Goal: Task Accomplishment & Management: Use online tool/utility

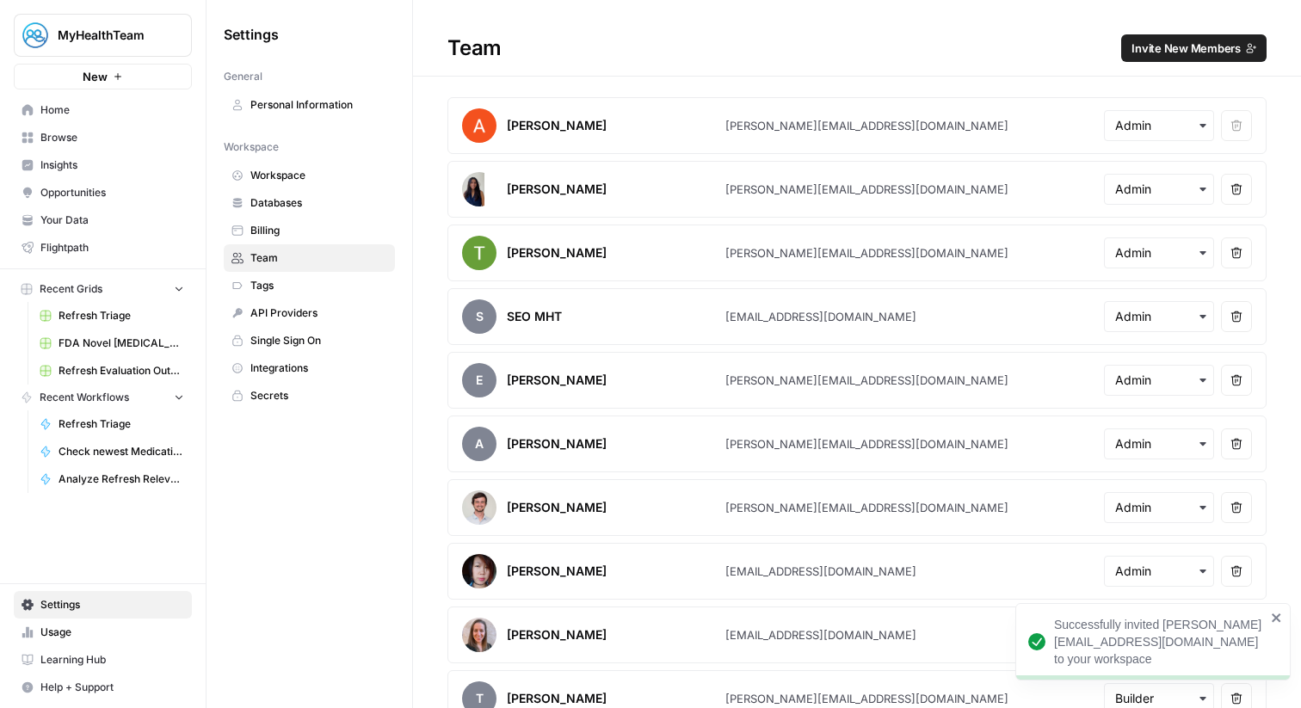
click at [155, 17] on button "MyHealthTeam" at bounding box center [103, 35] width 178 height 43
type input "syn"
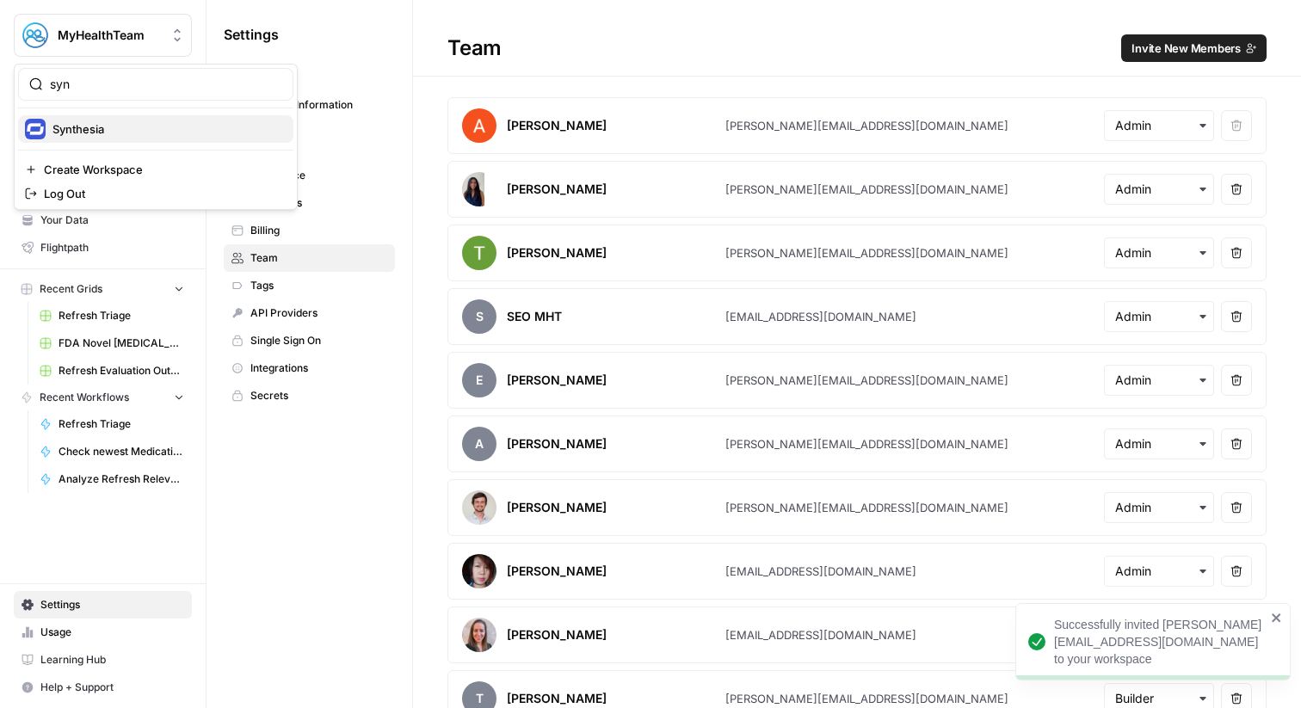
click at [94, 133] on span "Synthesia" at bounding box center [165, 128] width 227 height 17
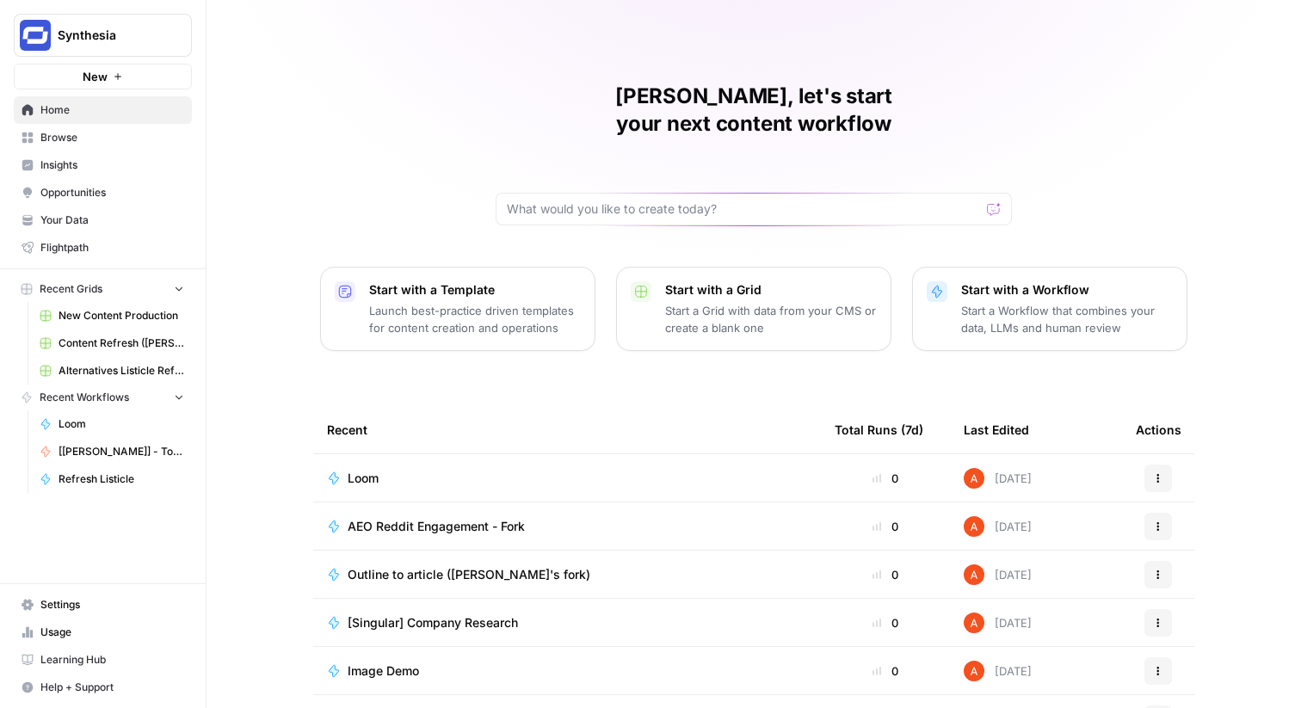
scroll to position [83, 0]
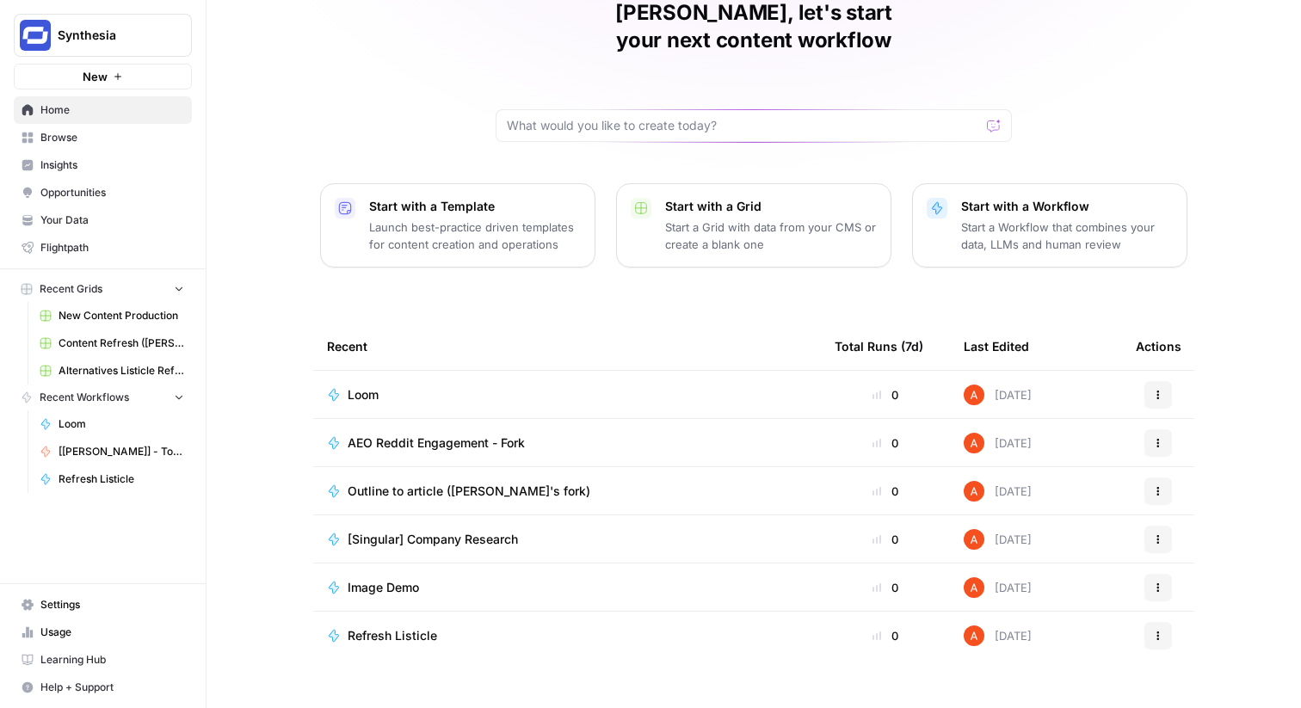
click at [183, 139] on link "Browse" at bounding box center [103, 138] width 178 height 28
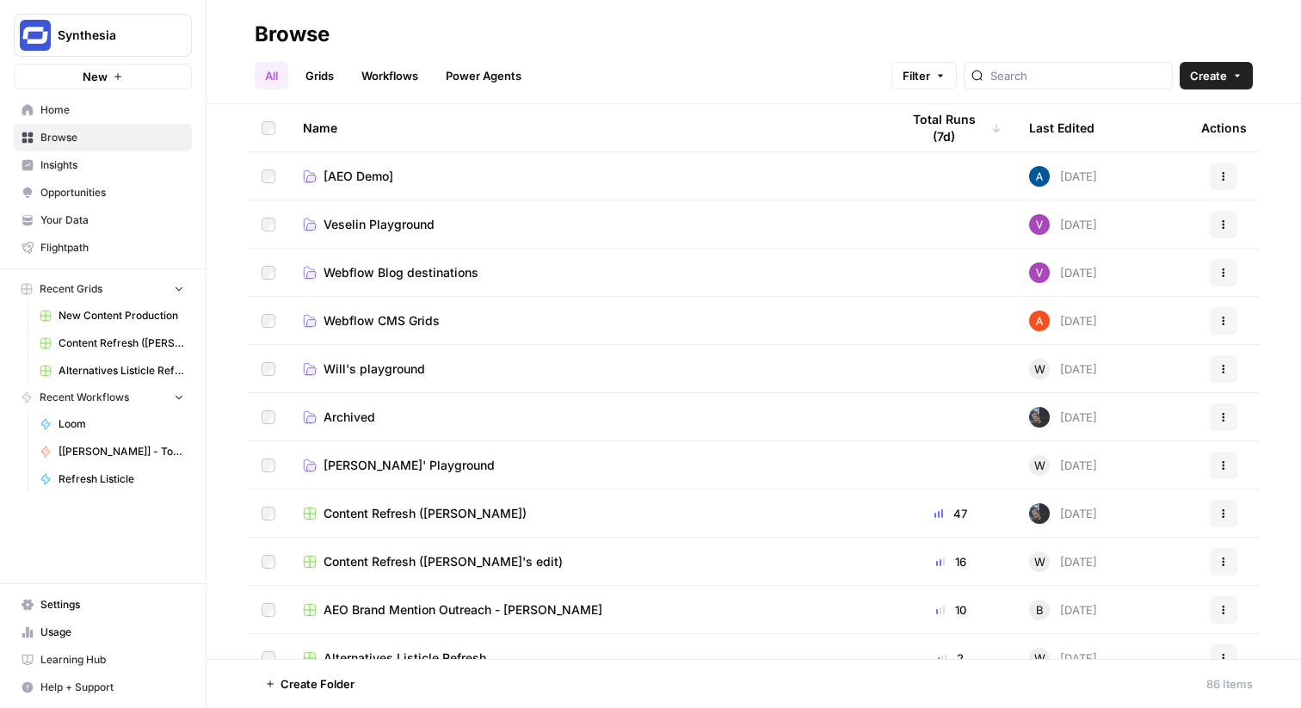
click at [323, 86] on link "Grids" at bounding box center [319, 76] width 49 height 28
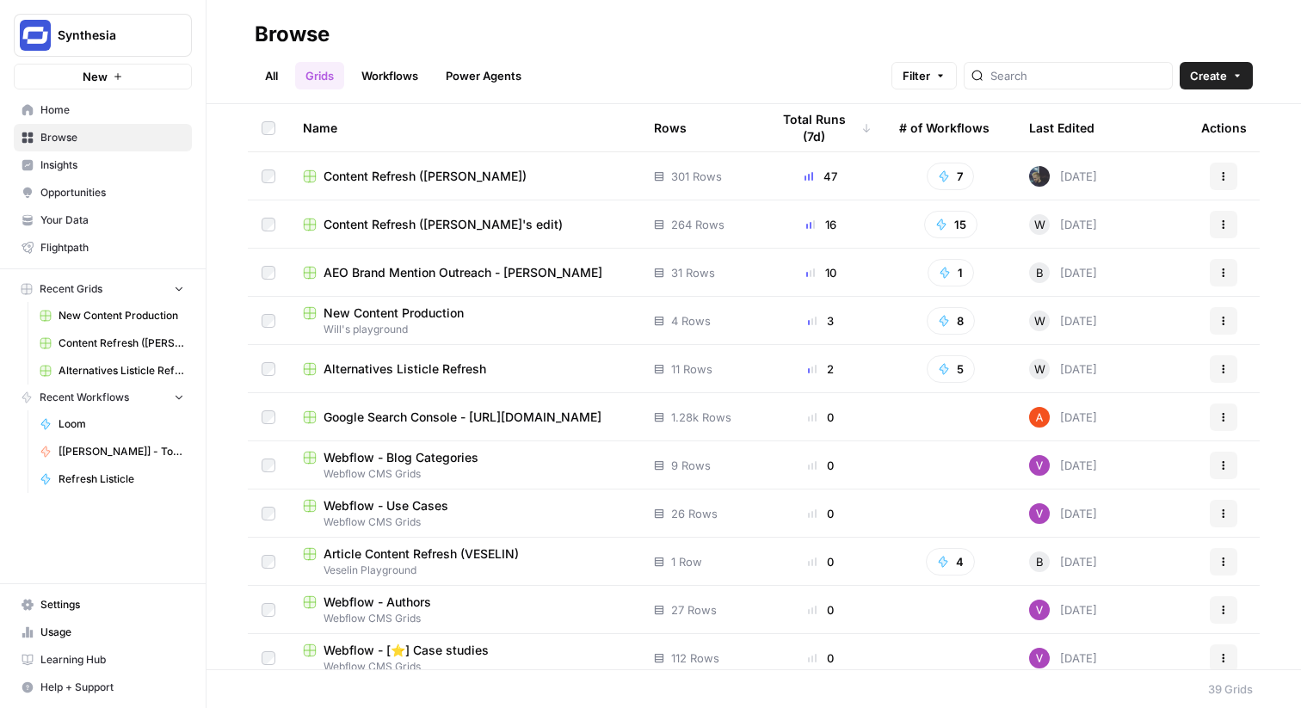
click at [418, 85] on link "Workflows" at bounding box center [389, 76] width 77 height 28
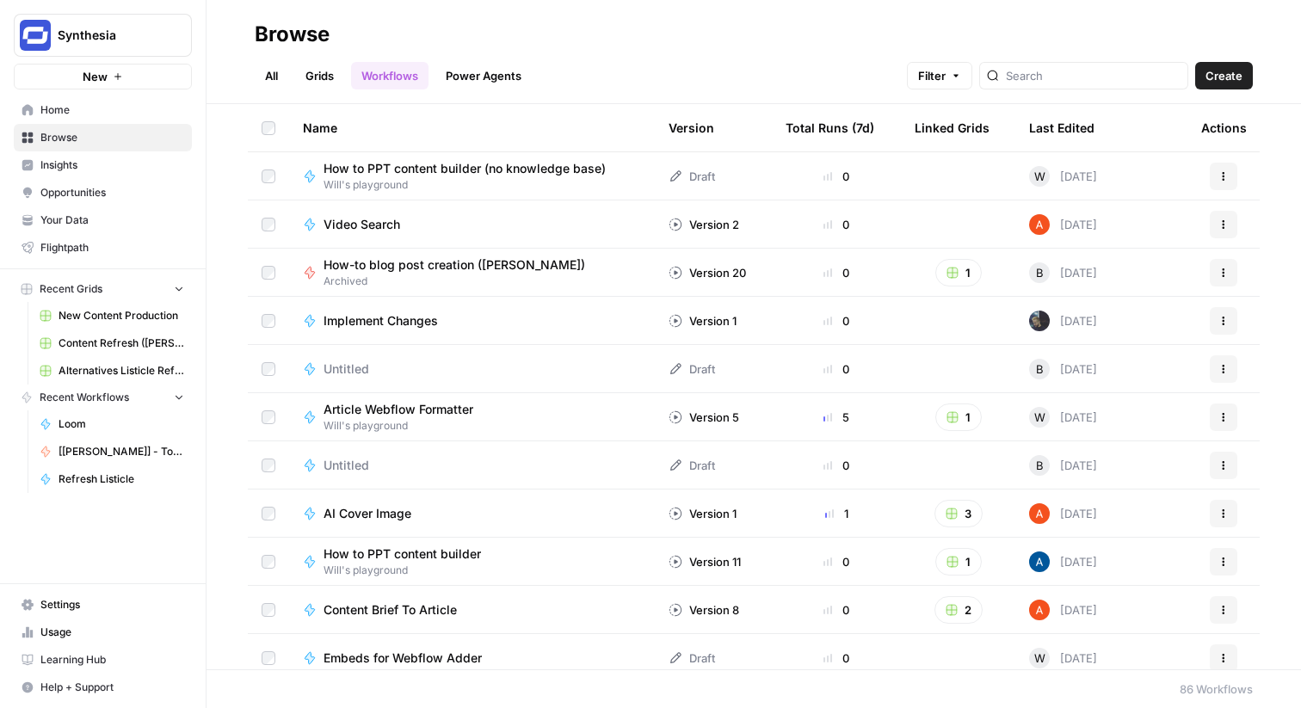
click at [326, 73] on link "Grids" at bounding box center [319, 76] width 49 height 28
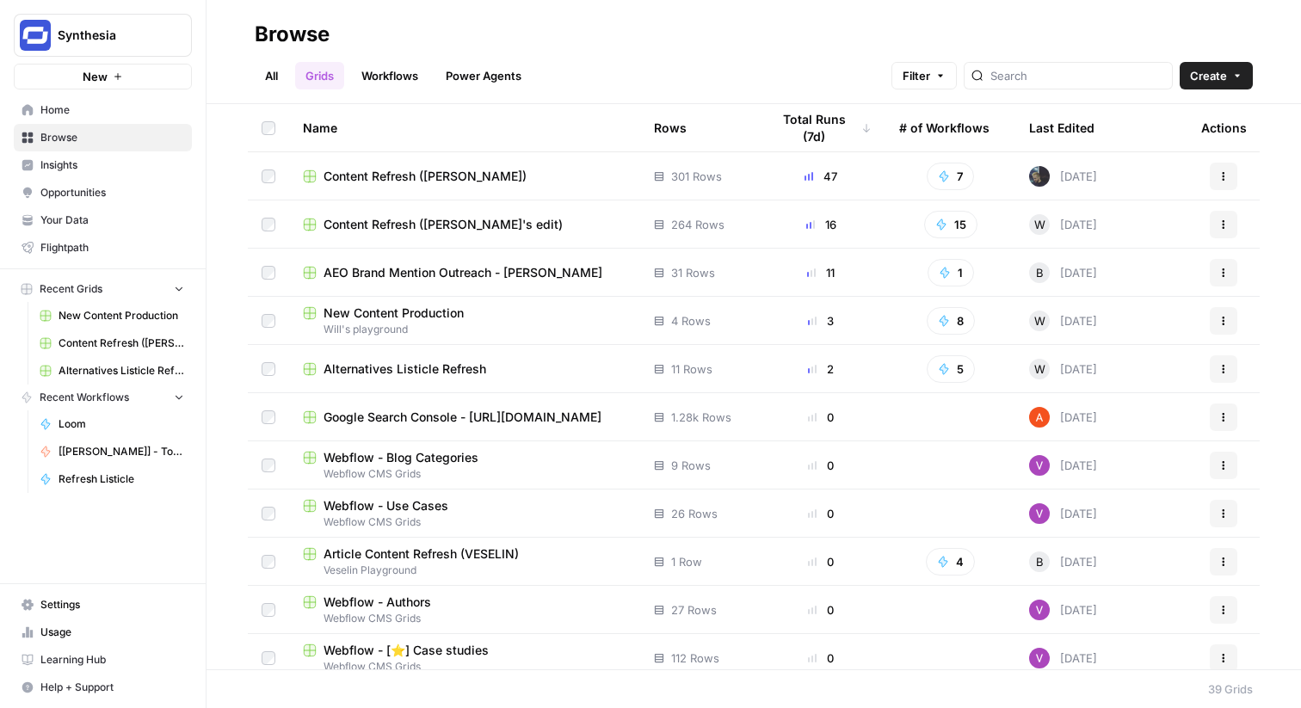
click at [427, 181] on span "Content Refresh ([PERSON_NAME])" at bounding box center [425, 176] width 203 height 17
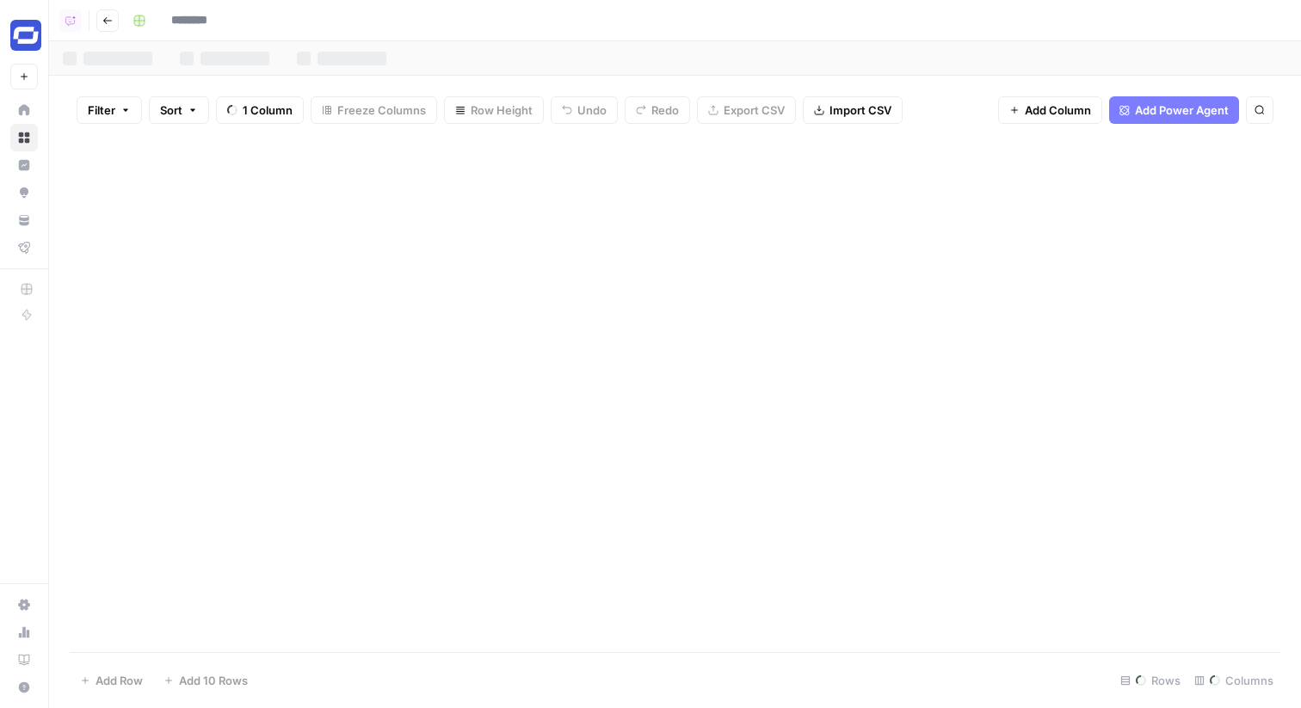
type input "**********"
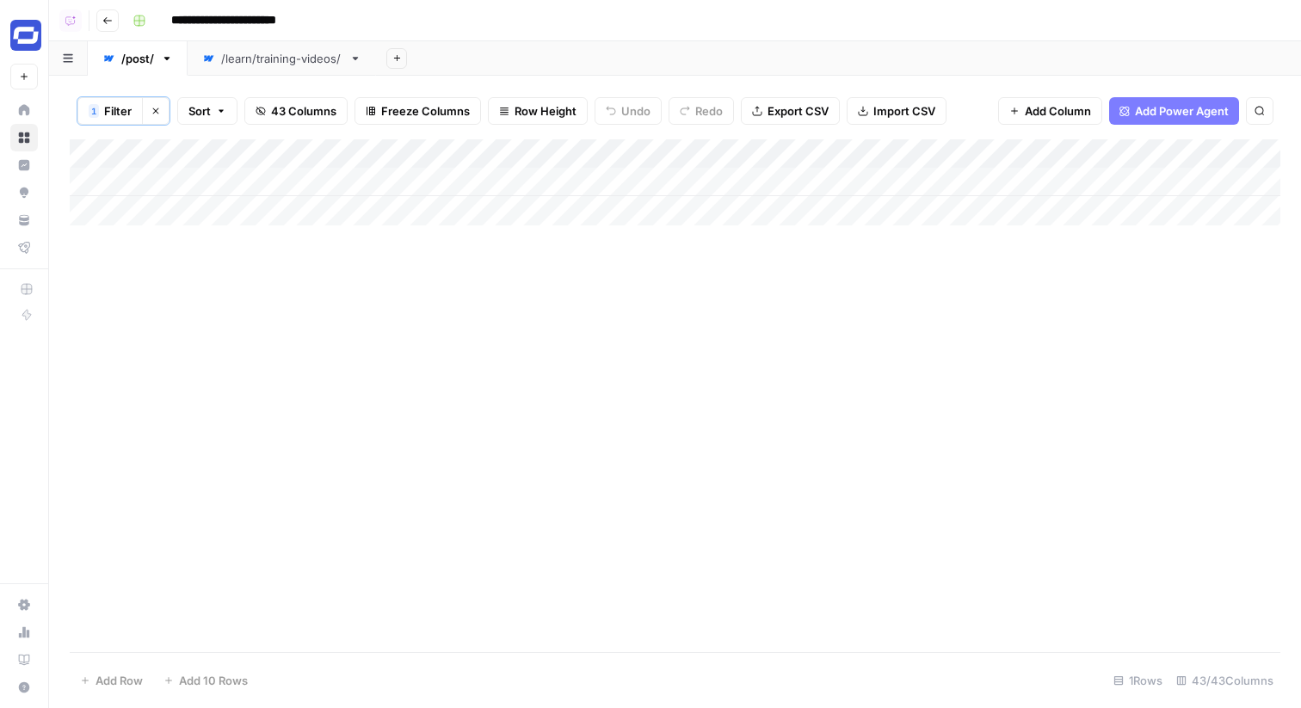
click at [107, 25] on button "Go back" at bounding box center [107, 20] width 22 height 22
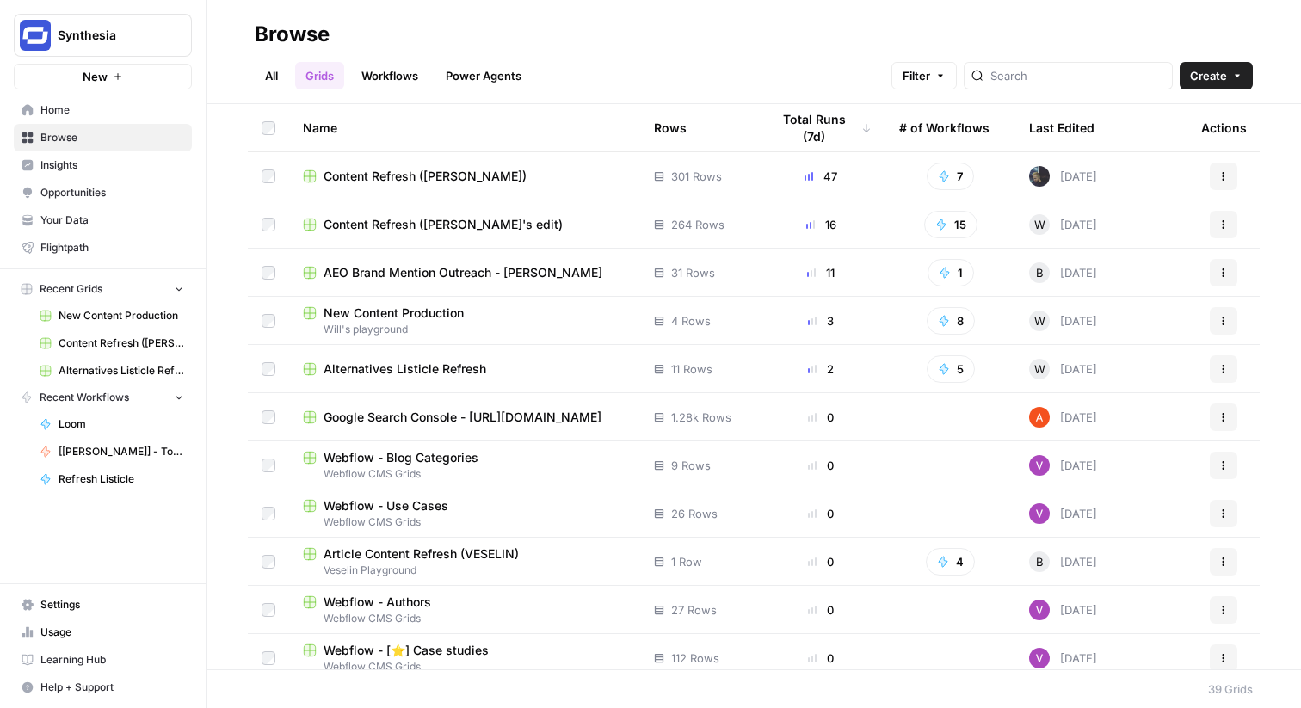
click at [461, 375] on span "Alternatives Listicle Refresh" at bounding box center [405, 369] width 163 height 17
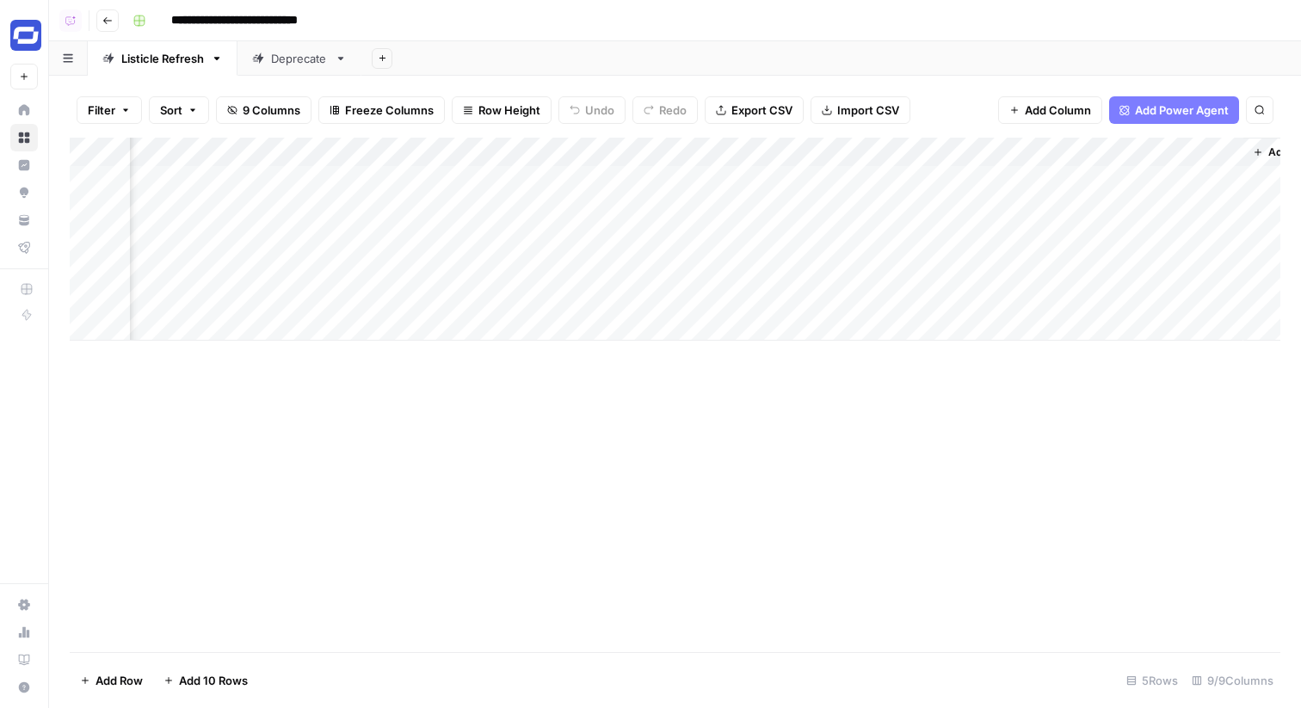
scroll to position [0, 489]
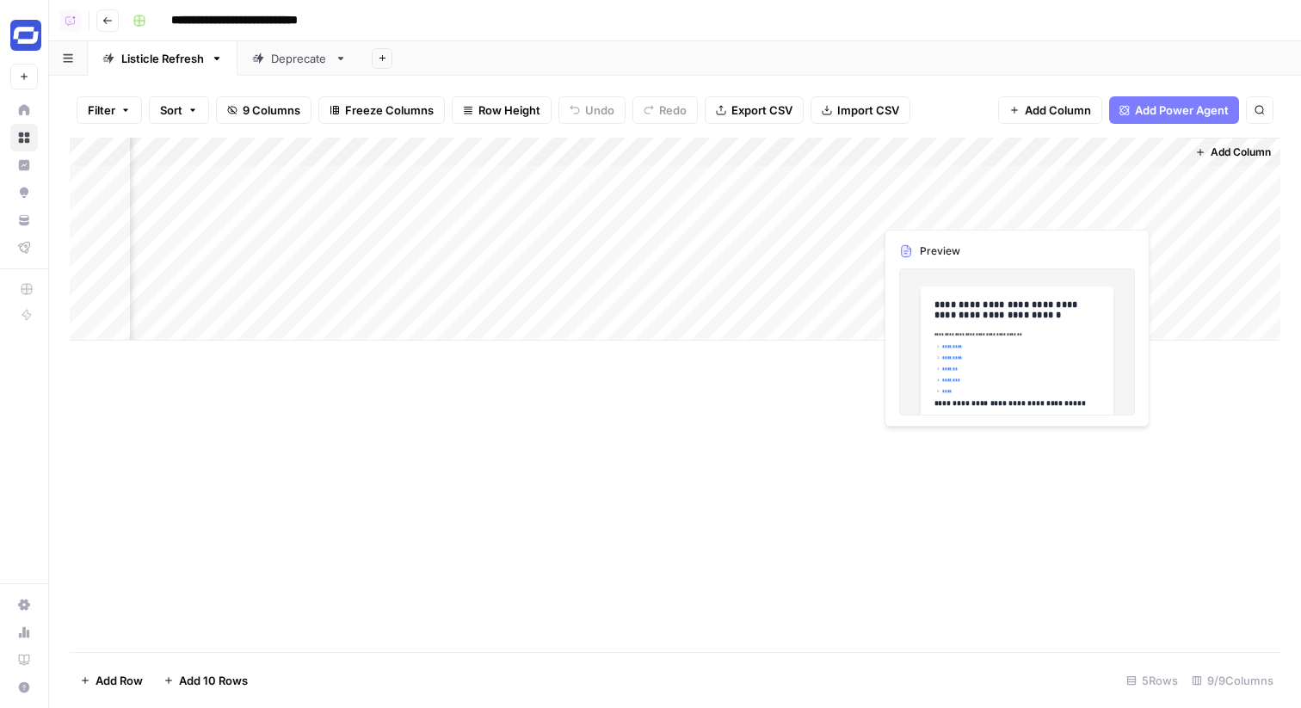
click at [859, 207] on div "Add Column" at bounding box center [675, 239] width 1211 height 203
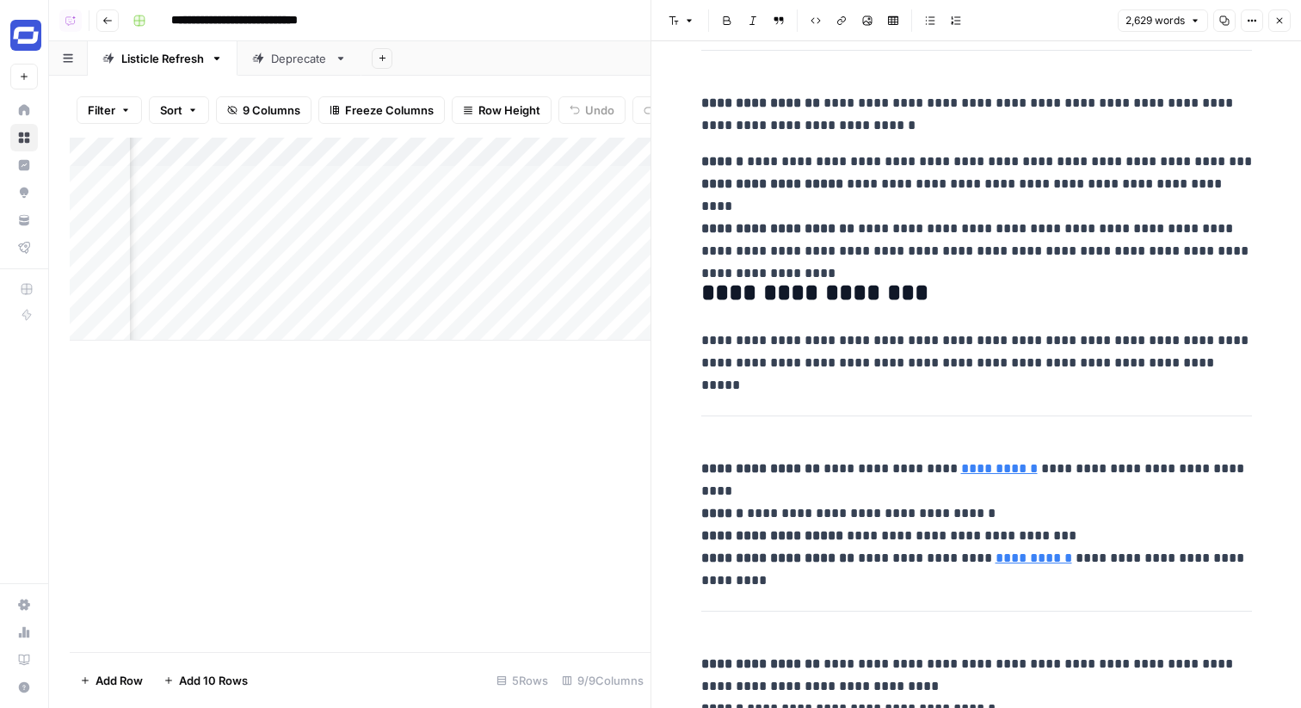
scroll to position [1459, 0]
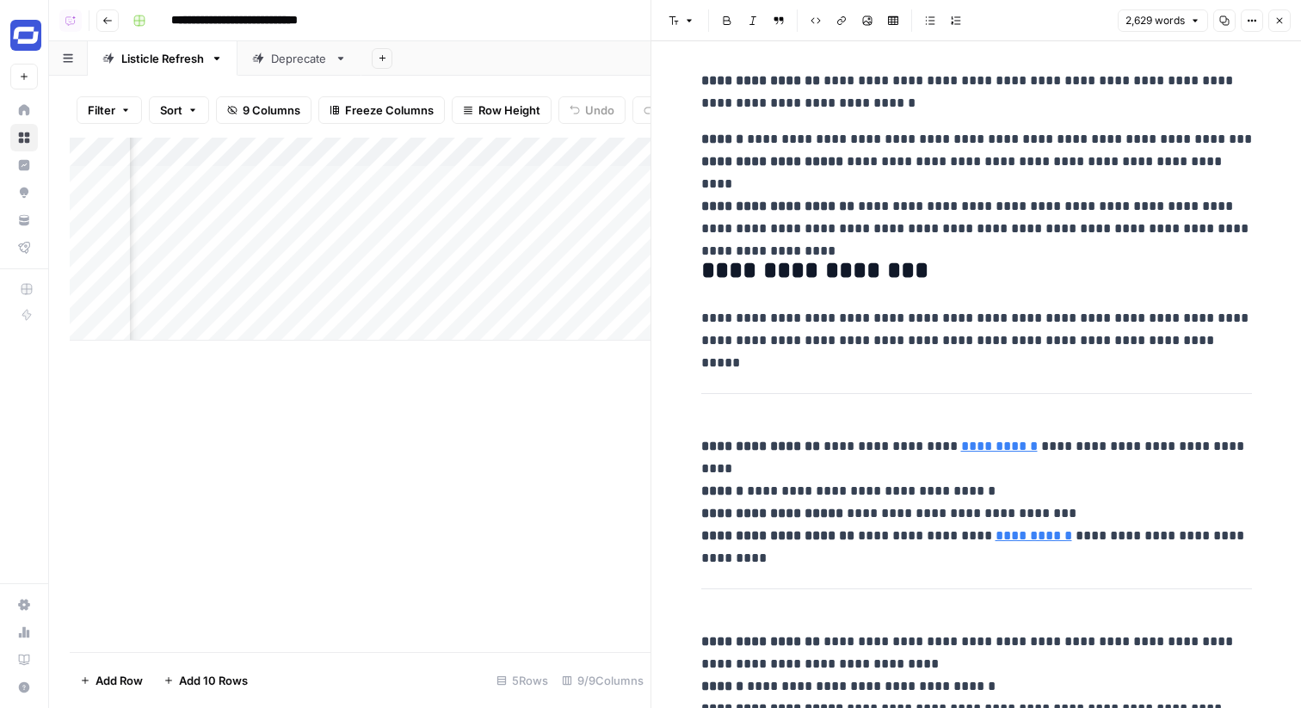
click at [1276, 18] on icon "button" at bounding box center [1279, 20] width 10 height 10
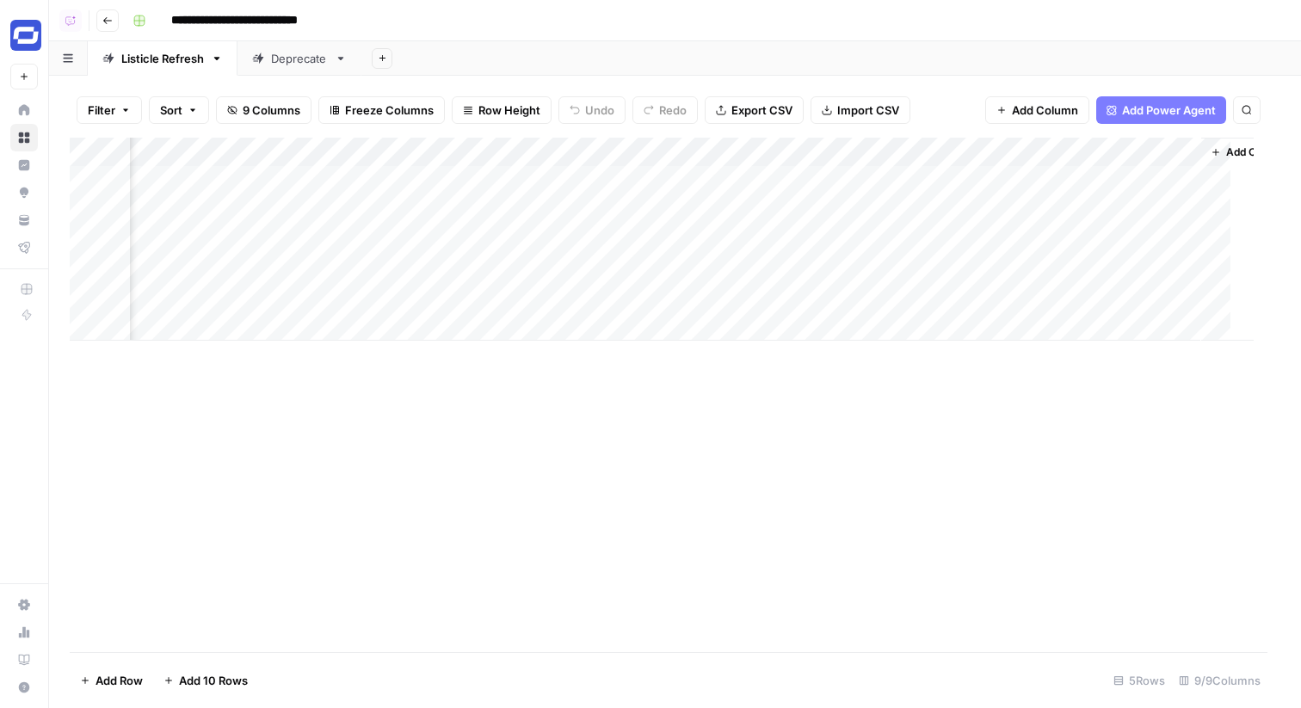
scroll to position [0, 468]
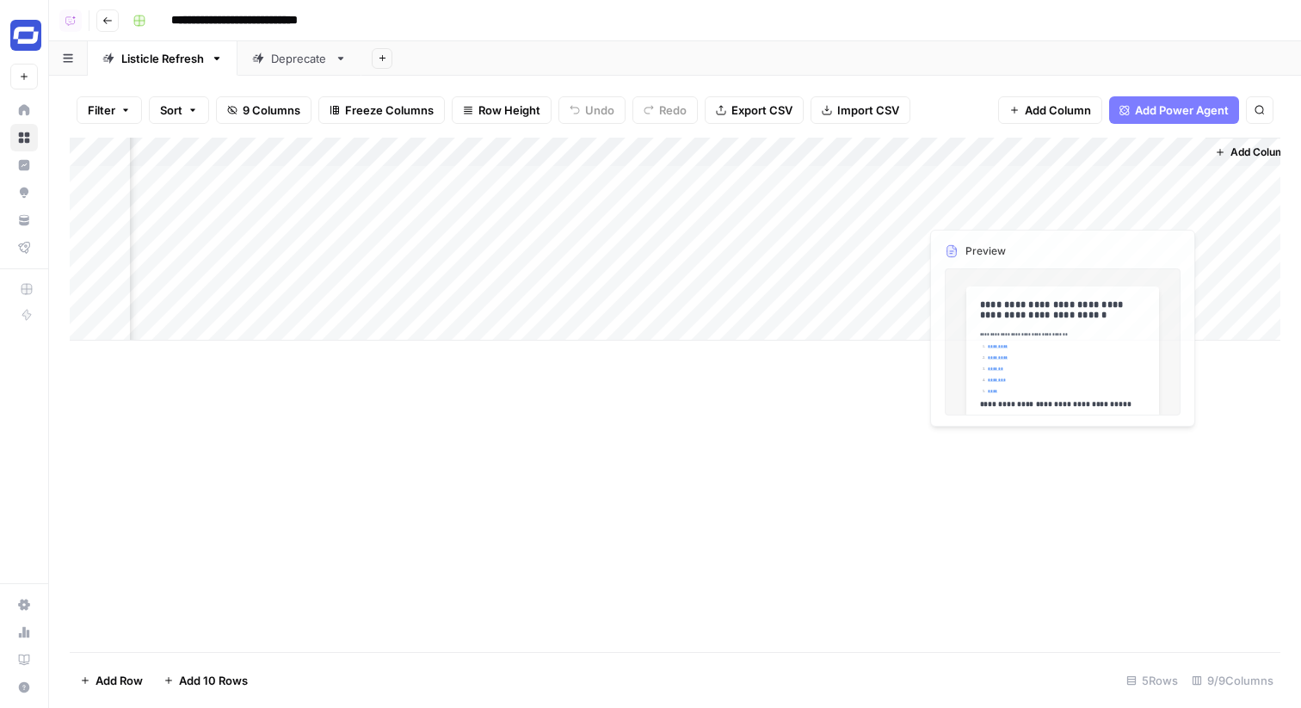
click at [1045, 201] on div "Add Column" at bounding box center [675, 239] width 1211 height 203
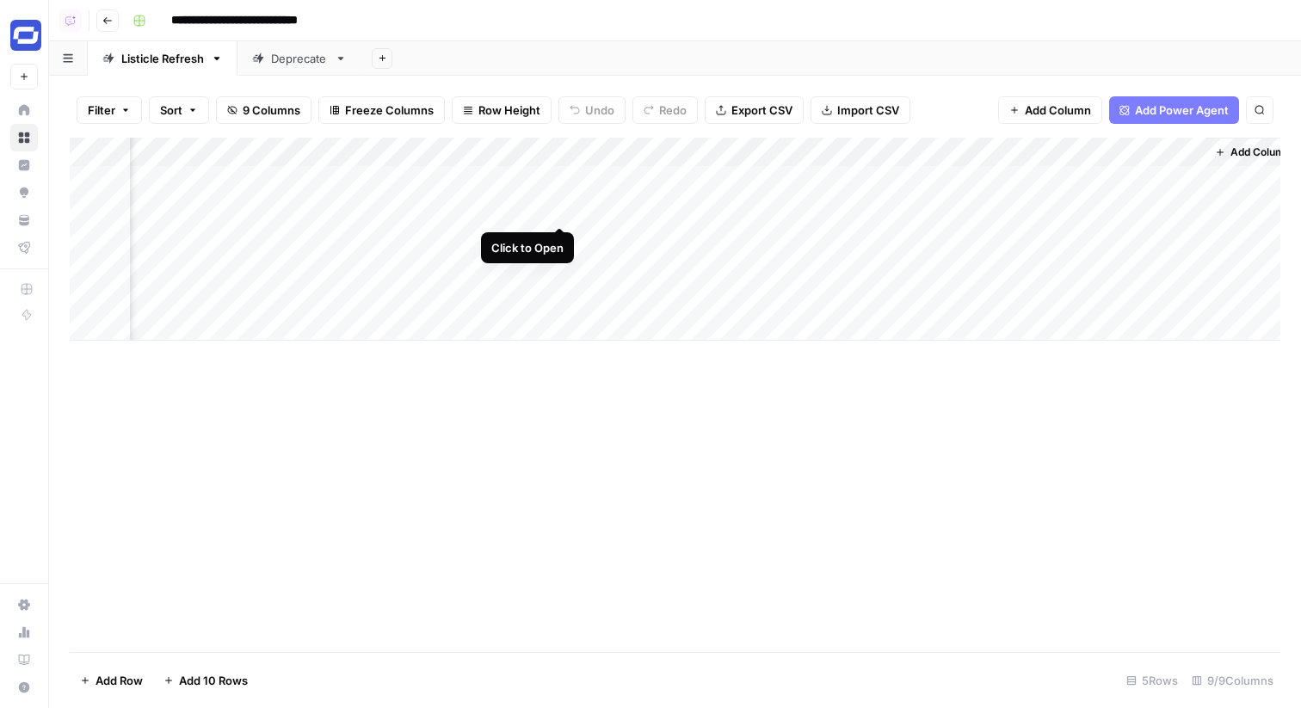
click at [565, 214] on div "Add Column" at bounding box center [675, 239] width 1211 height 203
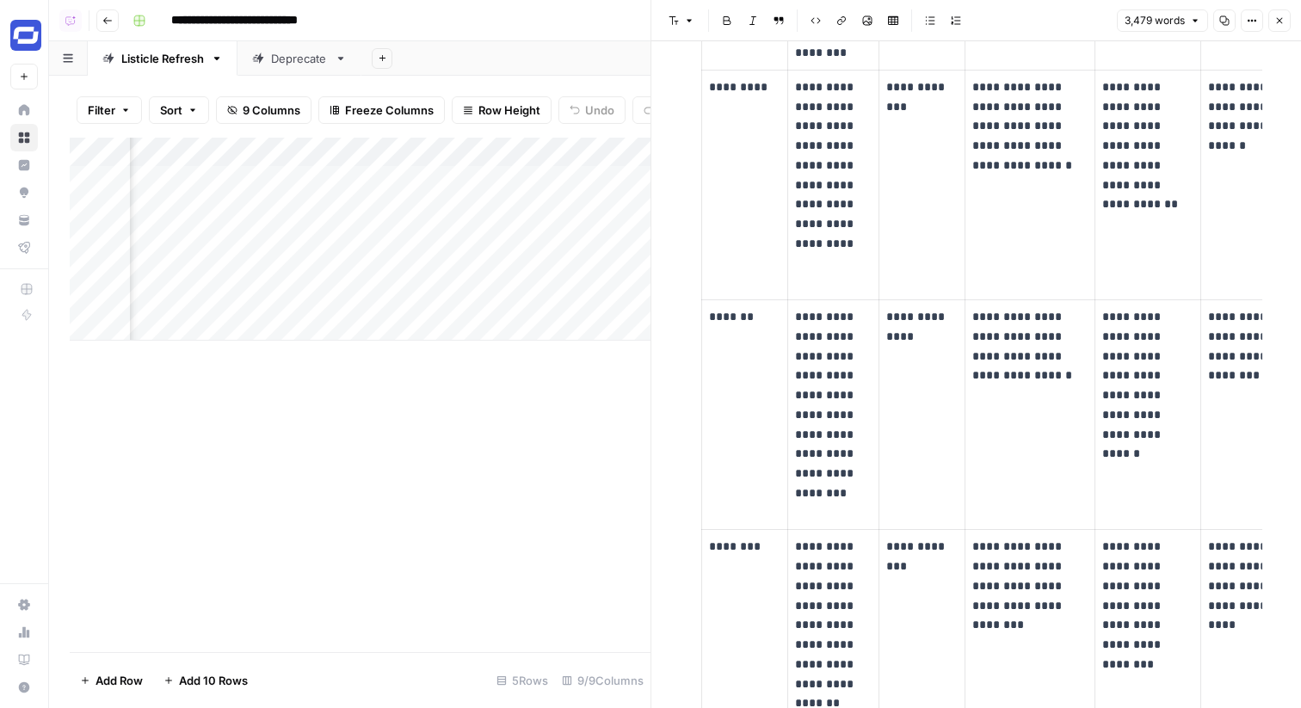
scroll to position [654, 0]
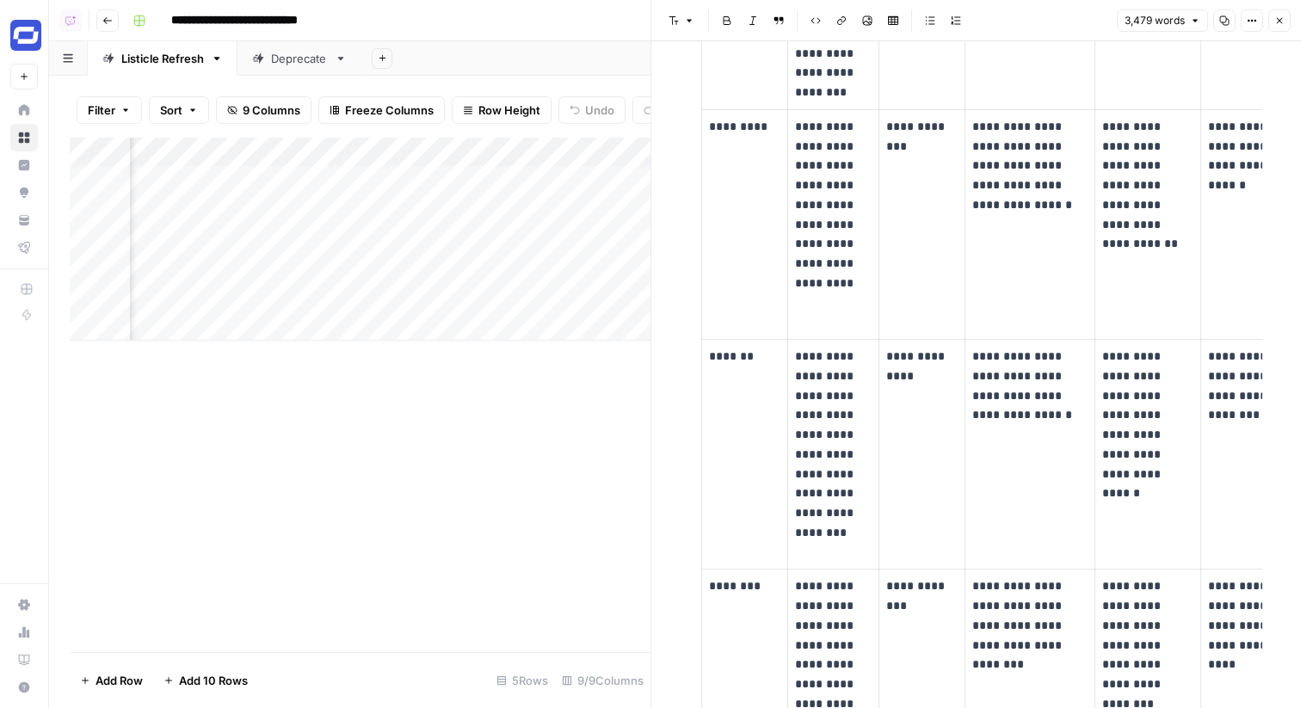
click at [1281, 24] on icon "button" at bounding box center [1279, 20] width 10 height 10
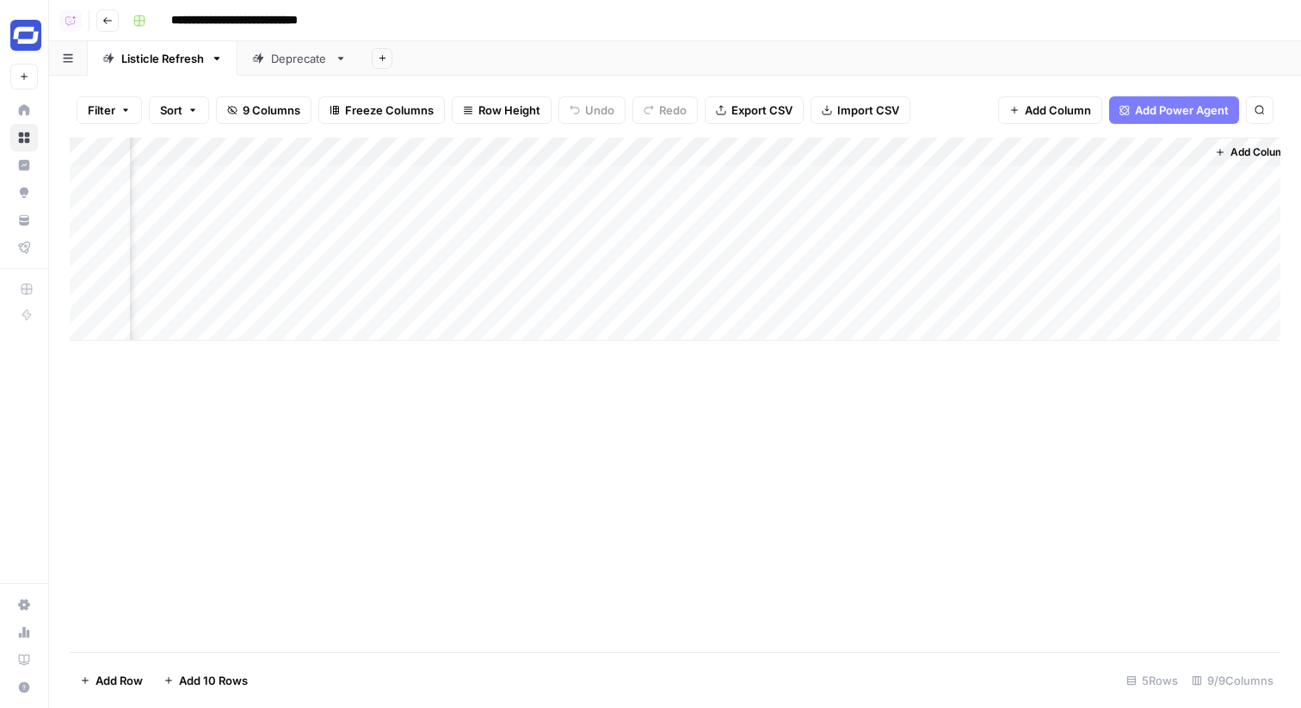
click at [1037, 209] on div "Add Column" at bounding box center [675, 239] width 1211 height 203
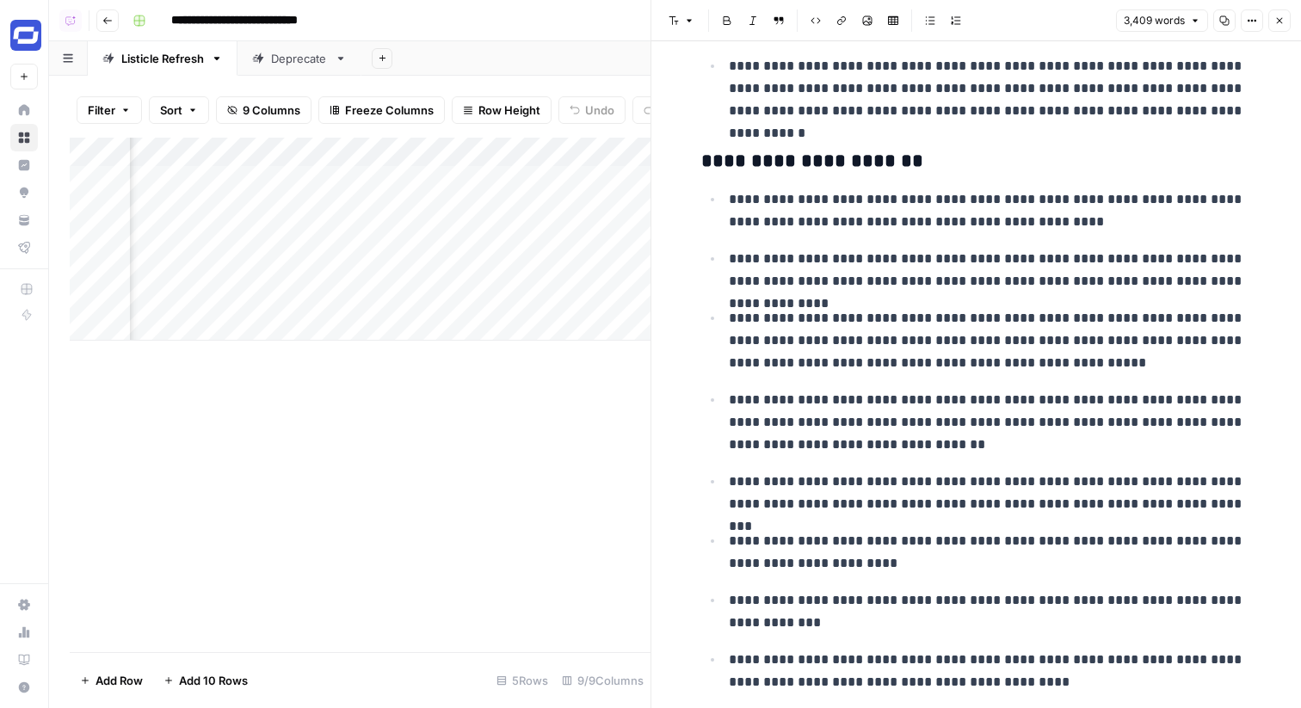
scroll to position [4545, 0]
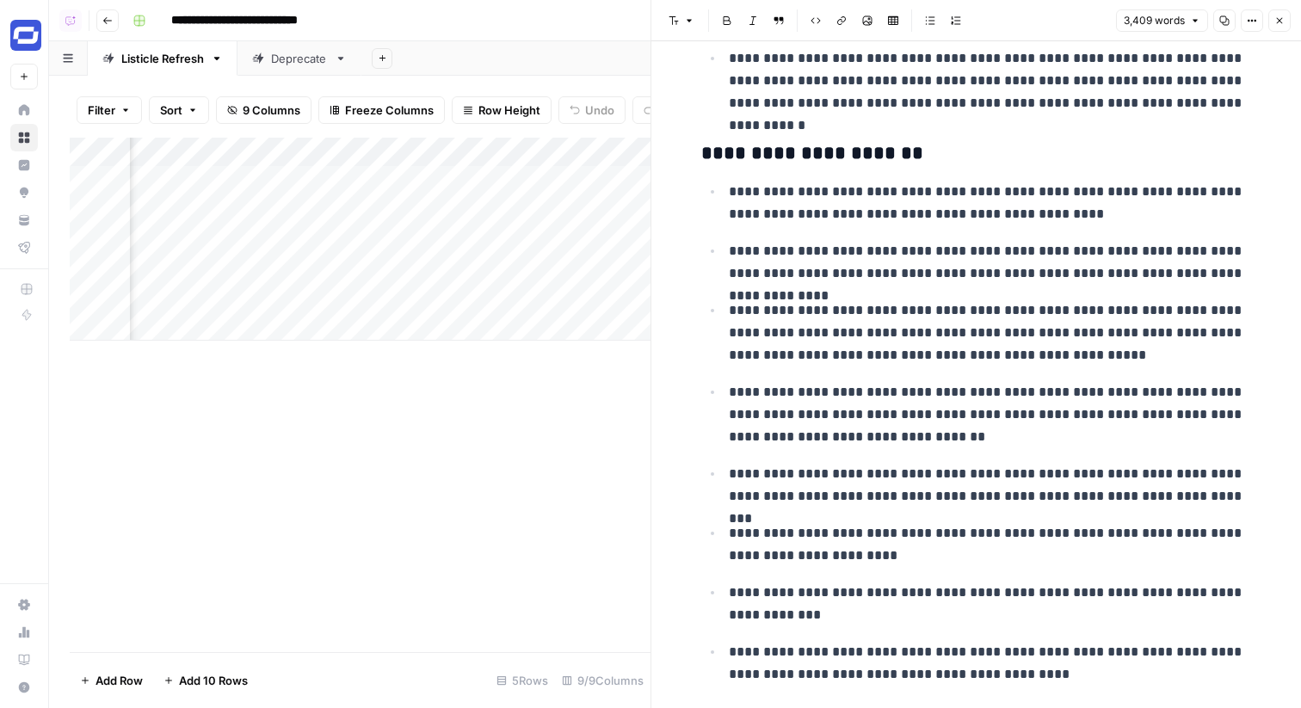
click at [1272, 26] on button "Close" at bounding box center [1279, 20] width 22 height 22
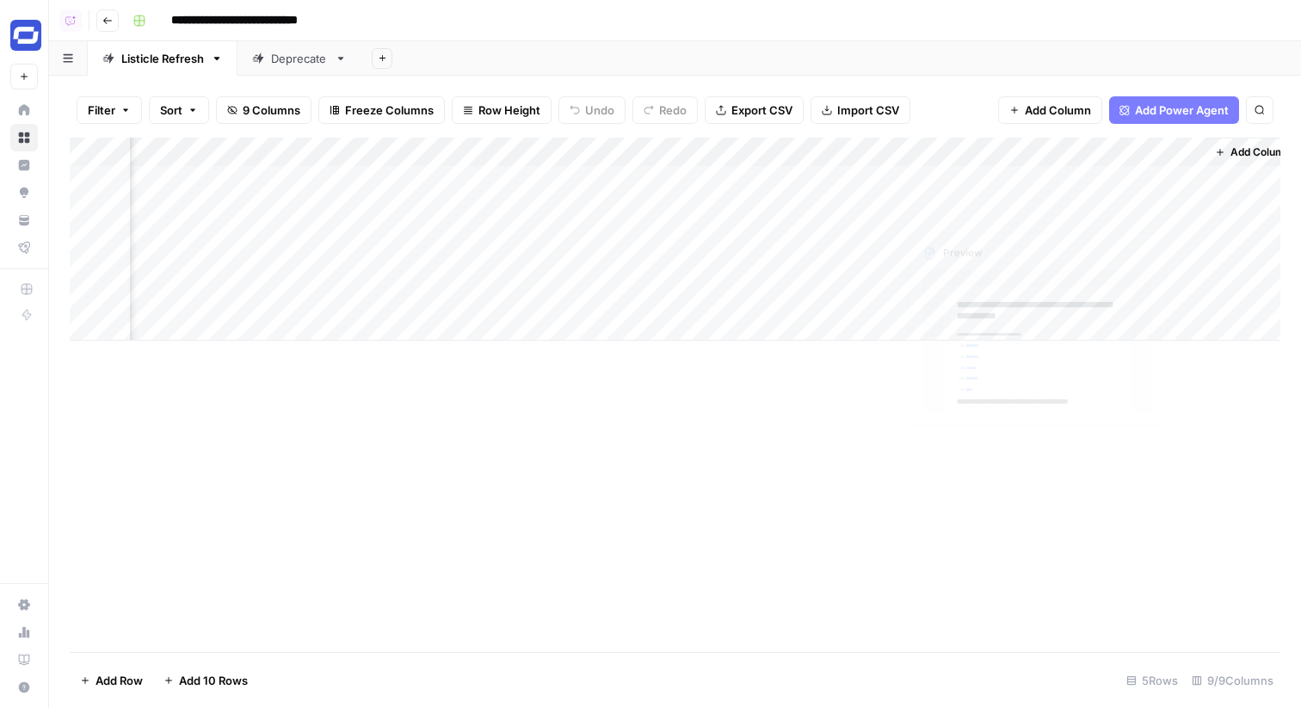
click at [877, 207] on div "Add Column" at bounding box center [675, 239] width 1211 height 203
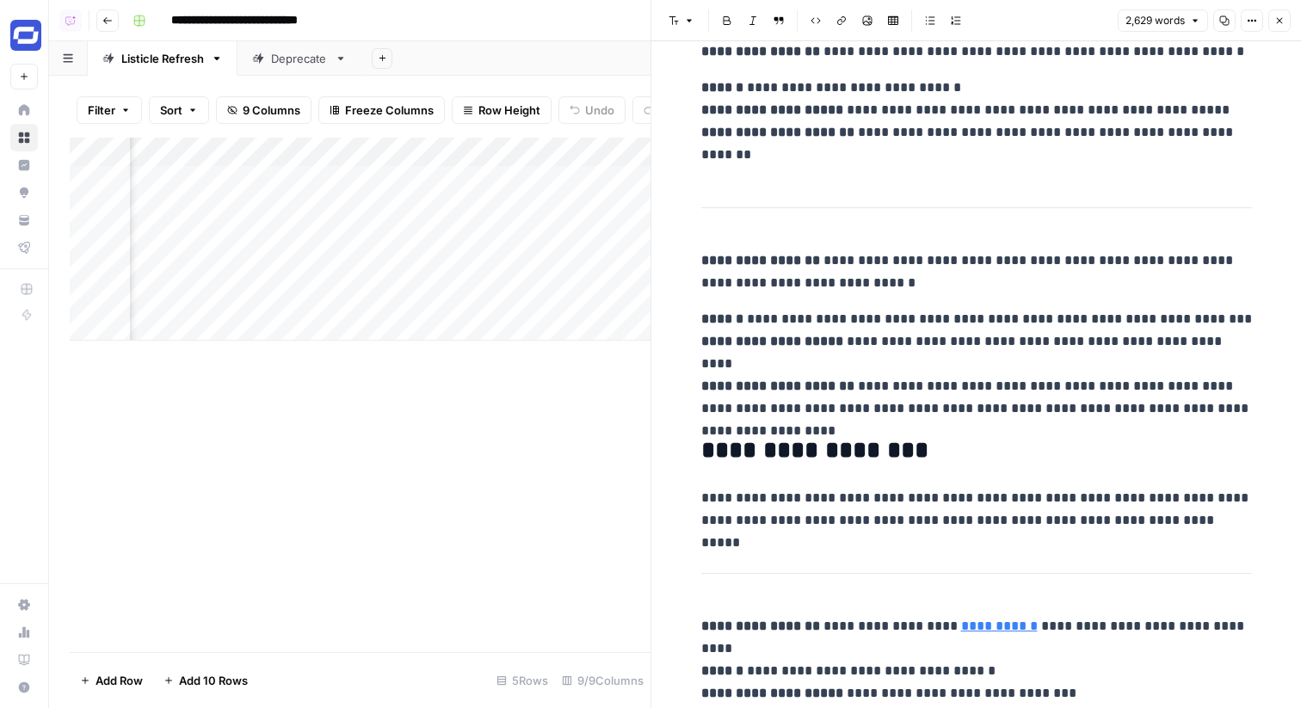
scroll to position [1278, 0]
click at [1278, 18] on icon "button" at bounding box center [1279, 20] width 10 height 10
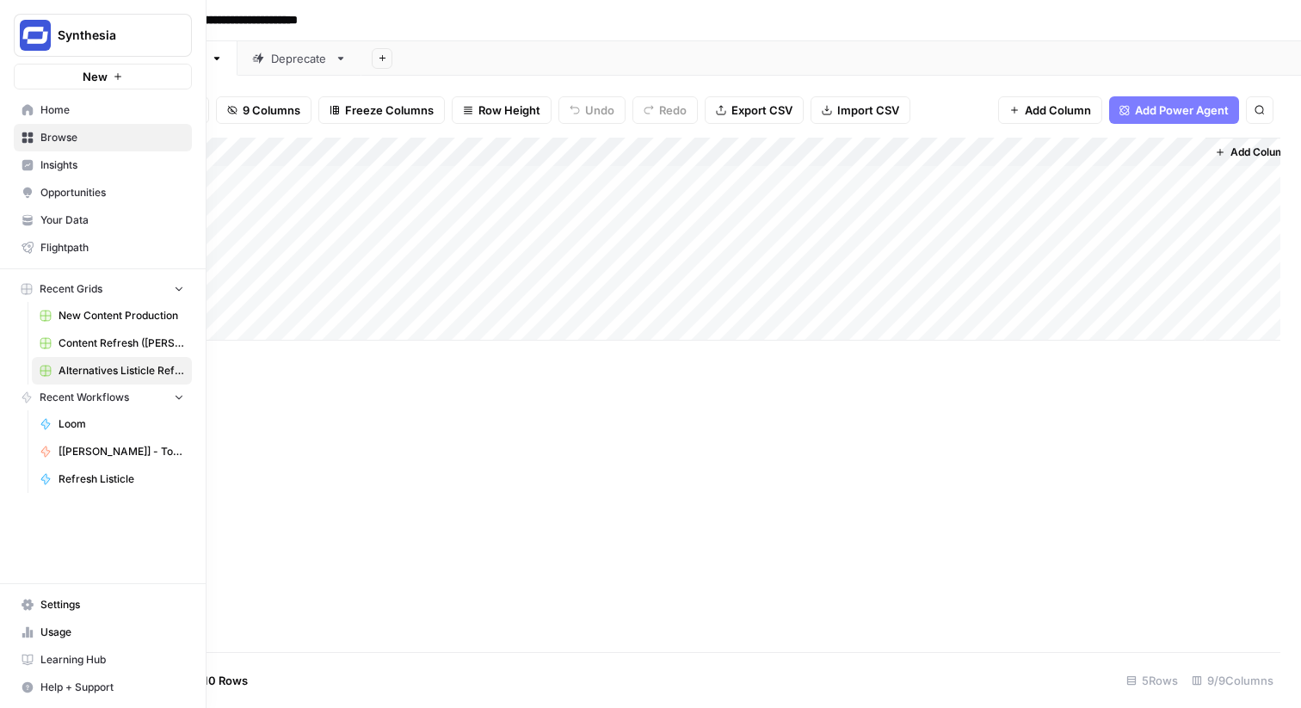
click at [52, 114] on span "Home" at bounding box center [112, 109] width 144 height 15
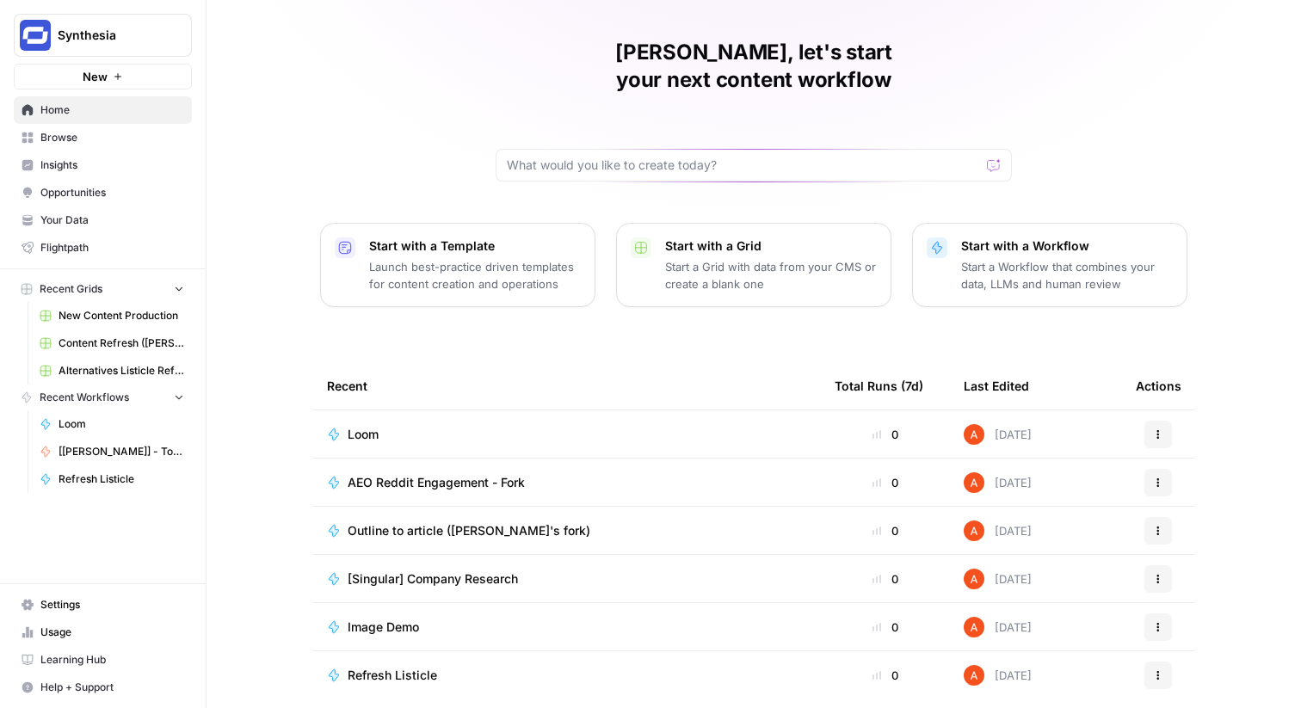
scroll to position [46, 0]
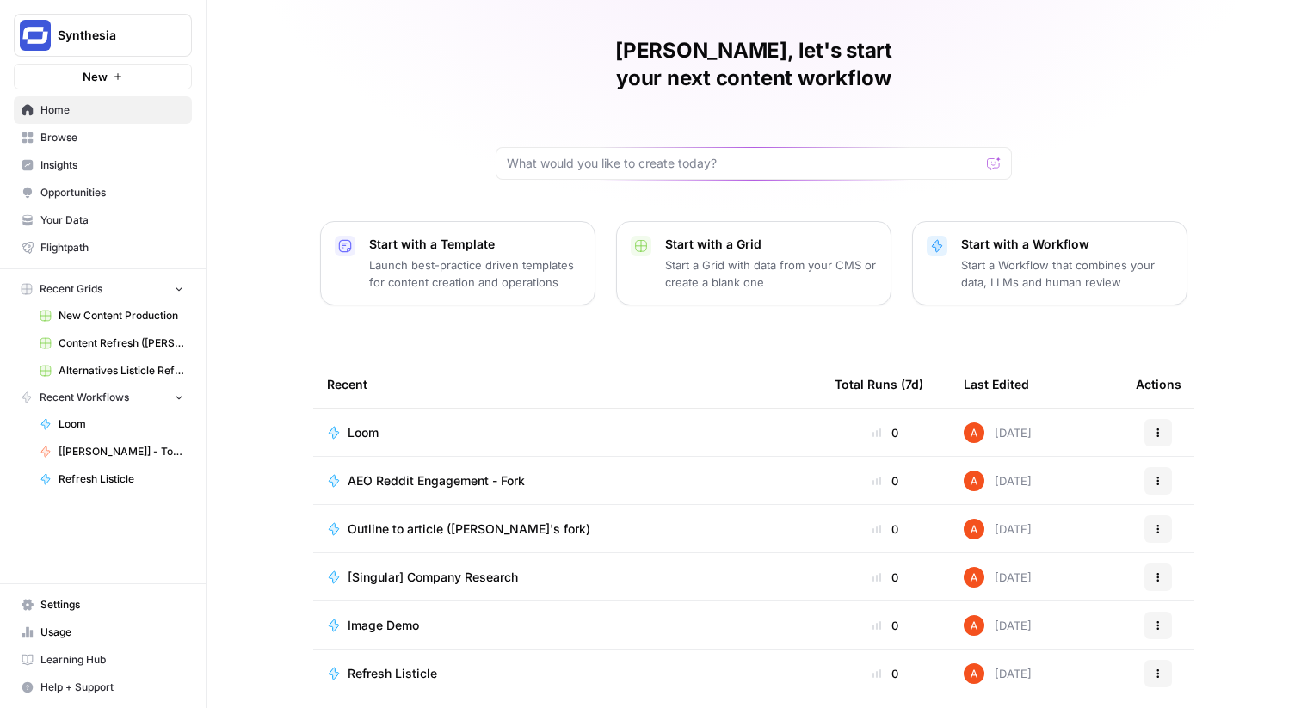
click at [364, 424] on span "Loom" at bounding box center [363, 432] width 31 height 17
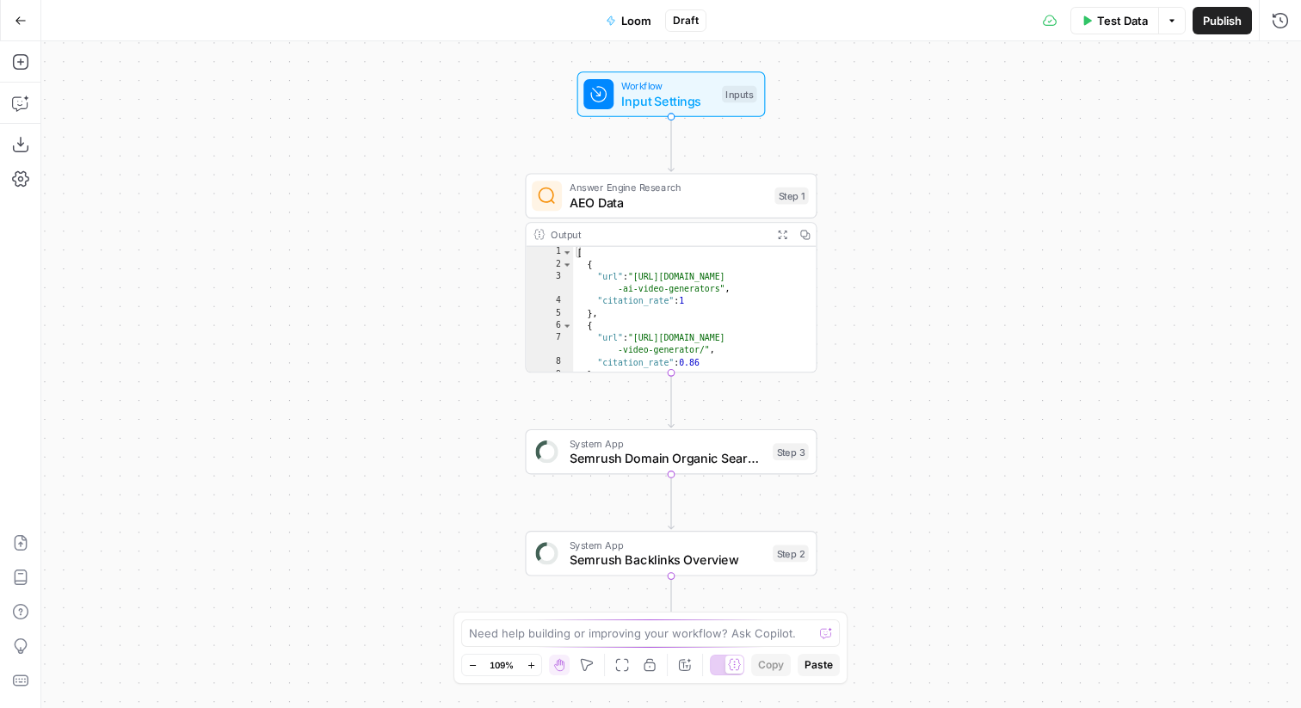
click at [24, 15] on icon "button" at bounding box center [21, 21] width 12 height 12
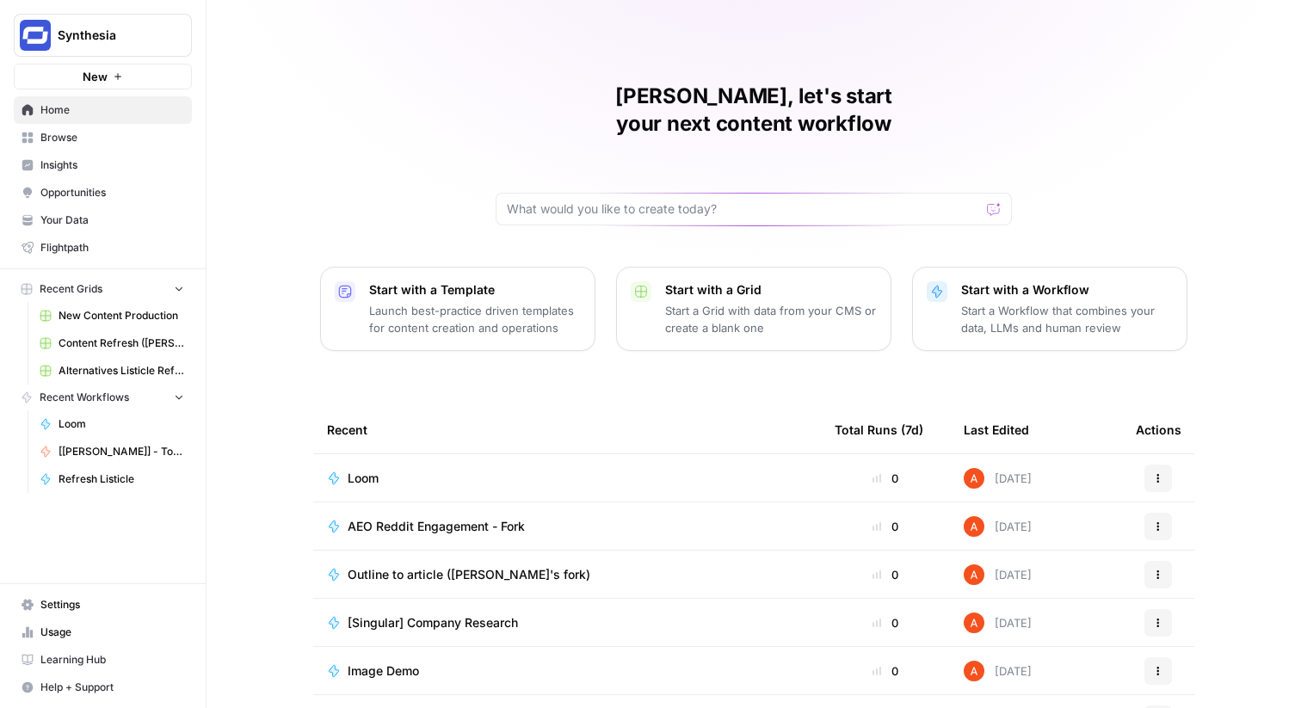
scroll to position [27, 0]
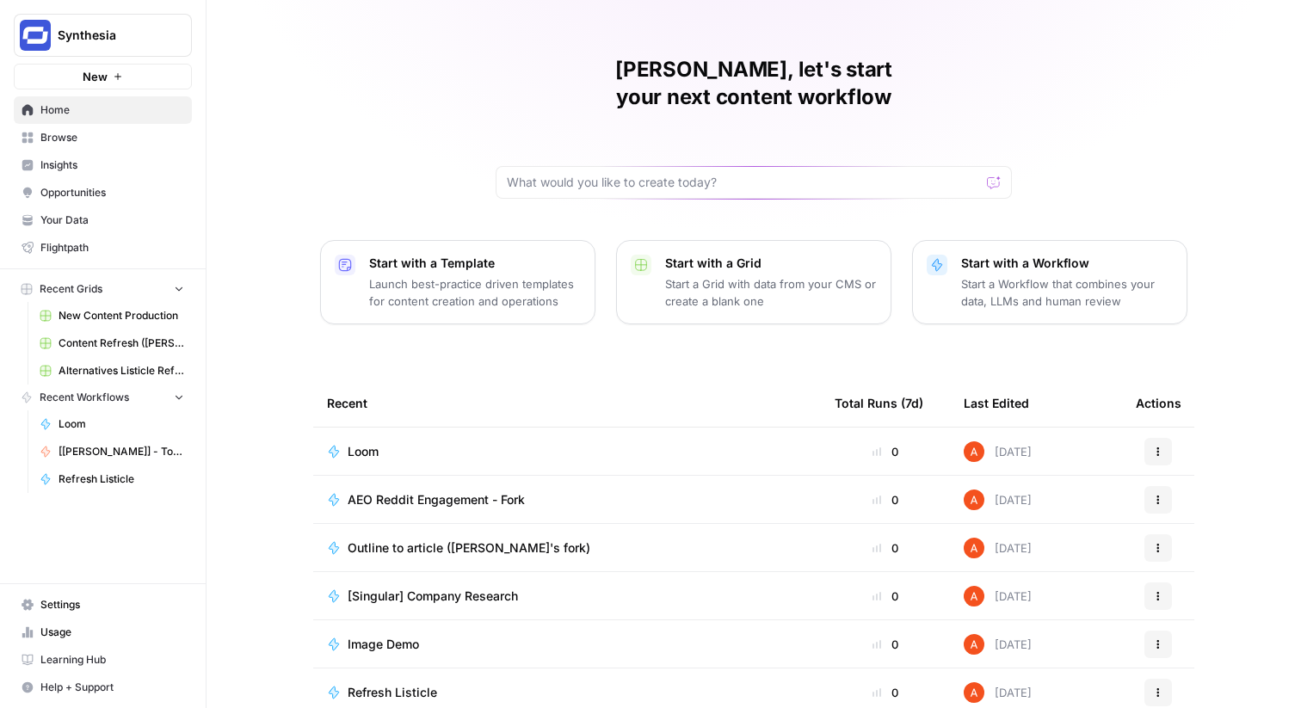
click at [130, 130] on span "Browse" at bounding box center [112, 137] width 144 height 15
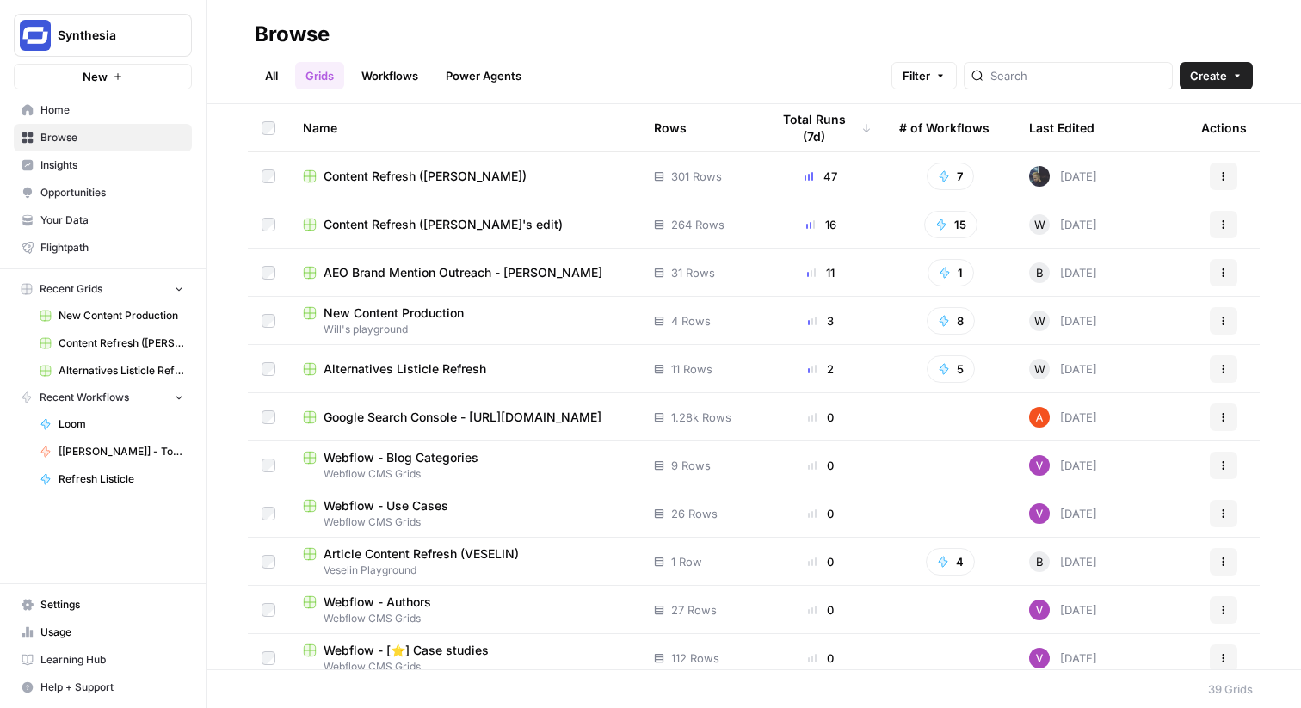
click at [270, 83] on link "All" at bounding box center [272, 76] width 34 height 28
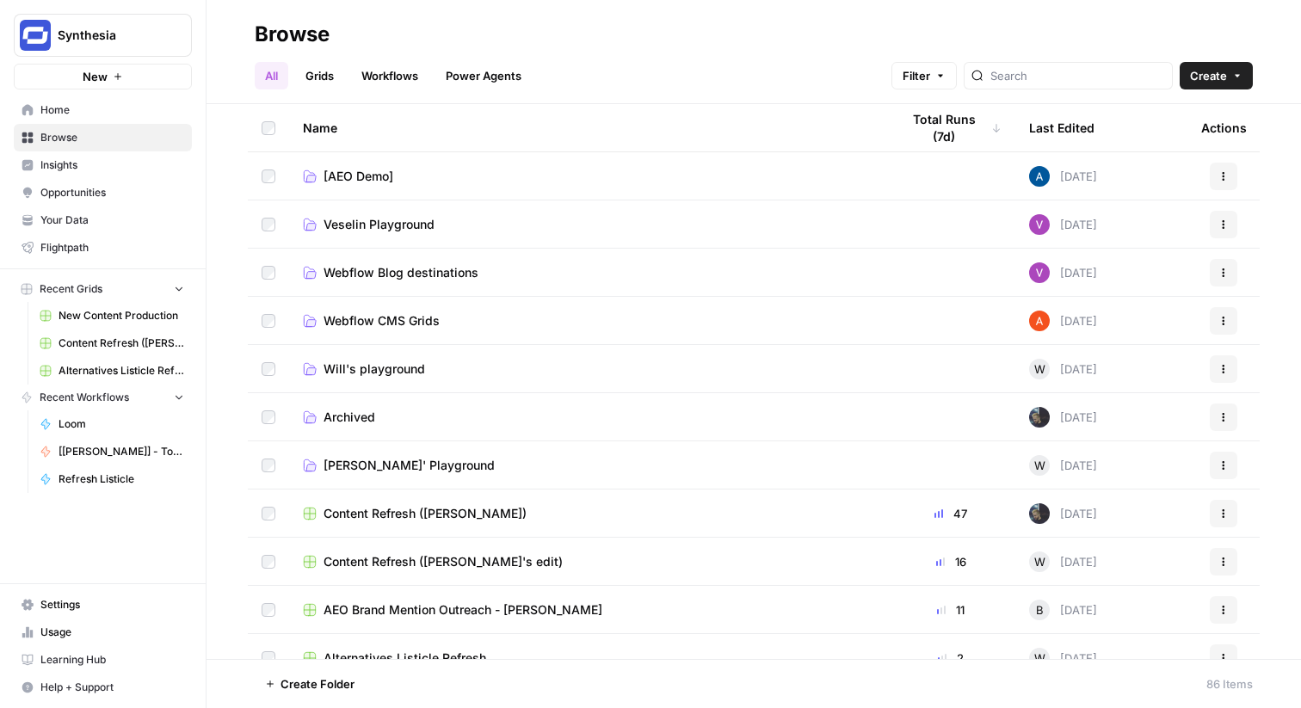
click at [416, 460] on span "[PERSON_NAME]' Playground" at bounding box center [409, 465] width 171 height 17
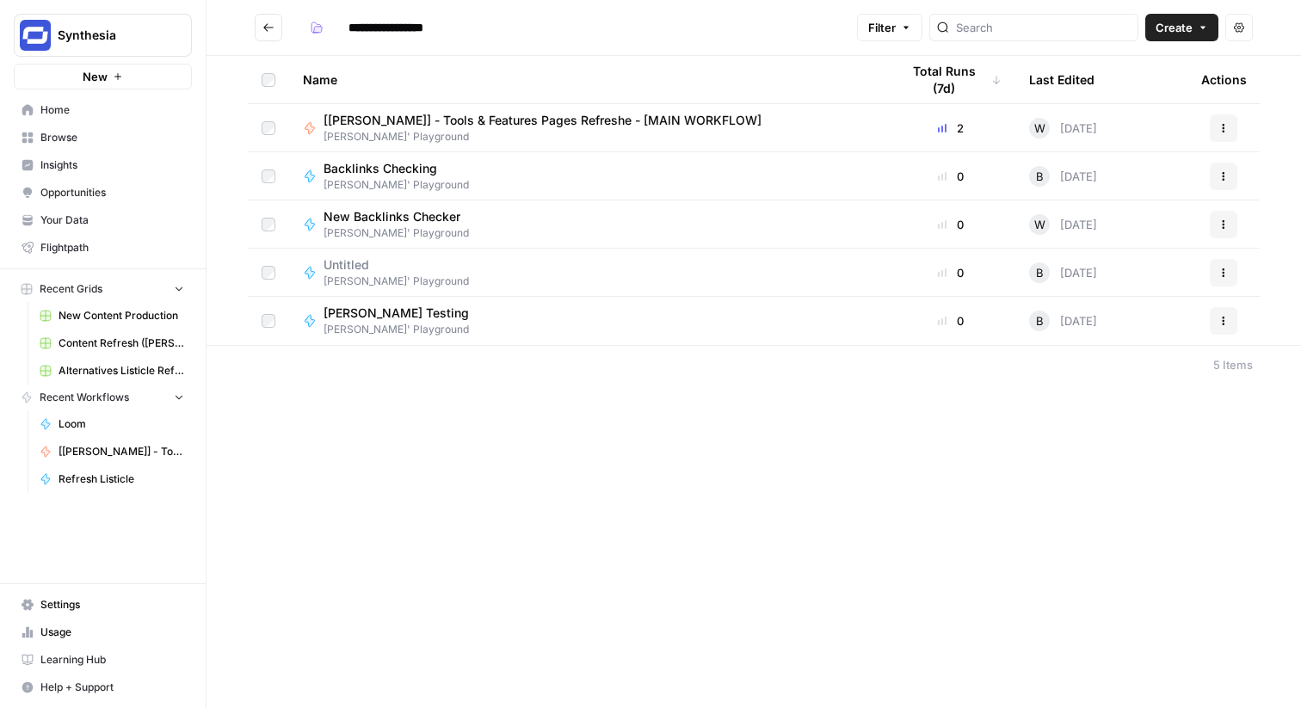
click at [613, 121] on span "[[PERSON_NAME]] - Tools & Features Pages Refreshe - [MAIN WORKFLOW]" at bounding box center [543, 120] width 438 height 17
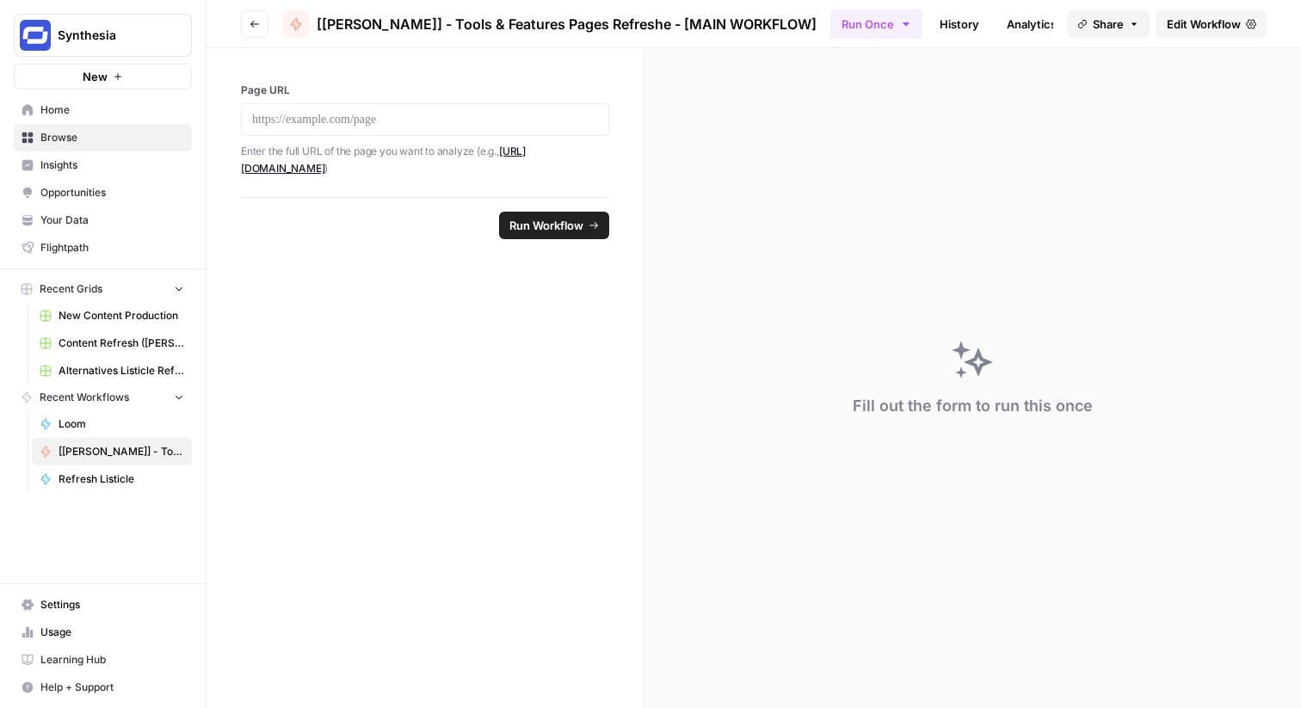
click at [1196, 22] on span "Edit Workflow" at bounding box center [1204, 23] width 74 height 17
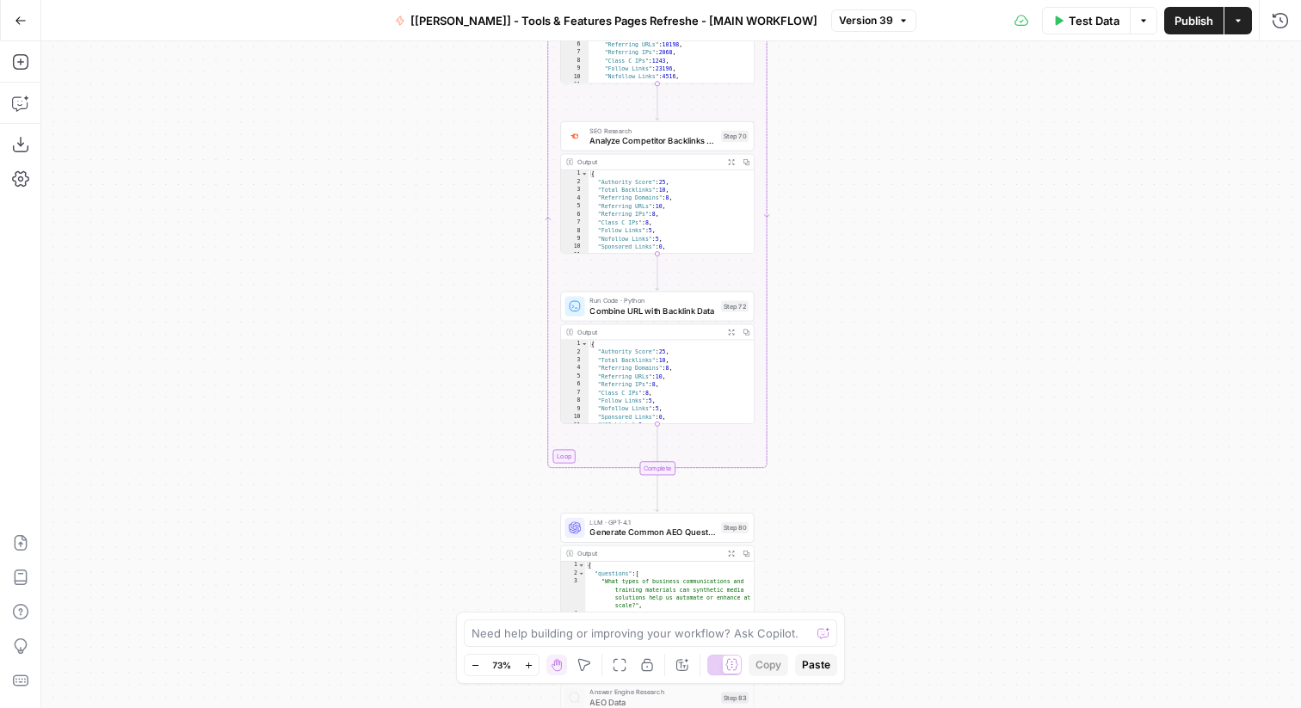
click at [28, 27] on button "Go Back" at bounding box center [20, 20] width 31 height 31
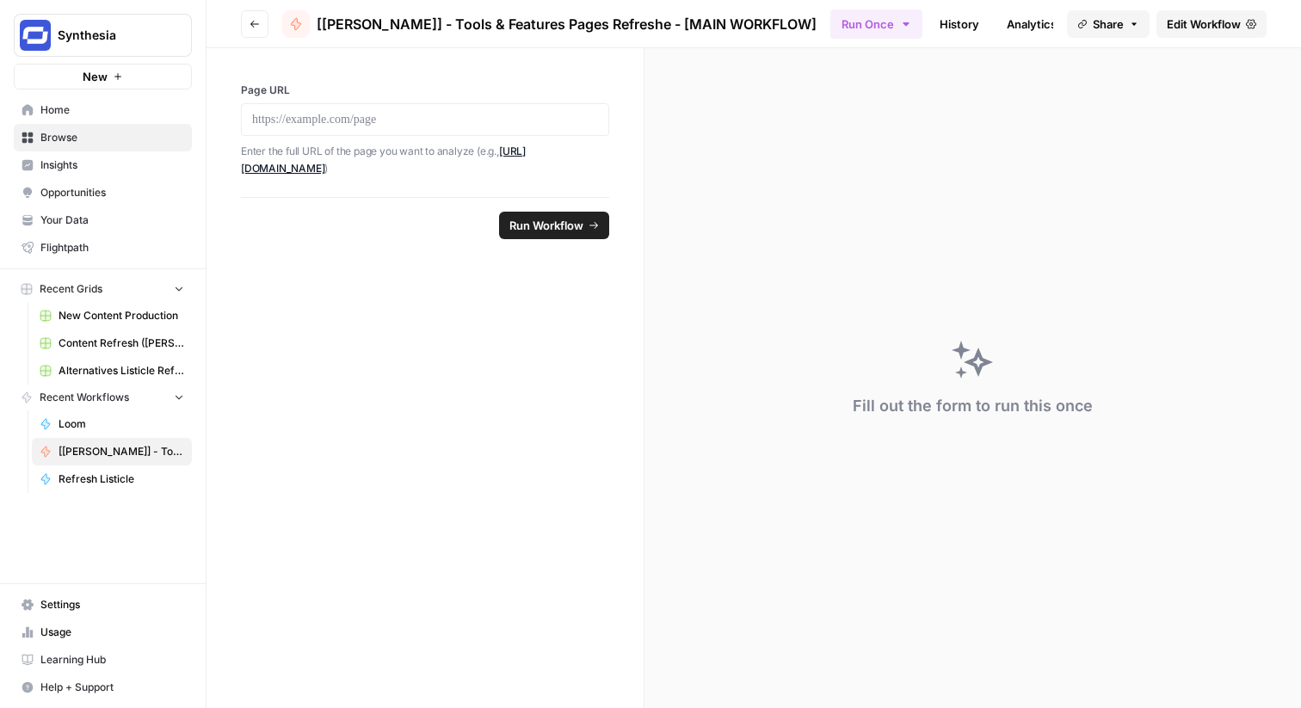
click at [108, 216] on span "Your Data" at bounding box center [112, 220] width 144 height 15
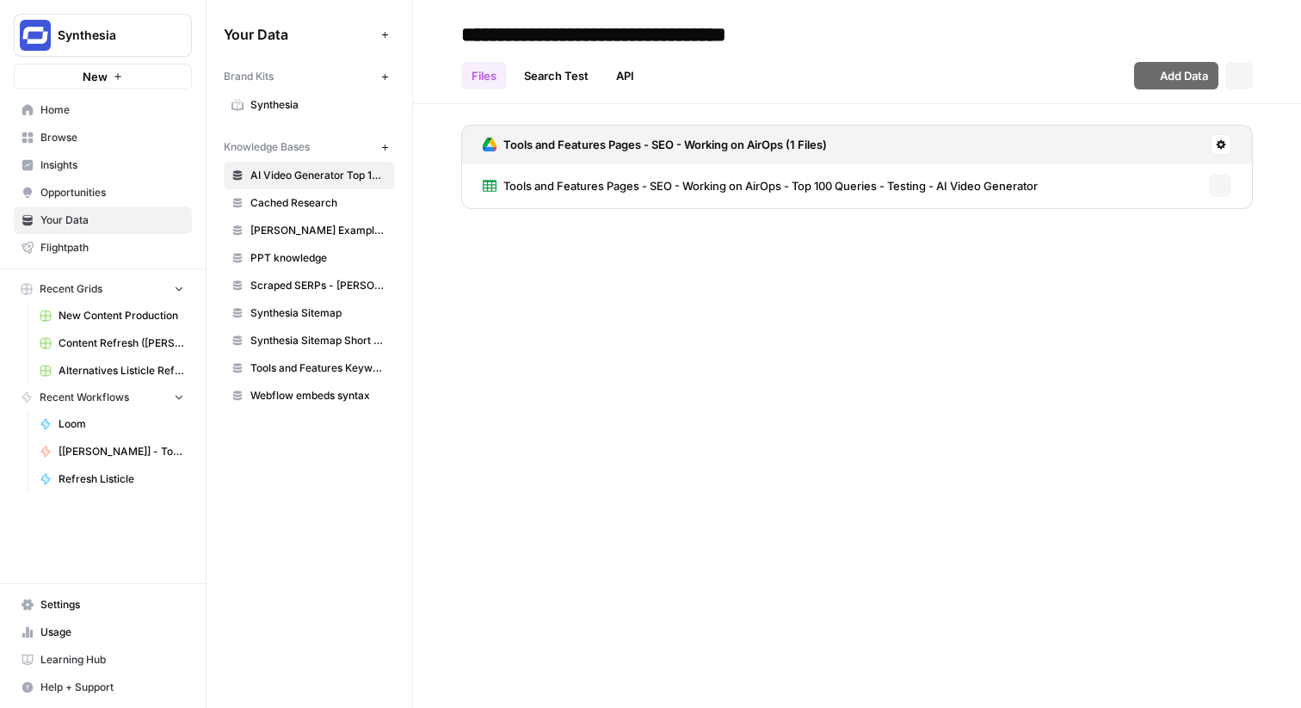
click at [108, 164] on span "Insights" at bounding box center [112, 164] width 144 height 15
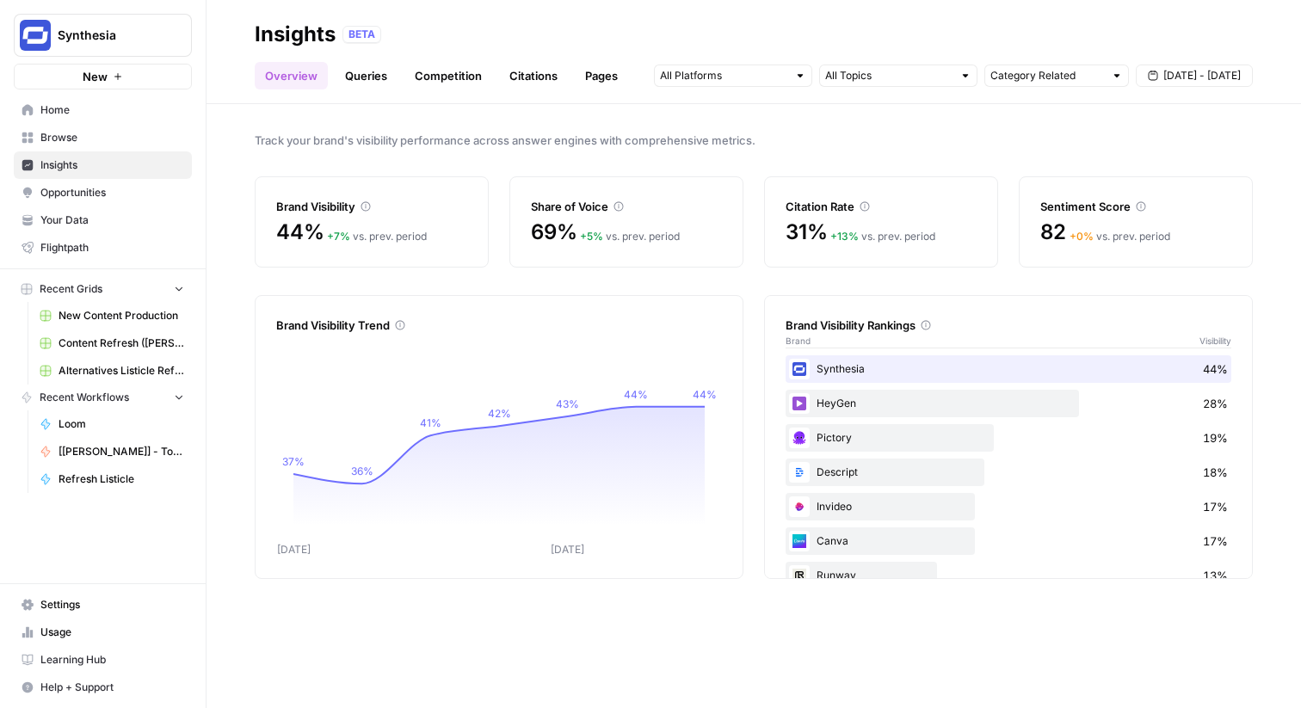
click at [175, 200] on span "Opportunities" at bounding box center [112, 192] width 144 height 15
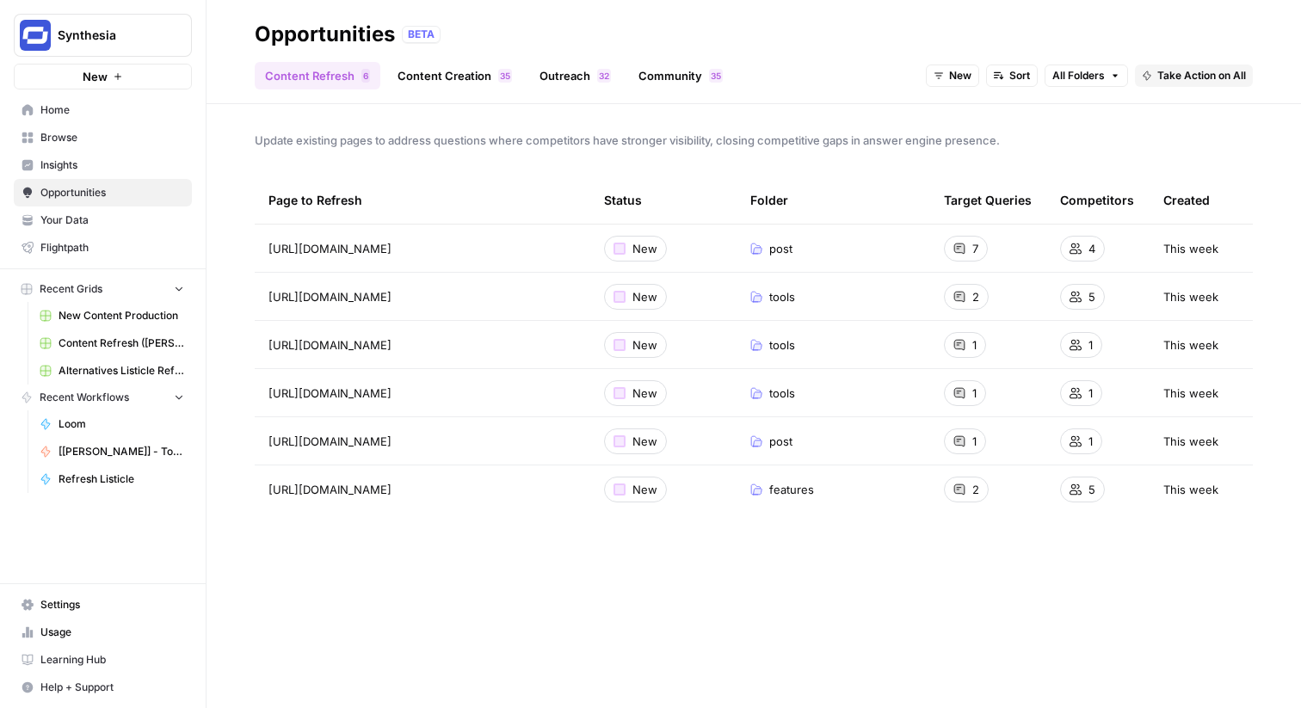
click at [569, 83] on link "Outreach 2 3" at bounding box center [575, 76] width 92 height 28
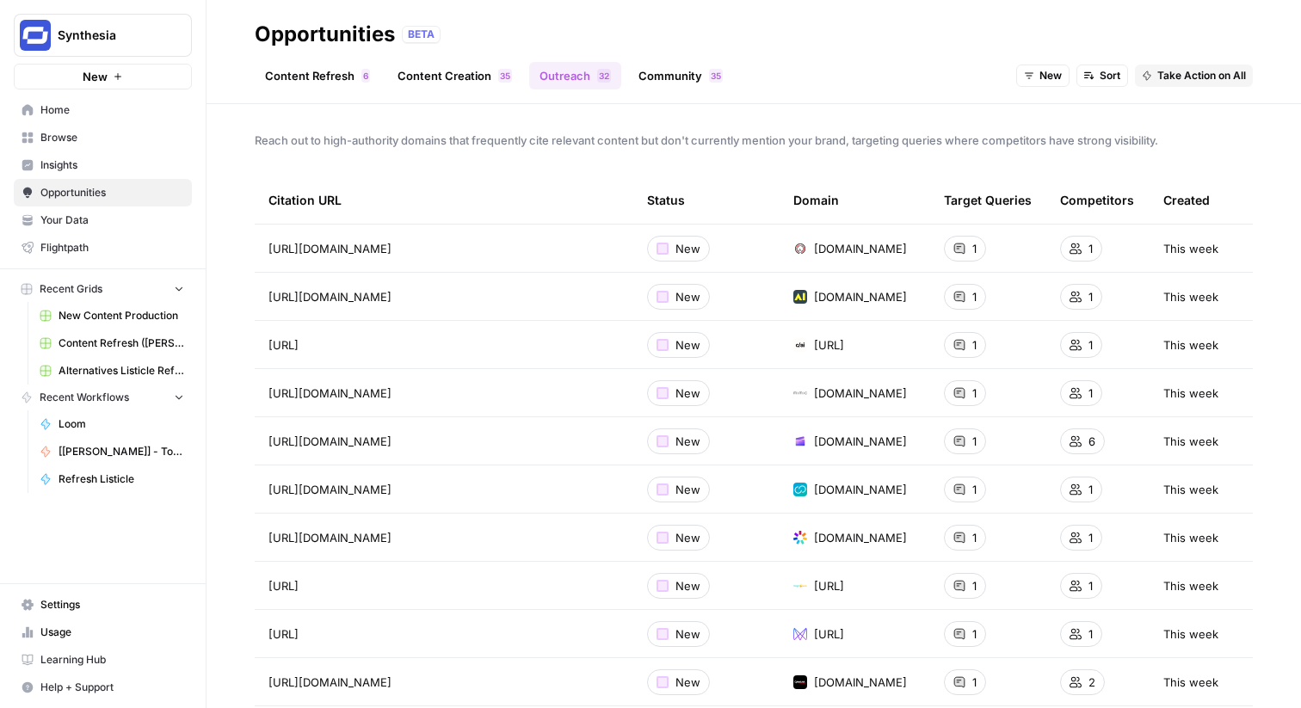
click at [157, 147] on link "Browse" at bounding box center [103, 138] width 178 height 28
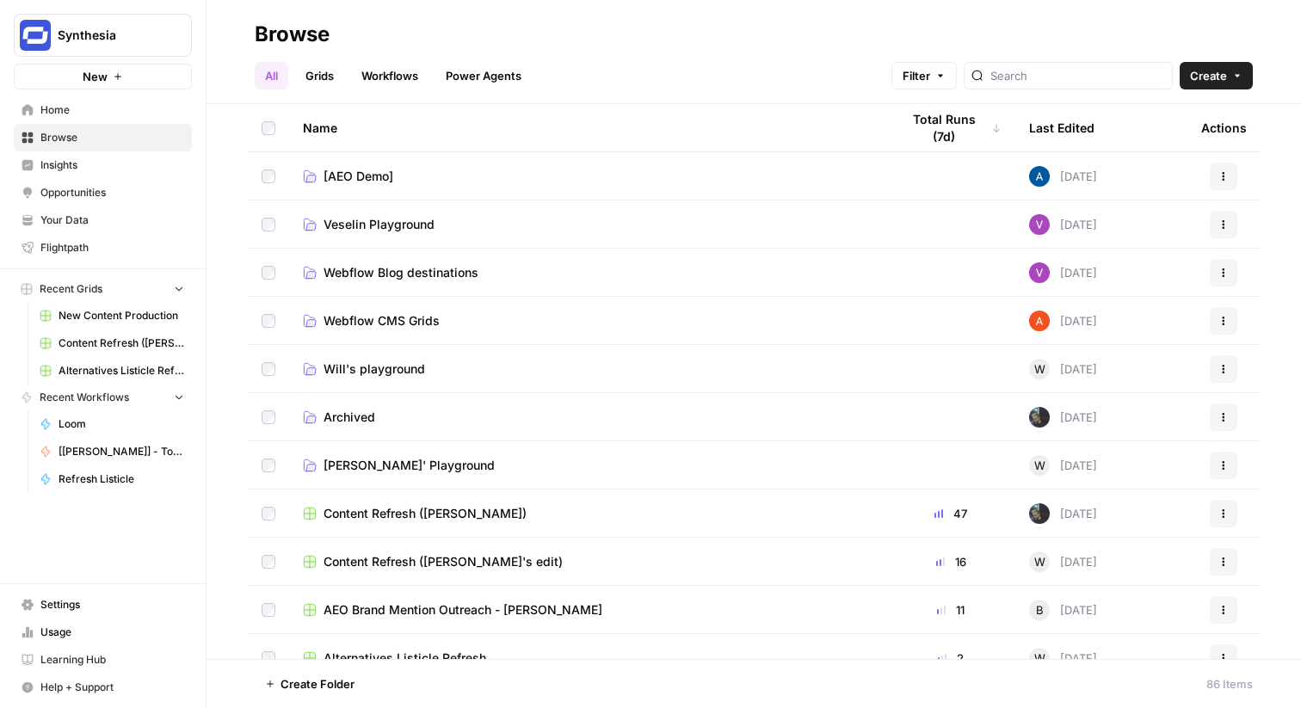
click at [151, 197] on span "Opportunities" at bounding box center [112, 192] width 144 height 15
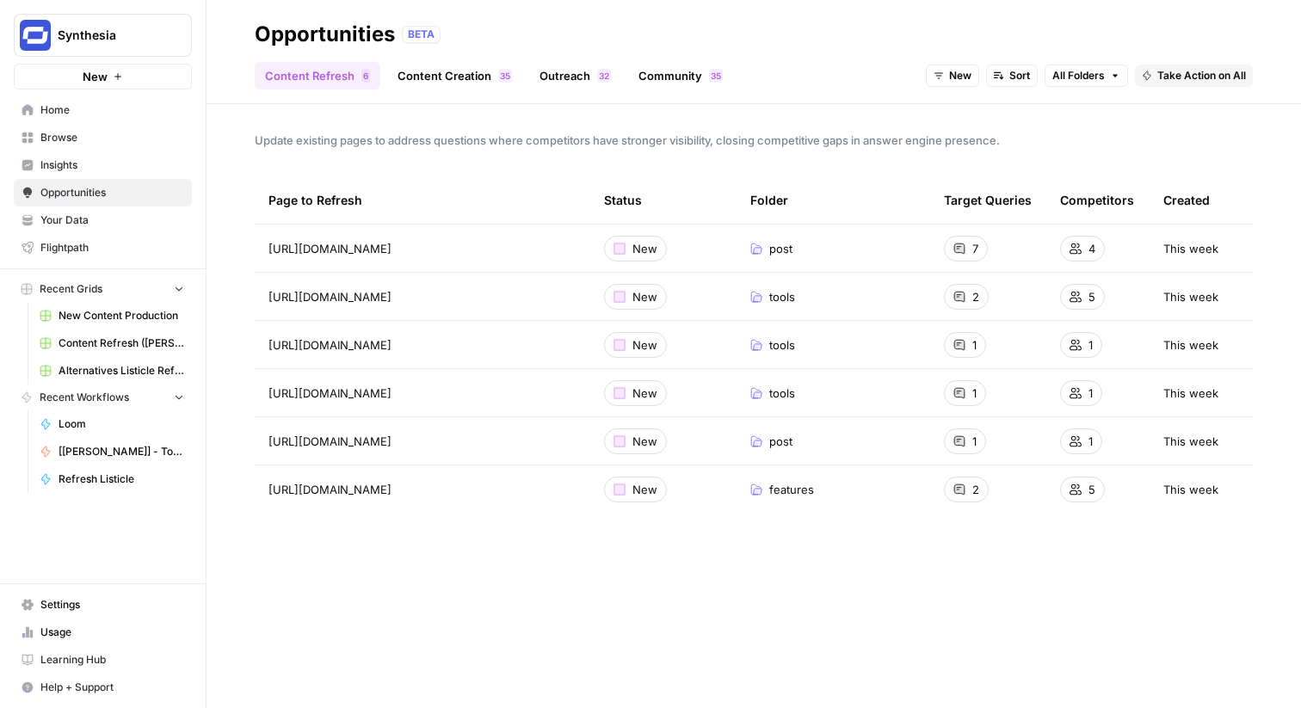
click at [131, 150] on link "Browse" at bounding box center [103, 138] width 178 height 28
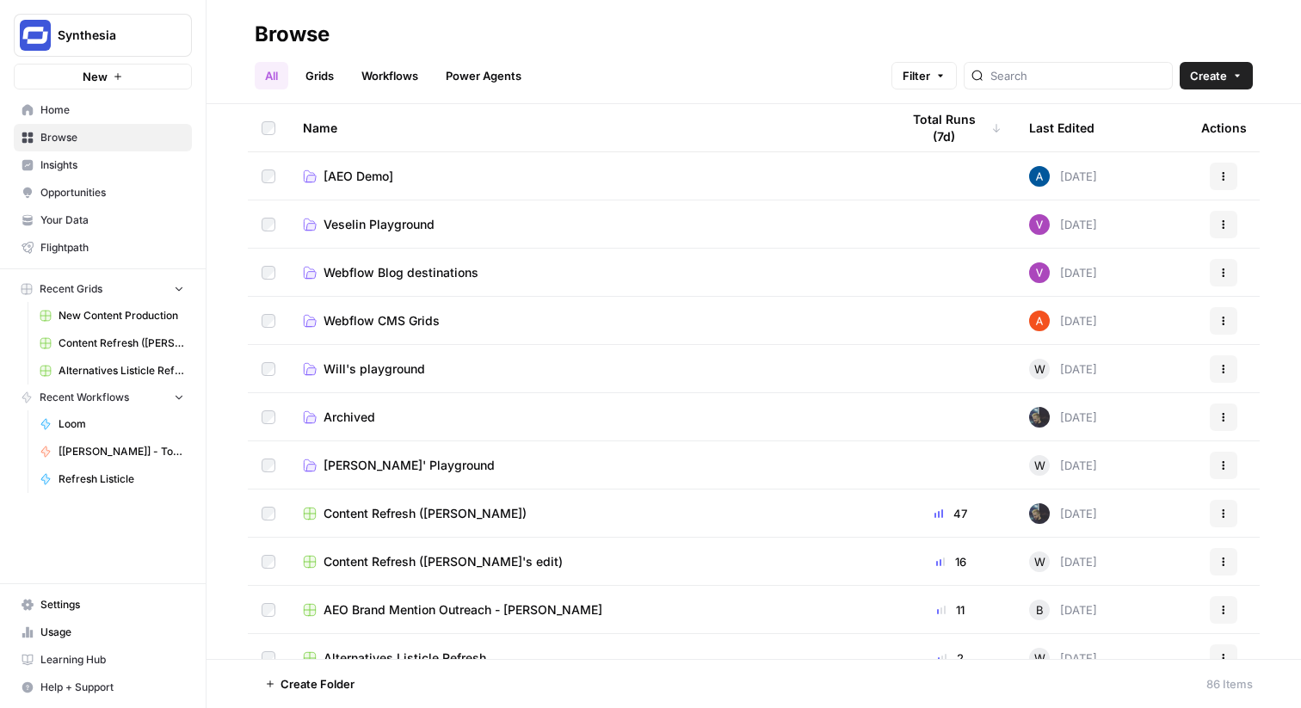
click at [171, 173] on link "Insights" at bounding box center [103, 165] width 178 height 28
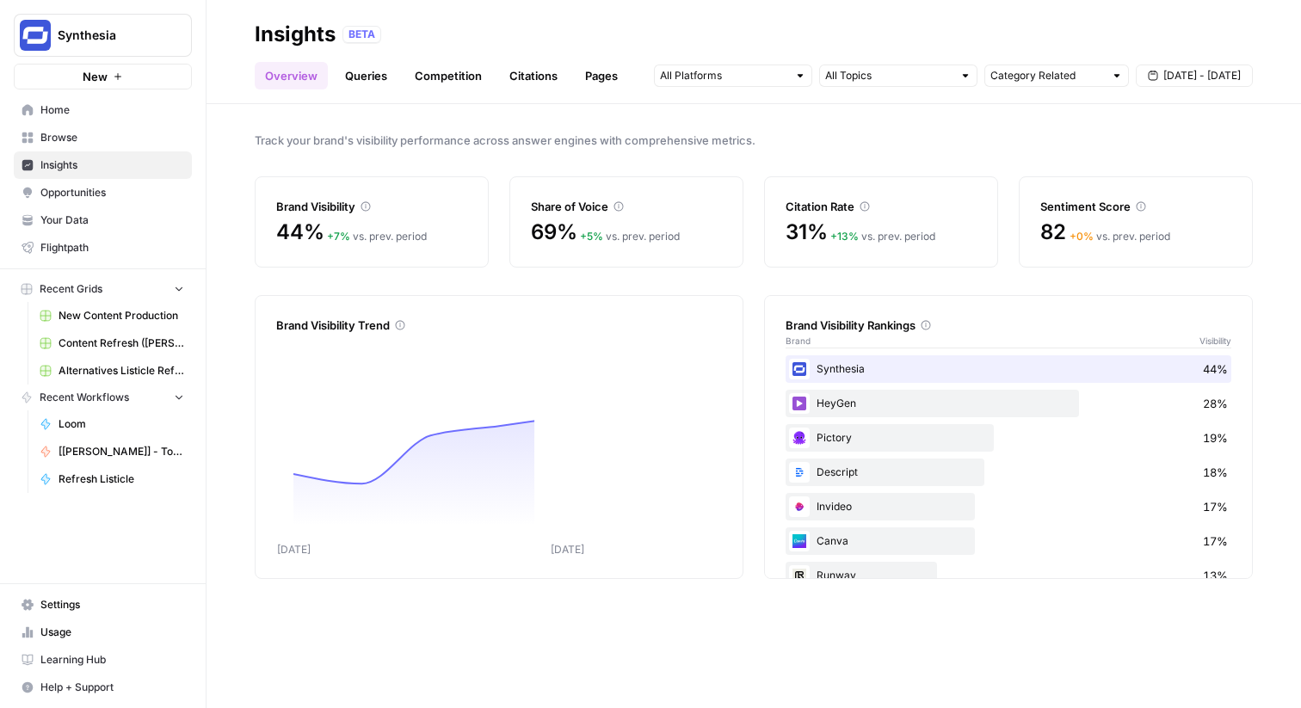
click at [164, 194] on span "Opportunities" at bounding box center [112, 192] width 144 height 15
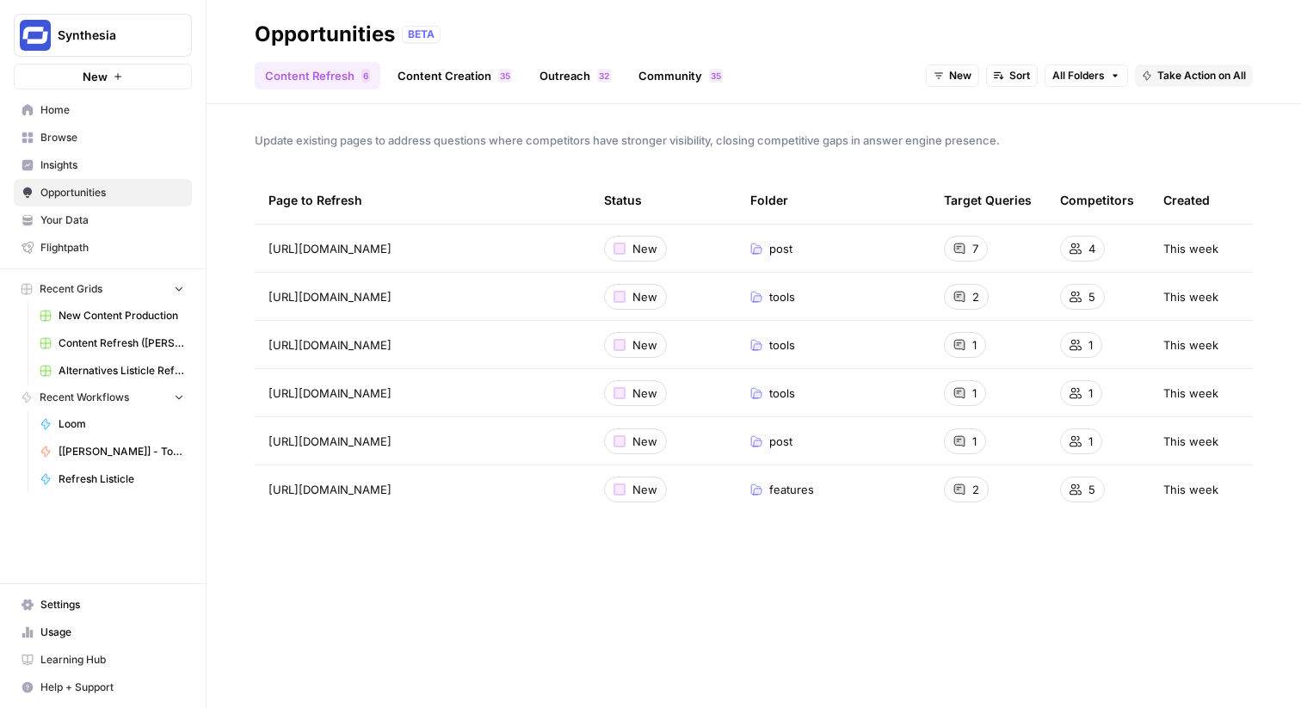
click at [151, 168] on span "Insights" at bounding box center [112, 164] width 144 height 15
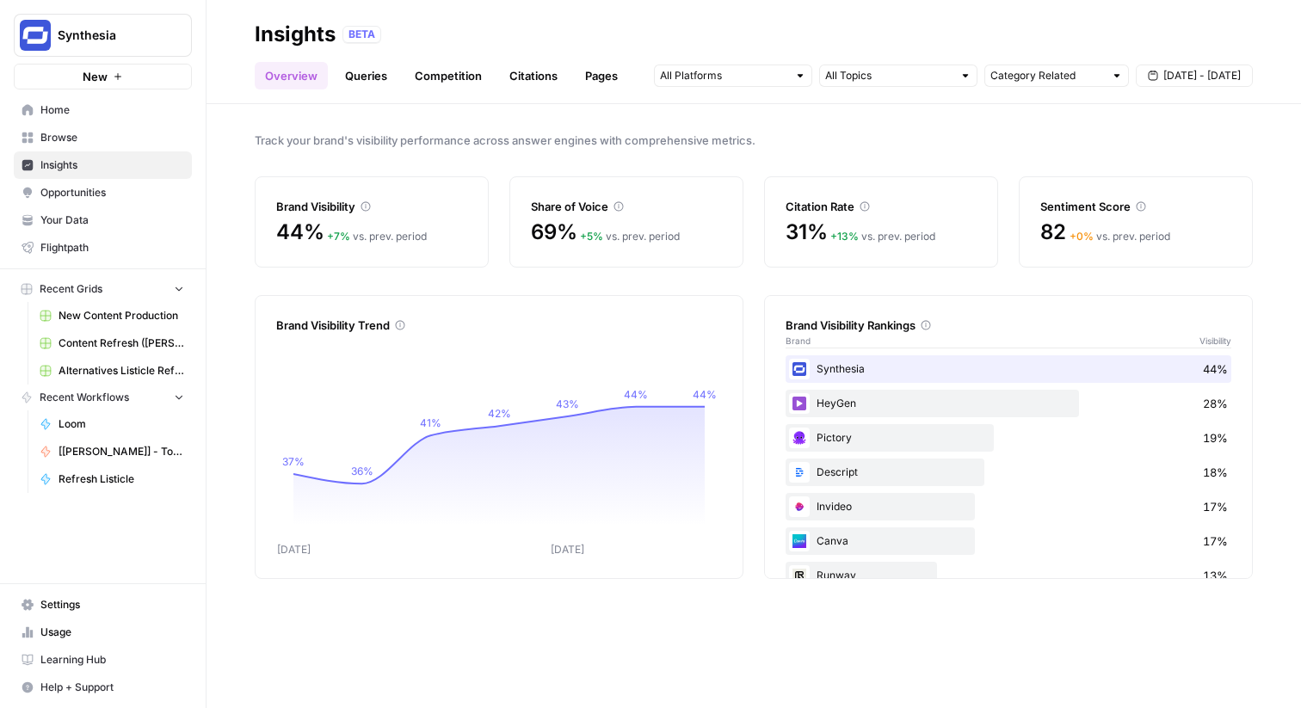
click at [394, 76] on link "Queries" at bounding box center [366, 76] width 63 height 28
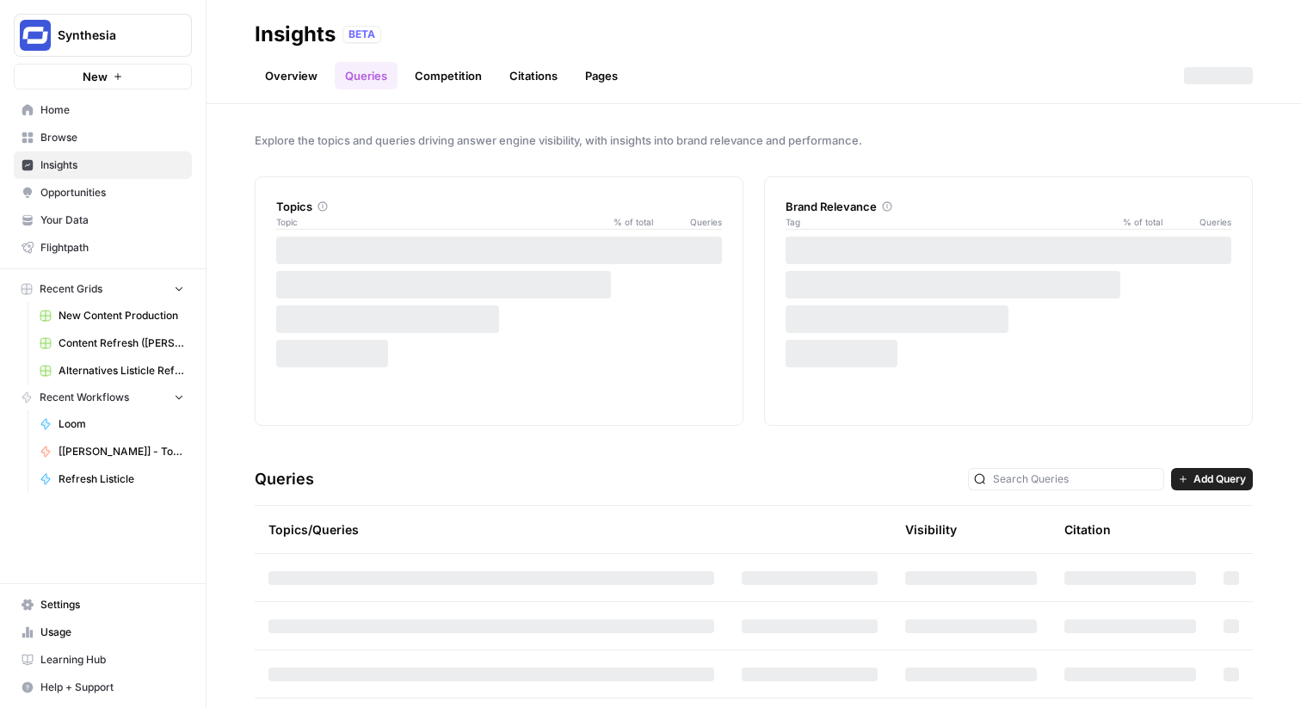
click at [184, 197] on link "Opportunities" at bounding box center [103, 193] width 178 height 28
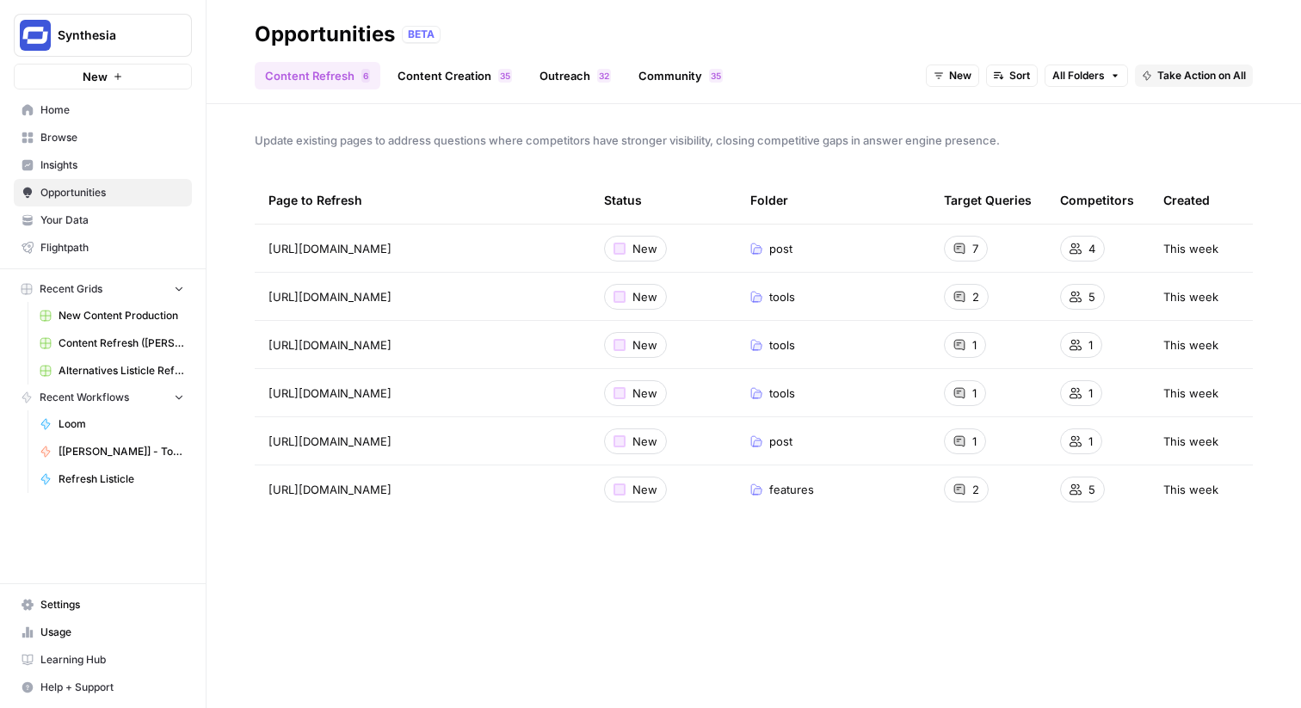
click at [96, 170] on span "Insights" at bounding box center [112, 164] width 144 height 15
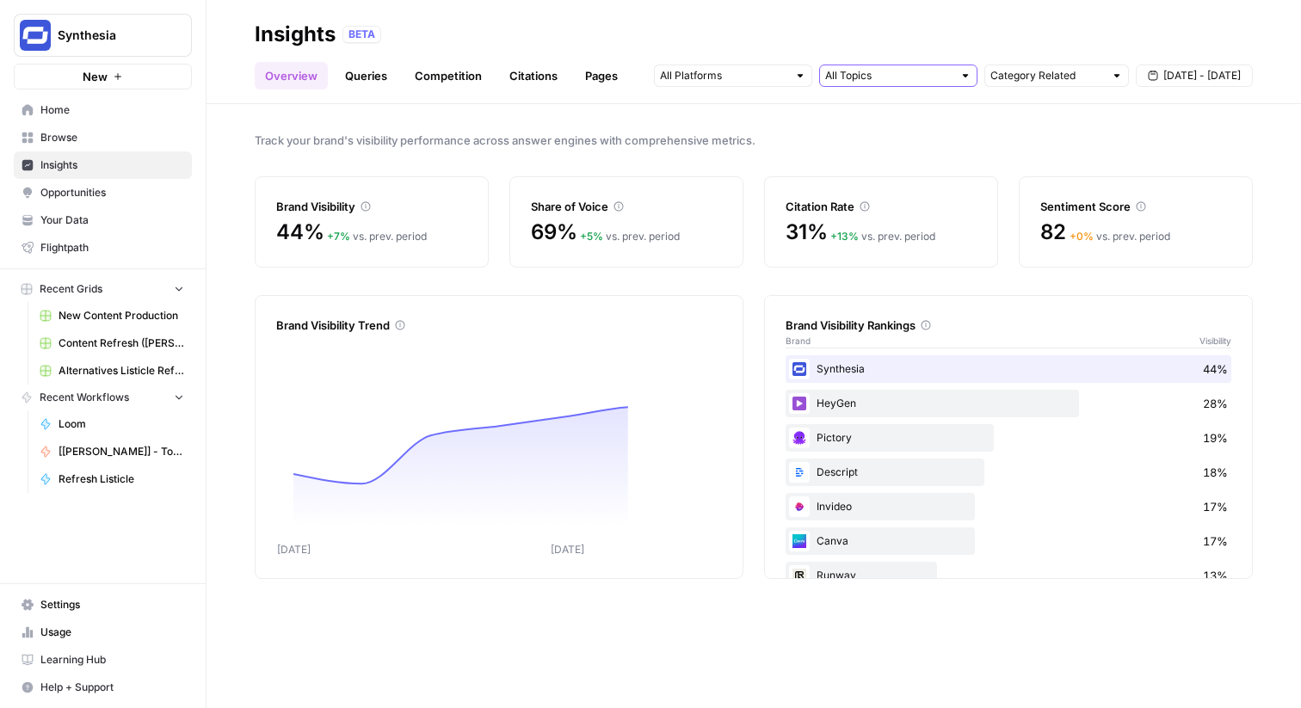
click at [892, 77] on input "text" at bounding box center [888, 75] width 127 height 17
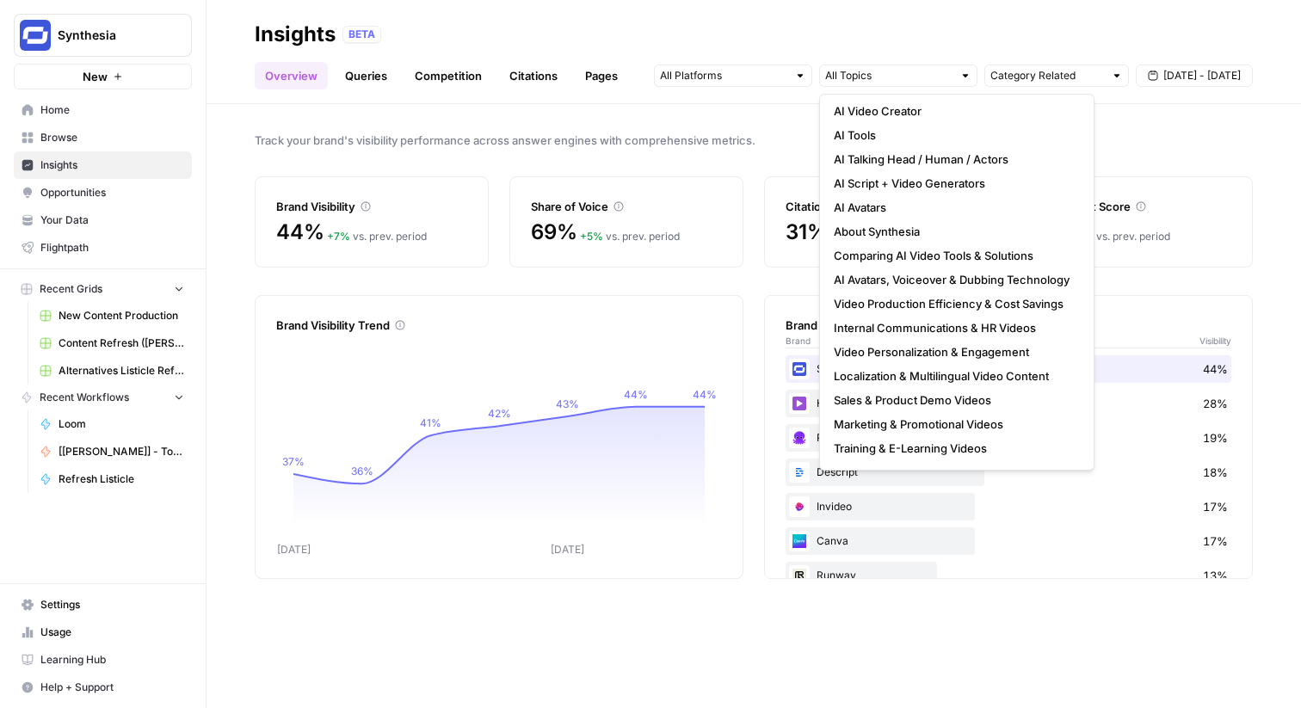
scroll to position [434, 0]
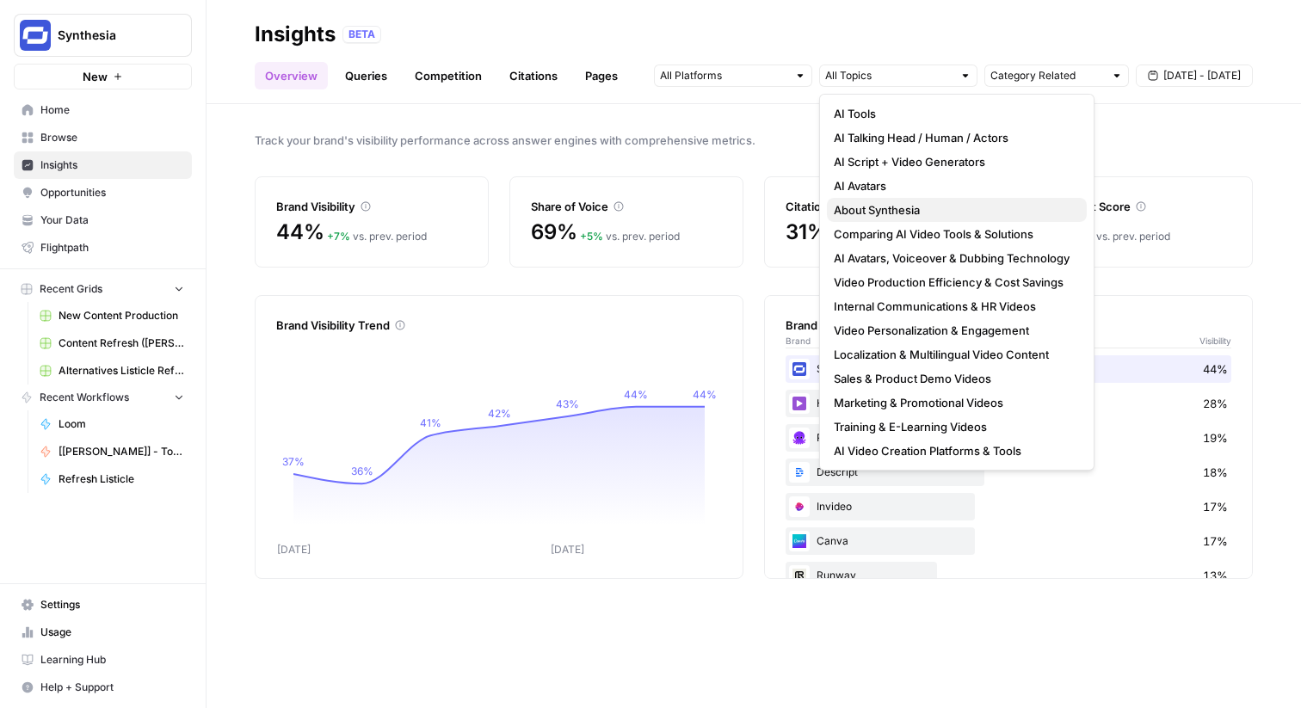
click at [877, 216] on span "About Synthesia" at bounding box center [953, 209] width 239 height 17
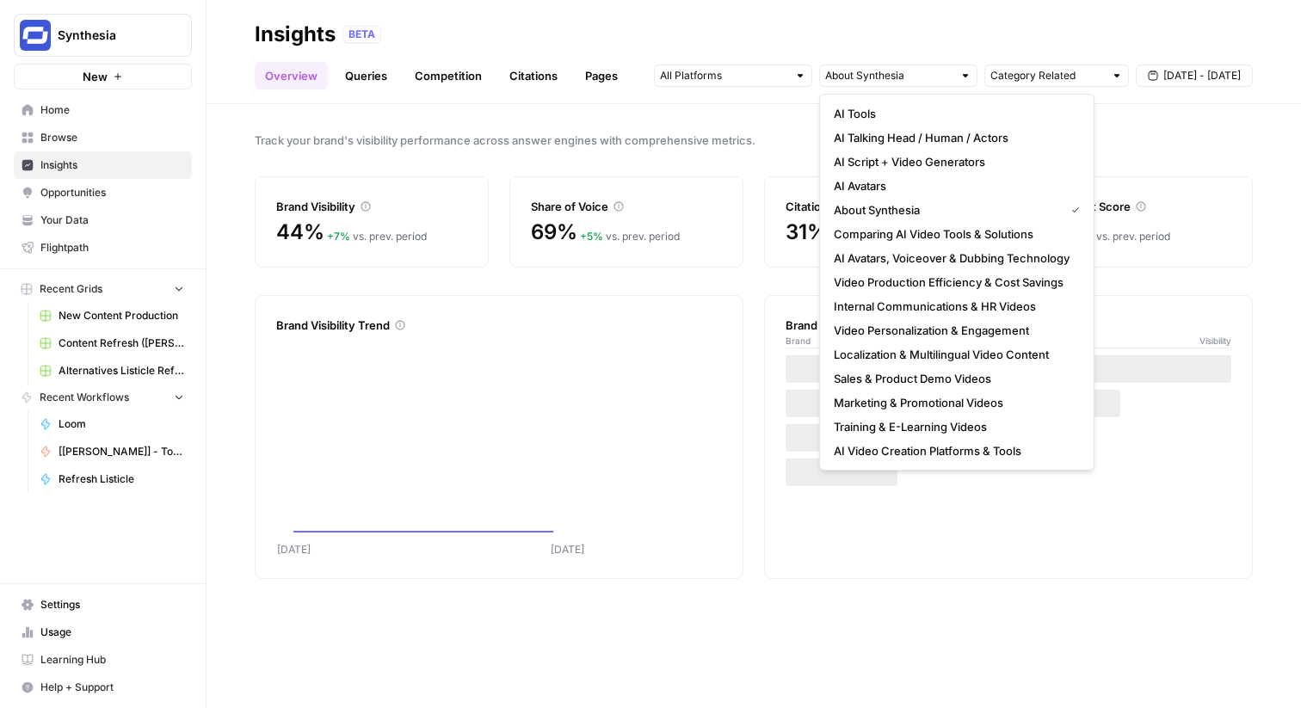
click at [658, 134] on span "Track your brand's visibility performance across answer engines with comprehens…" at bounding box center [754, 140] width 998 height 17
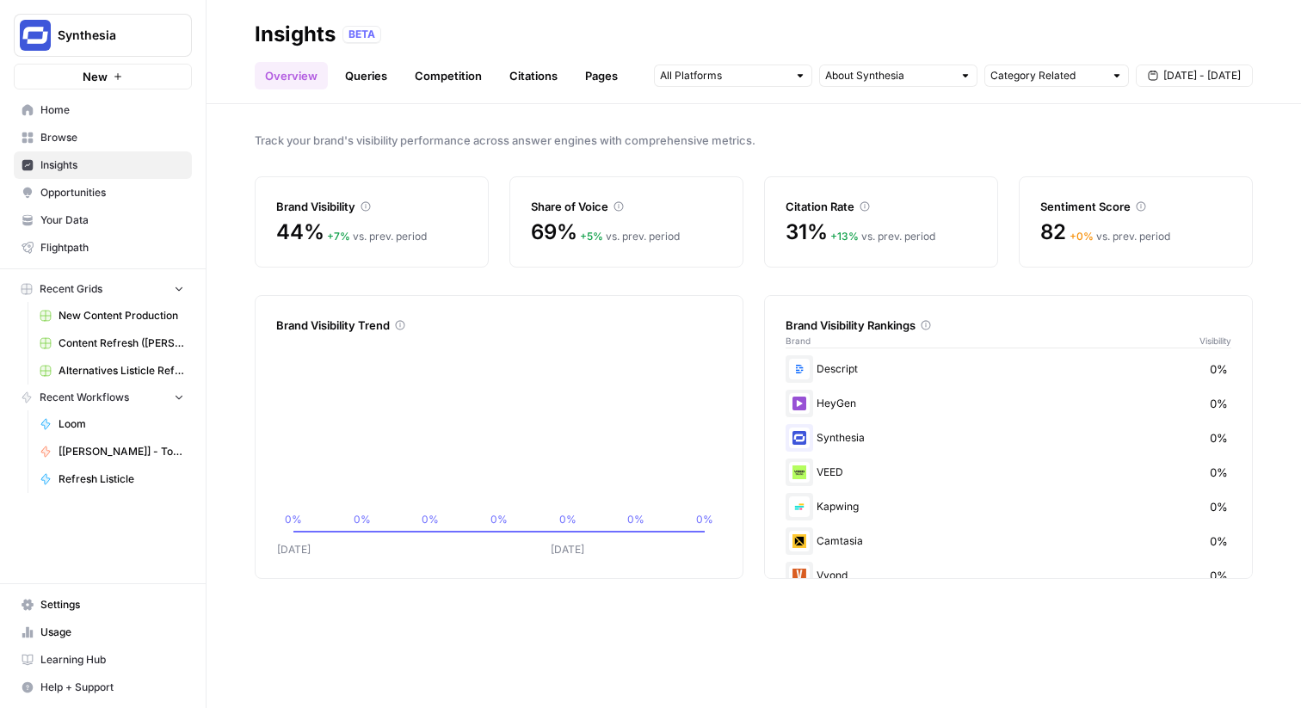
click at [760, 262] on div "Brand Visibility 44% + 7 % vs. prev. period Share of Voice 69% + 5 % vs. prev. …" at bounding box center [754, 221] width 998 height 91
click at [88, 143] on span "Browse" at bounding box center [112, 137] width 144 height 15
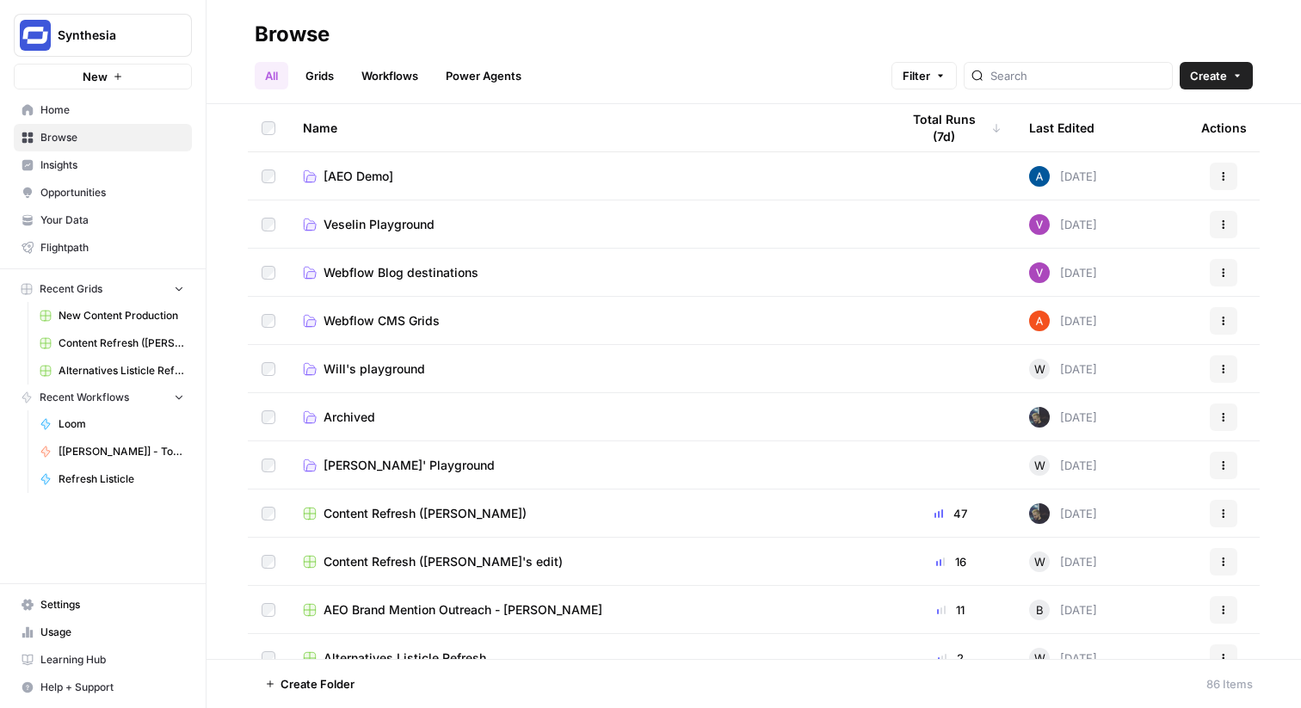
click at [346, 75] on ul "All Grids Workflows Power Agents" at bounding box center [393, 76] width 277 height 28
click at [327, 76] on link "Grids" at bounding box center [319, 76] width 49 height 28
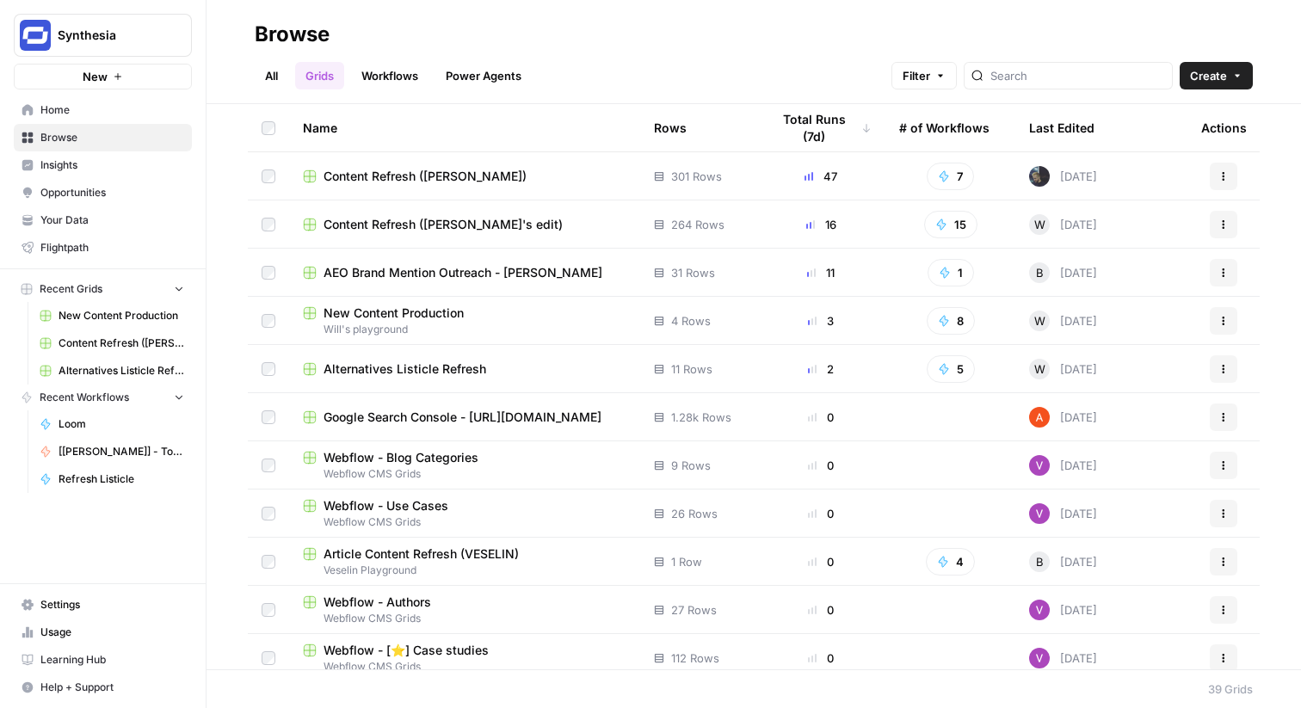
click at [427, 225] on span "Content Refresh ([PERSON_NAME]'s edit)" at bounding box center [443, 224] width 239 height 17
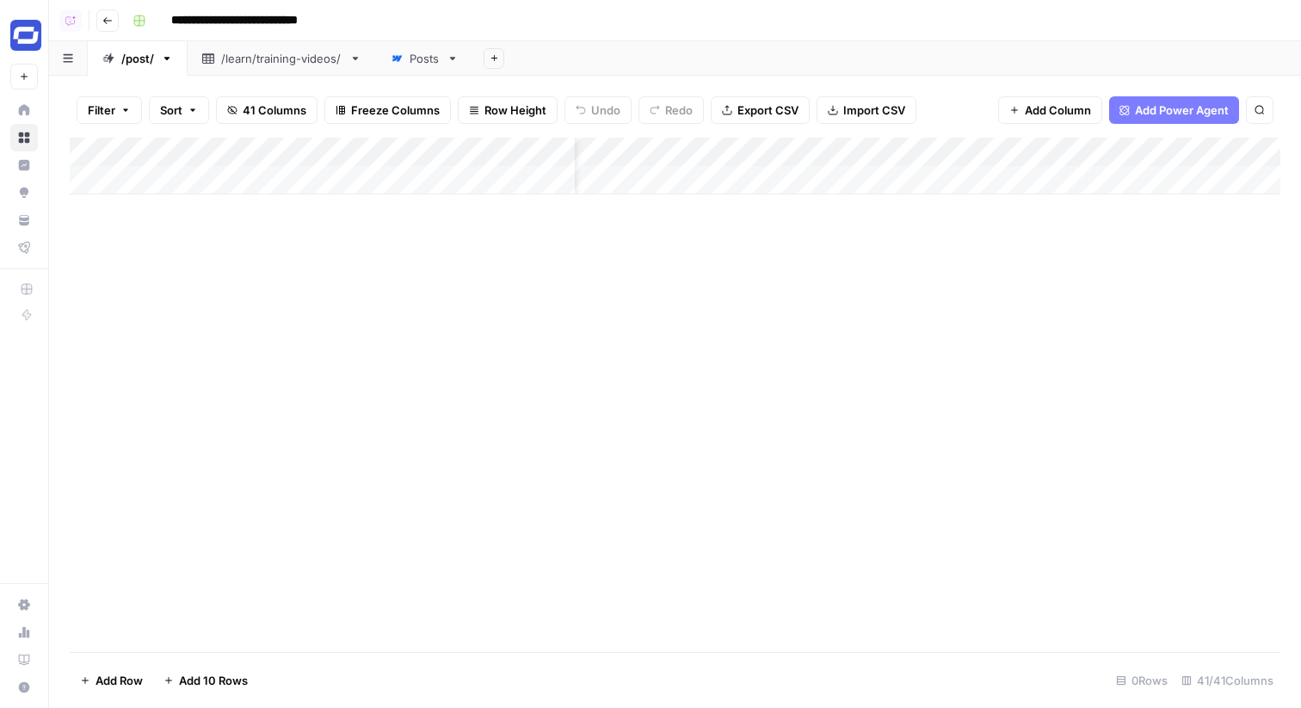
scroll to position [0, 113]
click at [281, 59] on div "/learn/training-videos/" at bounding box center [281, 58] width 121 height 17
click at [438, 65] on div "Posts" at bounding box center [425, 58] width 30 height 17
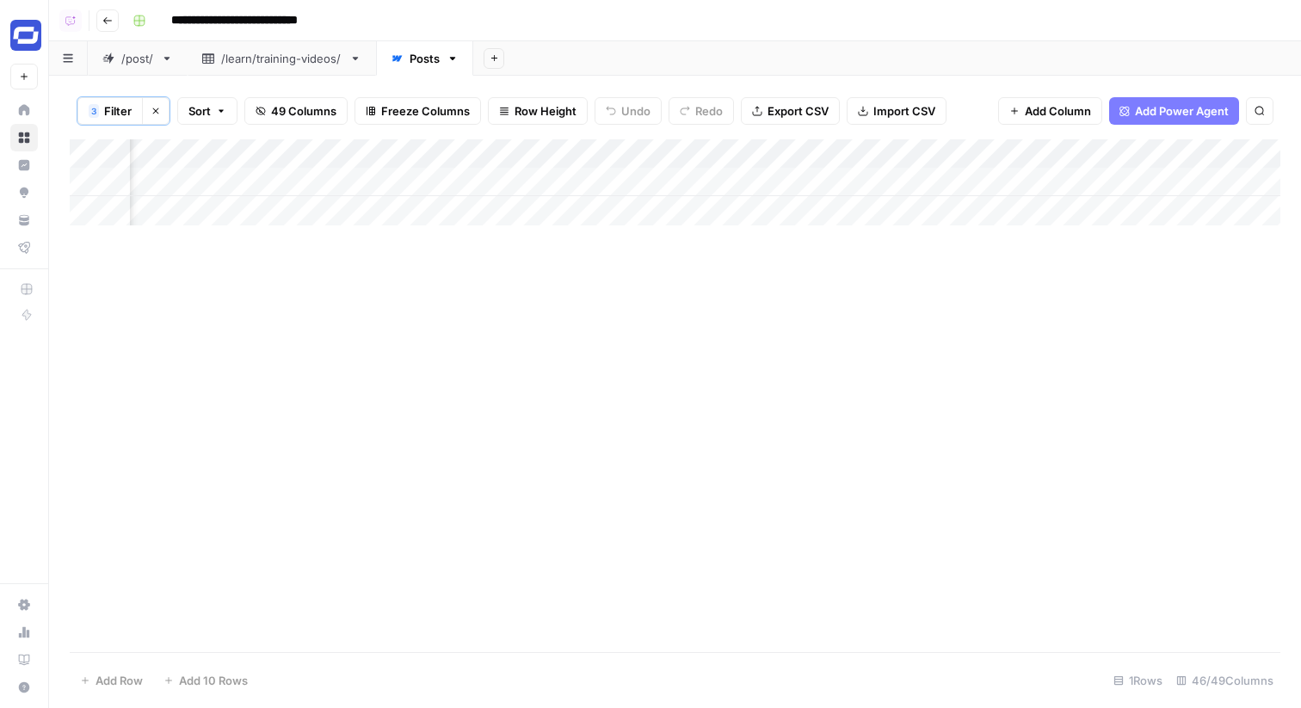
scroll to position [0, 709]
click at [390, 176] on div "Add Column" at bounding box center [675, 182] width 1211 height 86
click at [901, 179] on div "Add Column" at bounding box center [675, 182] width 1211 height 86
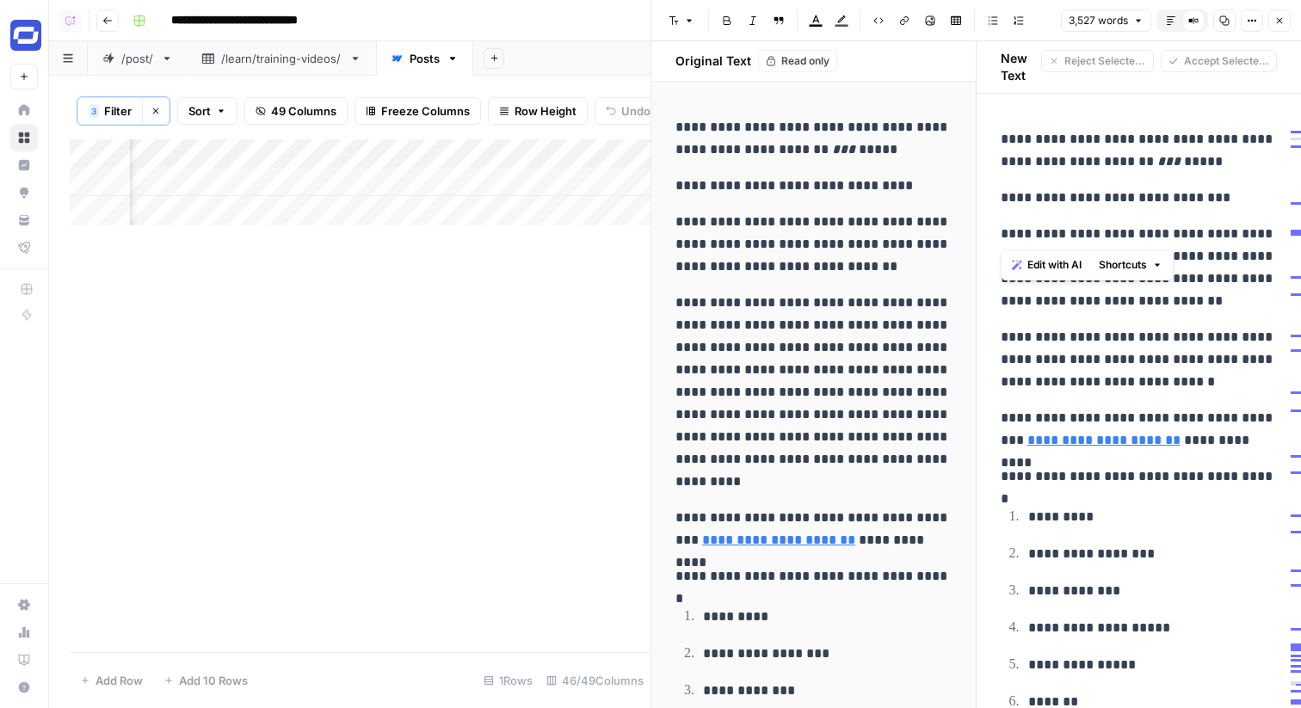
drag, startPoint x: 1004, startPoint y: 211, endPoint x: 1177, endPoint y: 229, distance: 173.9
click at [1177, 229] on p "**********" at bounding box center [1139, 267] width 277 height 89
click at [1225, 245] on p "**********" at bounding box center [1139, 267] width 277 height 89
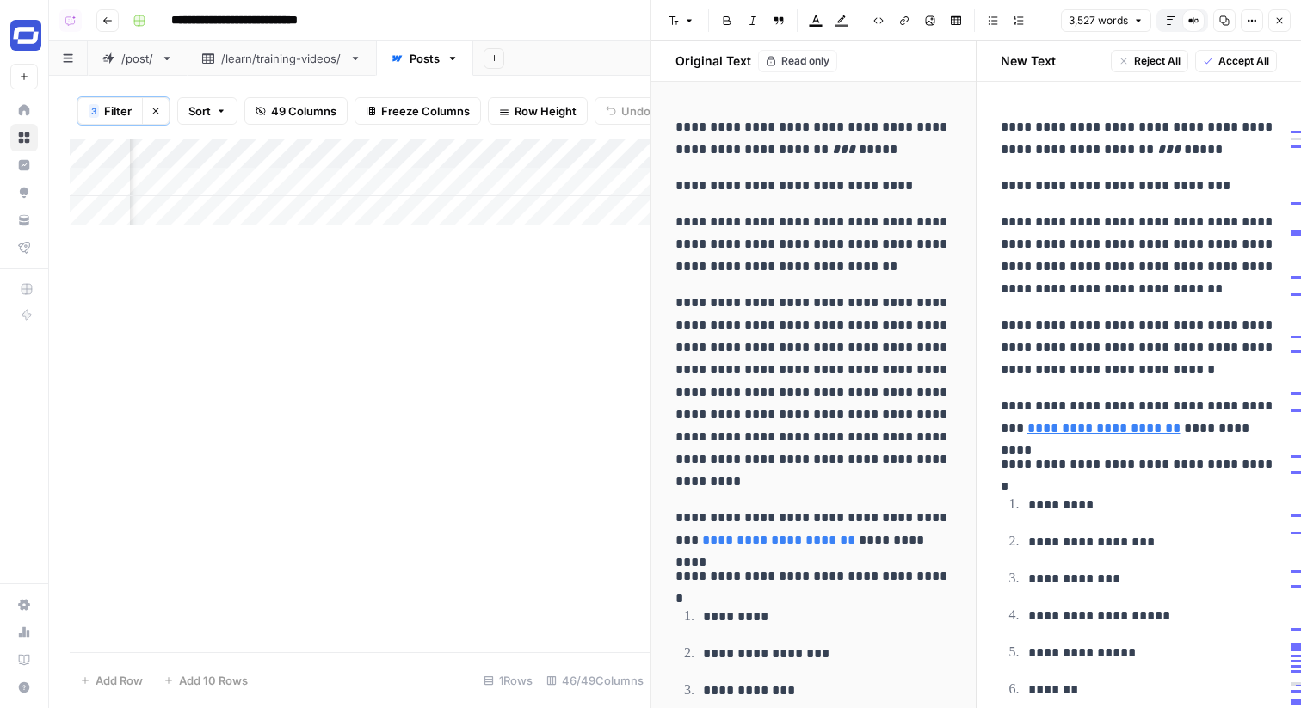
click at [1284, 22] on icon "button" at bounding box center [1279, 20] width 10 height 10
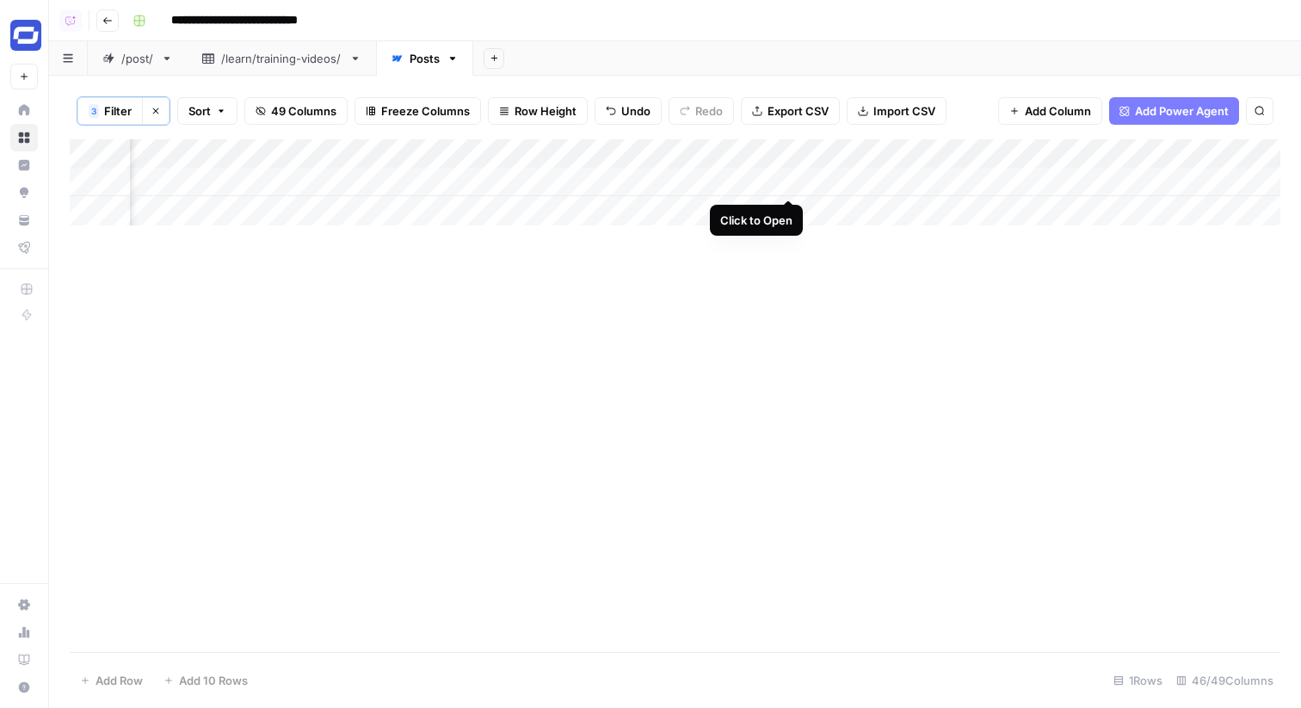
click at [781, 177] on div "Add Column" at bounding box center [675, 182] width 1211 height 86
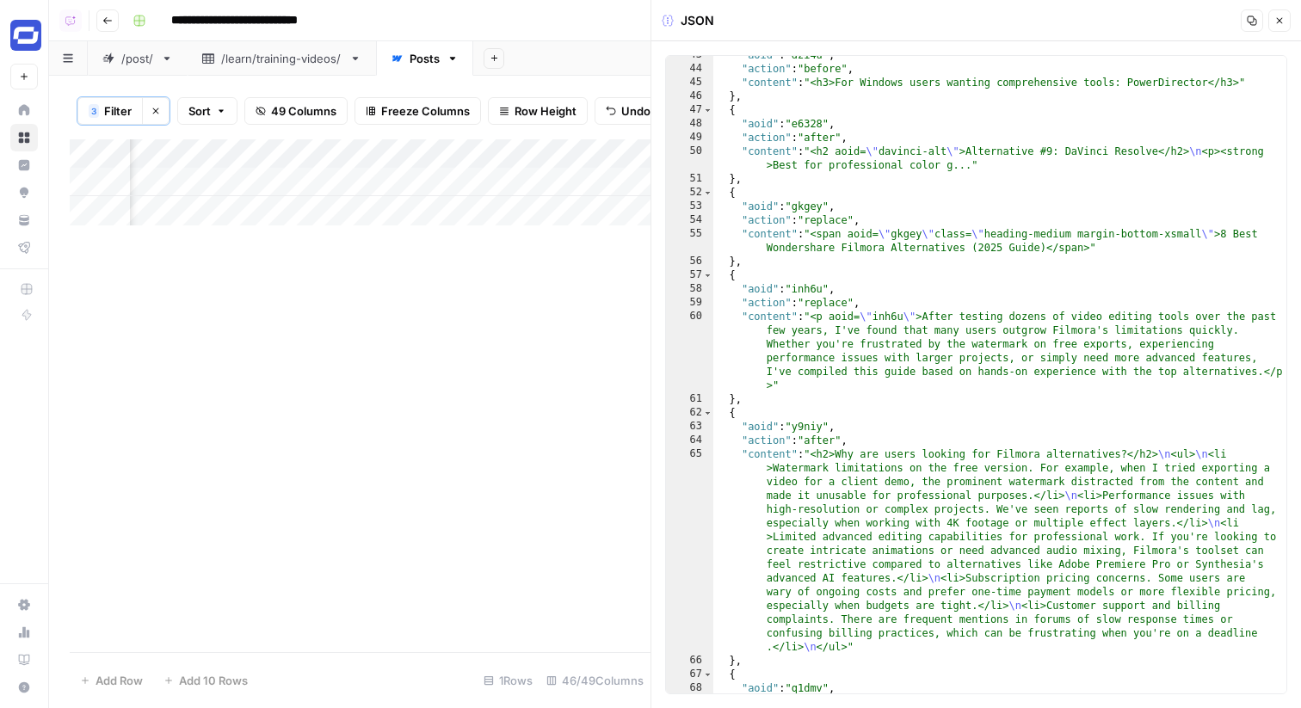
scroll to position [486, 0]
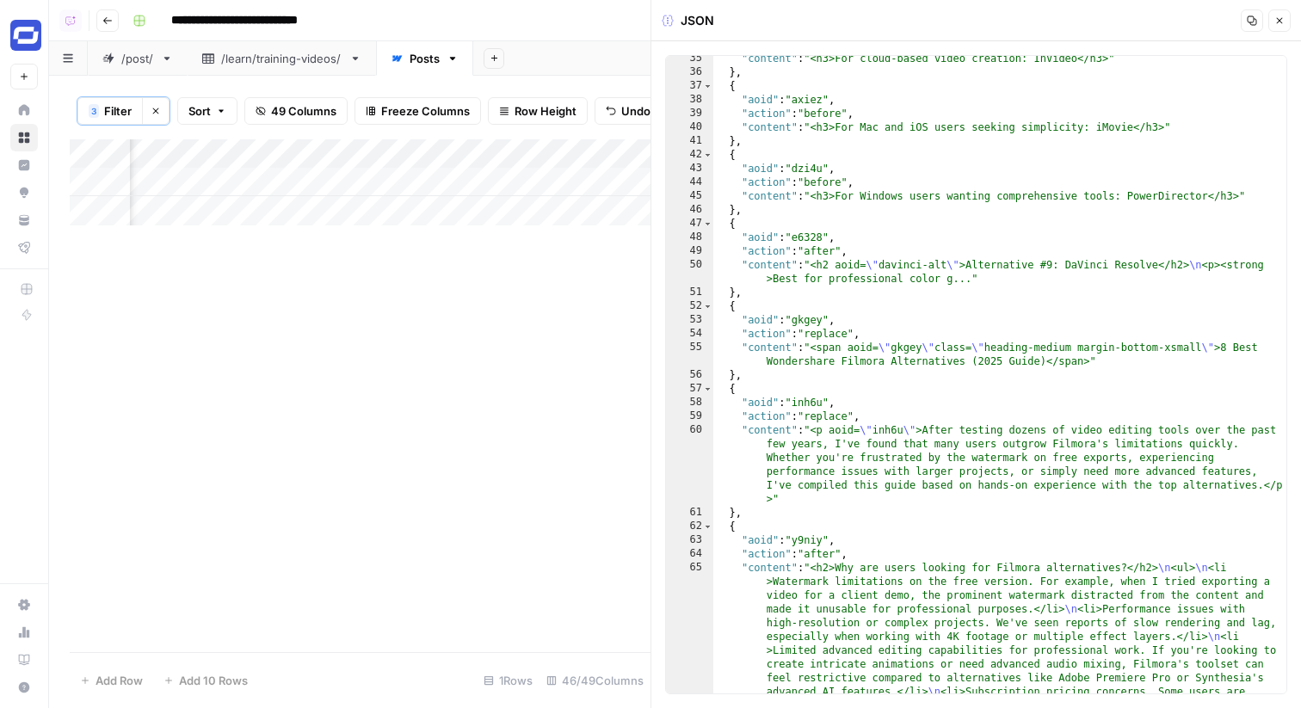
click at [1279, 14] on button "Close" at bounding box center [1279, 20] width 22 height 22
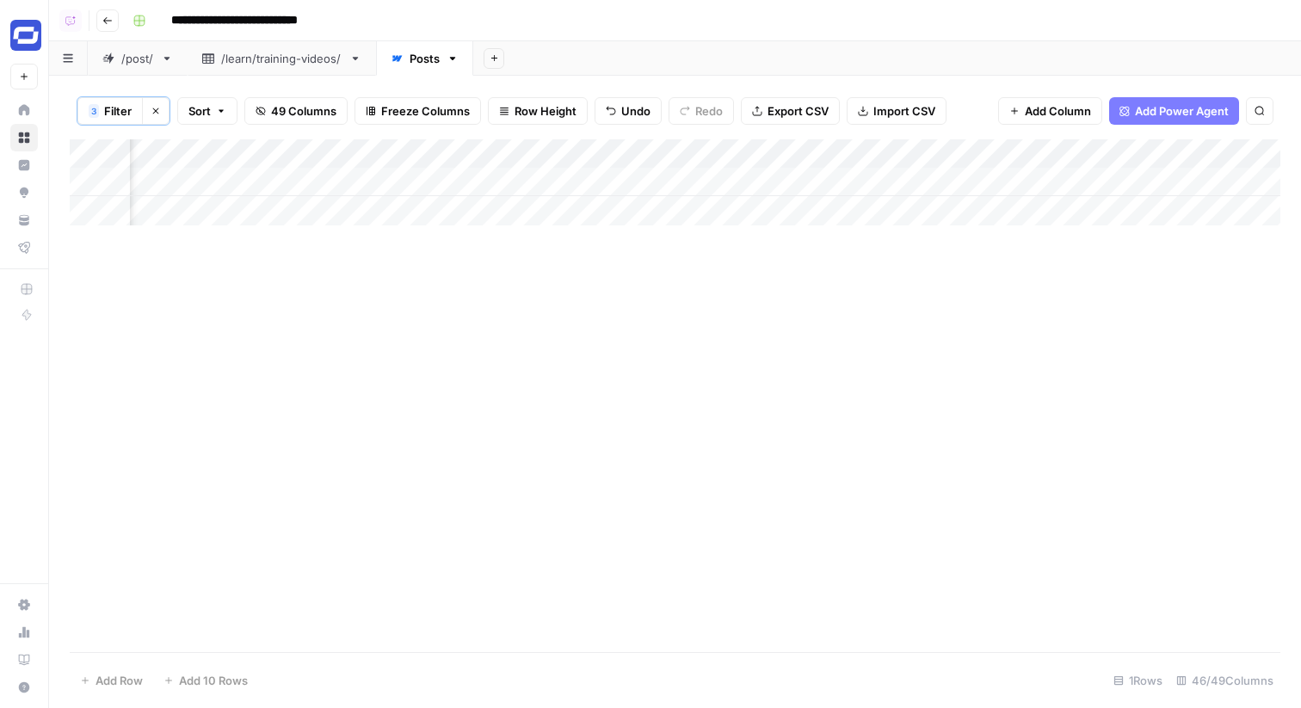
click at [537, 156] on div "Add Column" at bounding box center [675, 182] width 1211 height 86
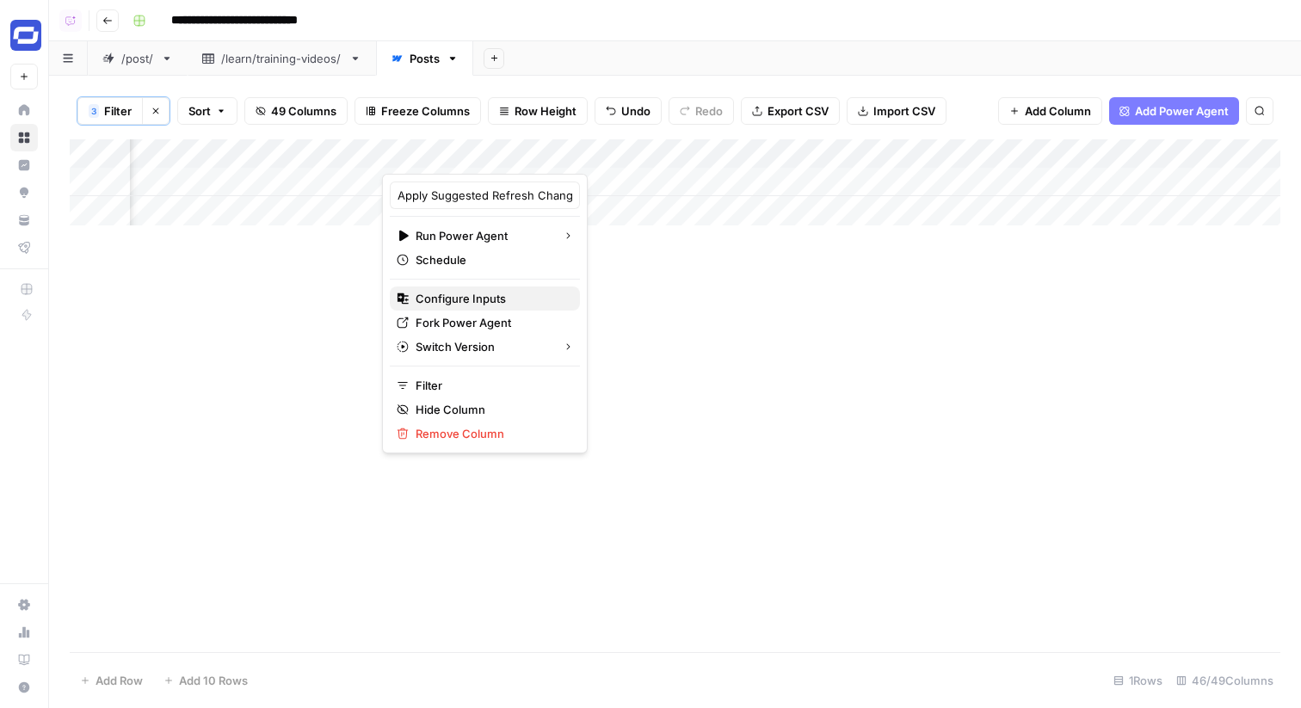
click at [442, 301] on span "Configure Inputs" at bounding box center [491, 298] width 151 height 17
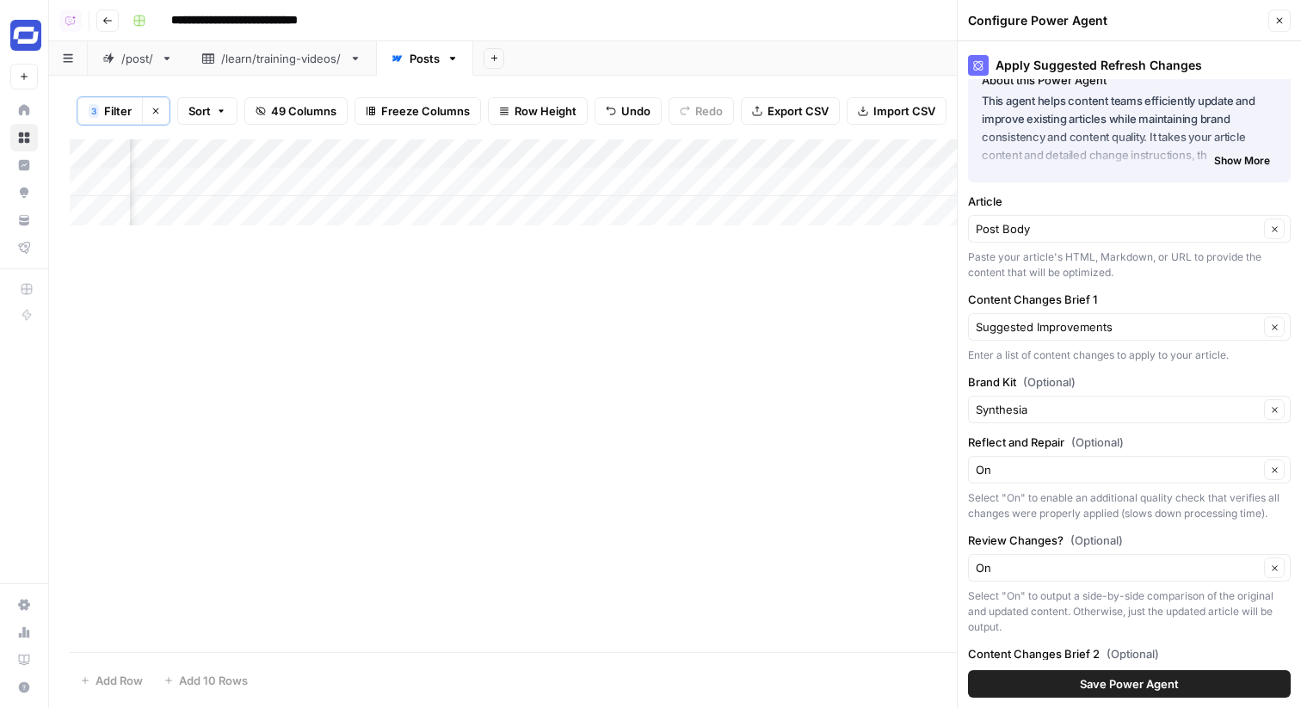
scroll to position [0, 2428]
click at [784, 181] on div "Add Column" at bounding box center [675, 182] width 1211 height 86
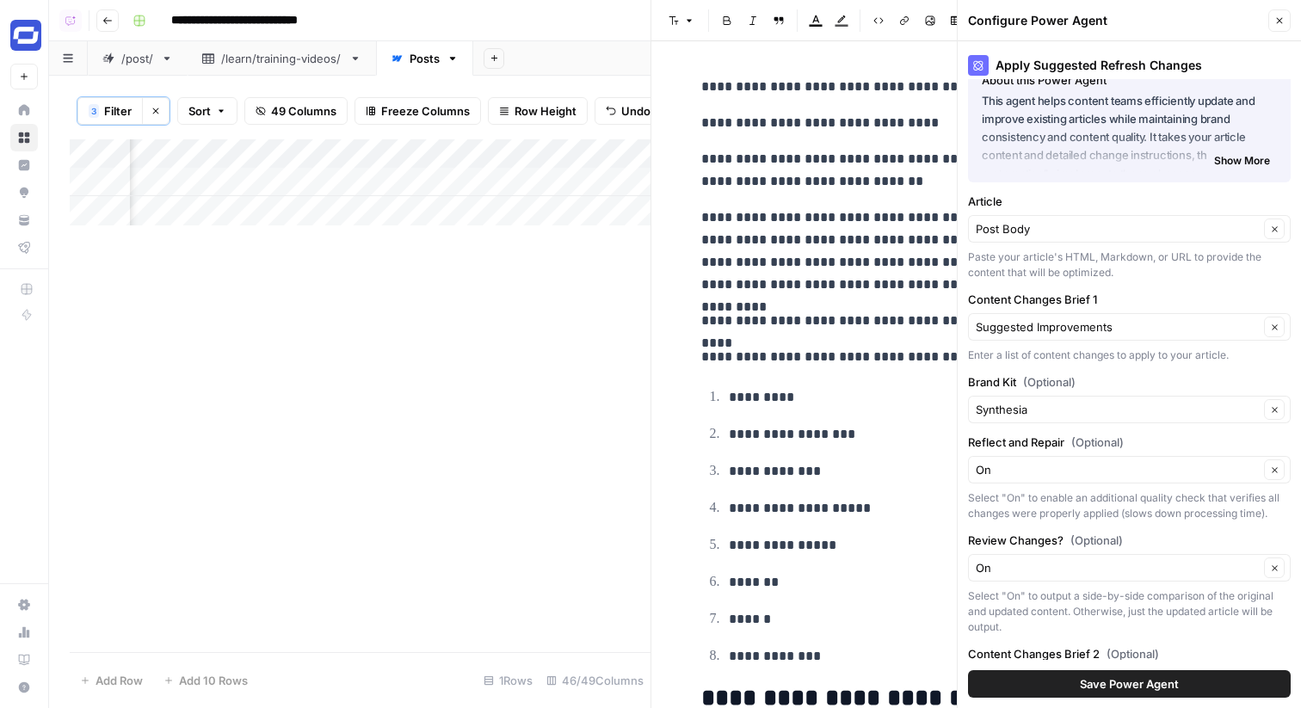
click at [820, 258] on p "**********" at bounding box center [976, 251] width 551 height 89
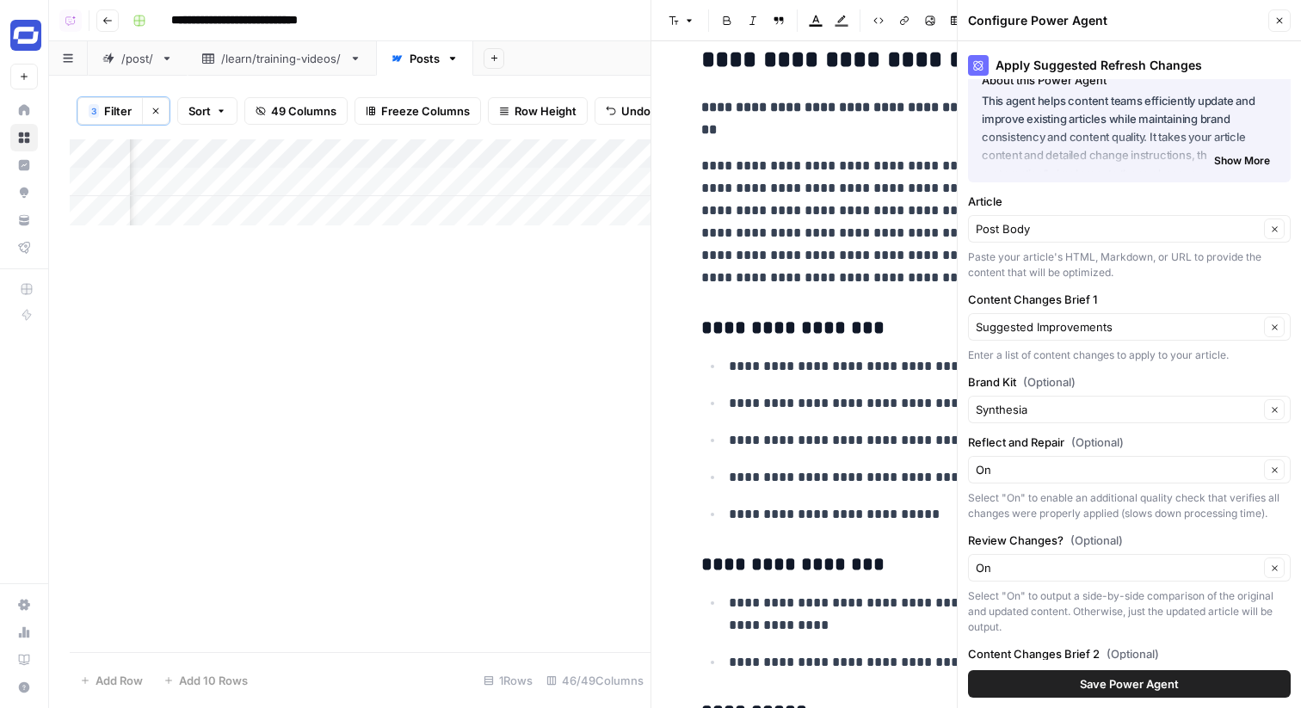
scroll to position [7084, 0]
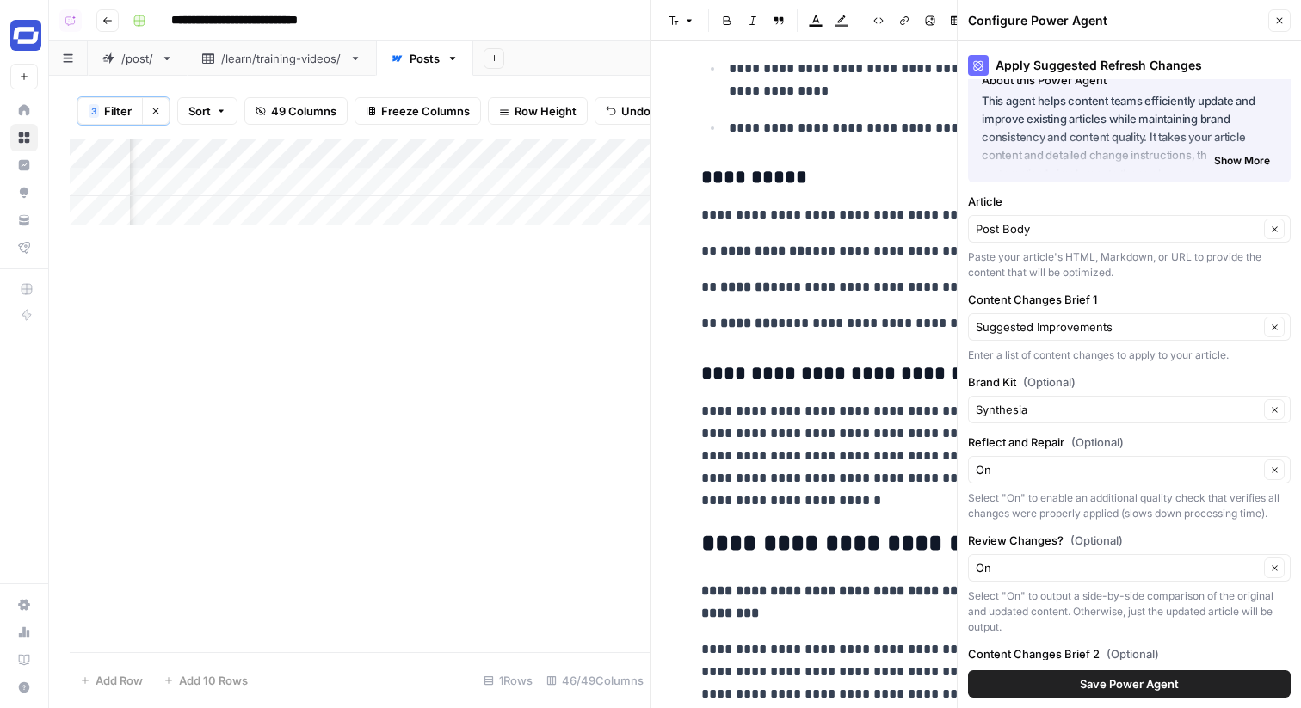
click at [1282, 20] on icon "button" at bounding box center [1279, 20] width 10 height 10
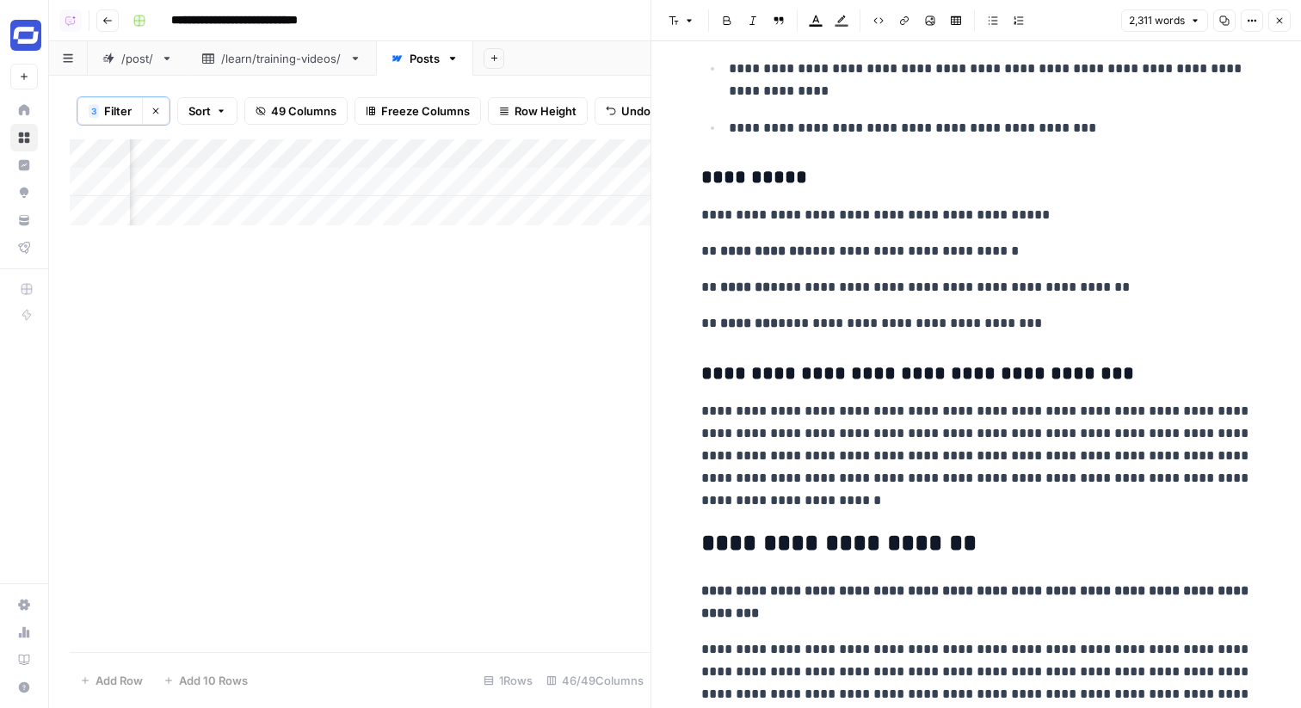
click at [1276, 27] on button "Close" at bounding box center [1279, 20] width 22 height 22
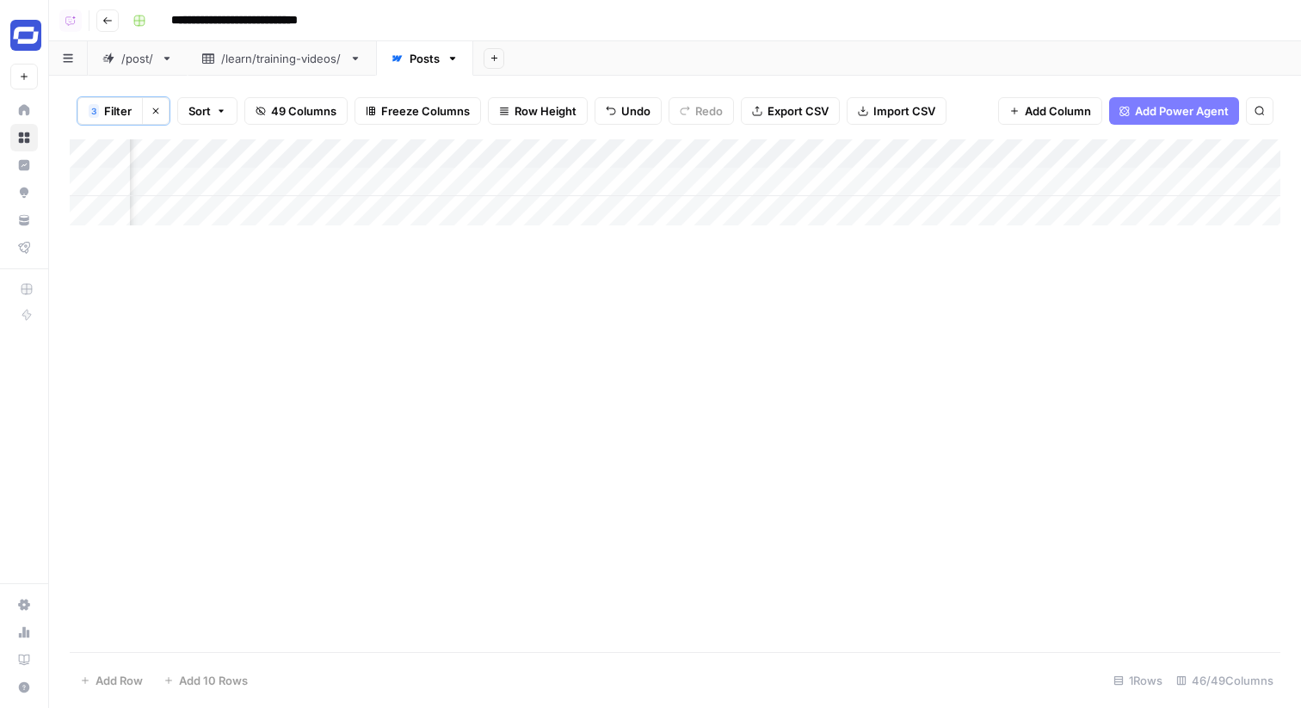
scroll to position [0, 6186]
click at [625, 180] on div "Add Column" at bounding box center [675, 182] width 1211 height 86
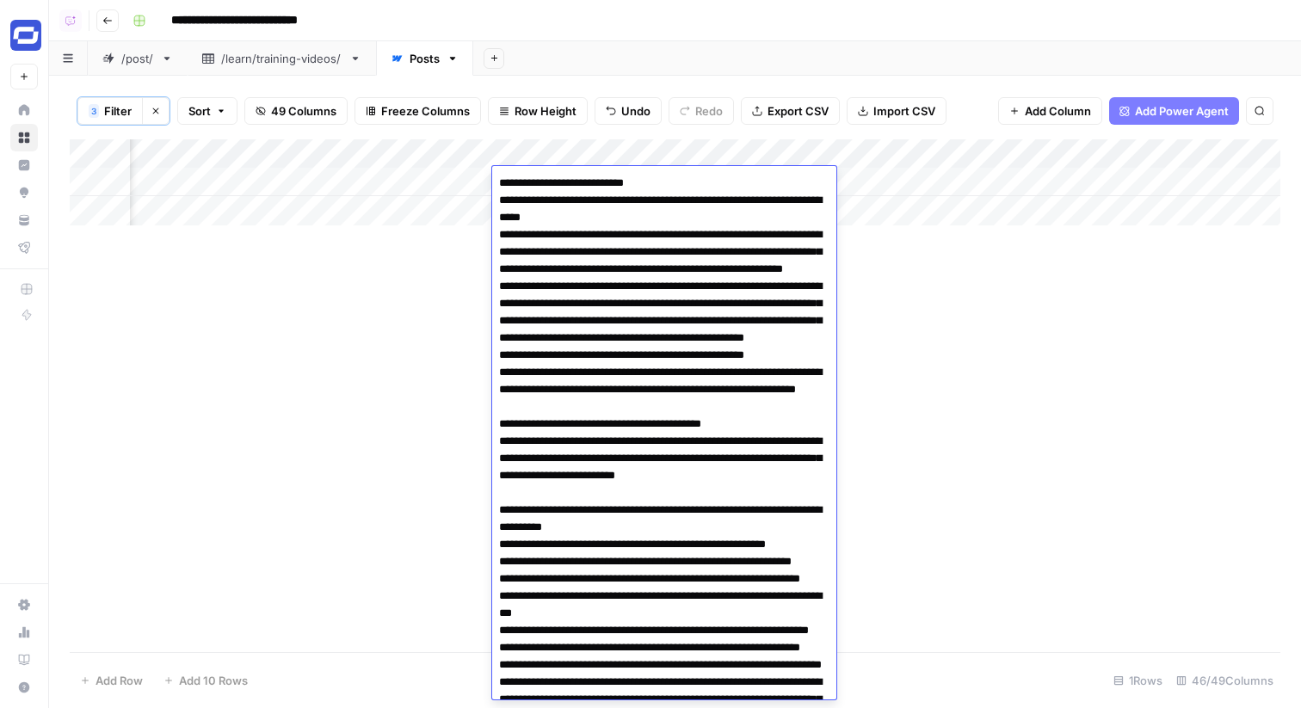
scroll to position [0, 6475]
click at [1126, 153] on div "Add Column" at bounding box center [675, 182] width 1211 height 86
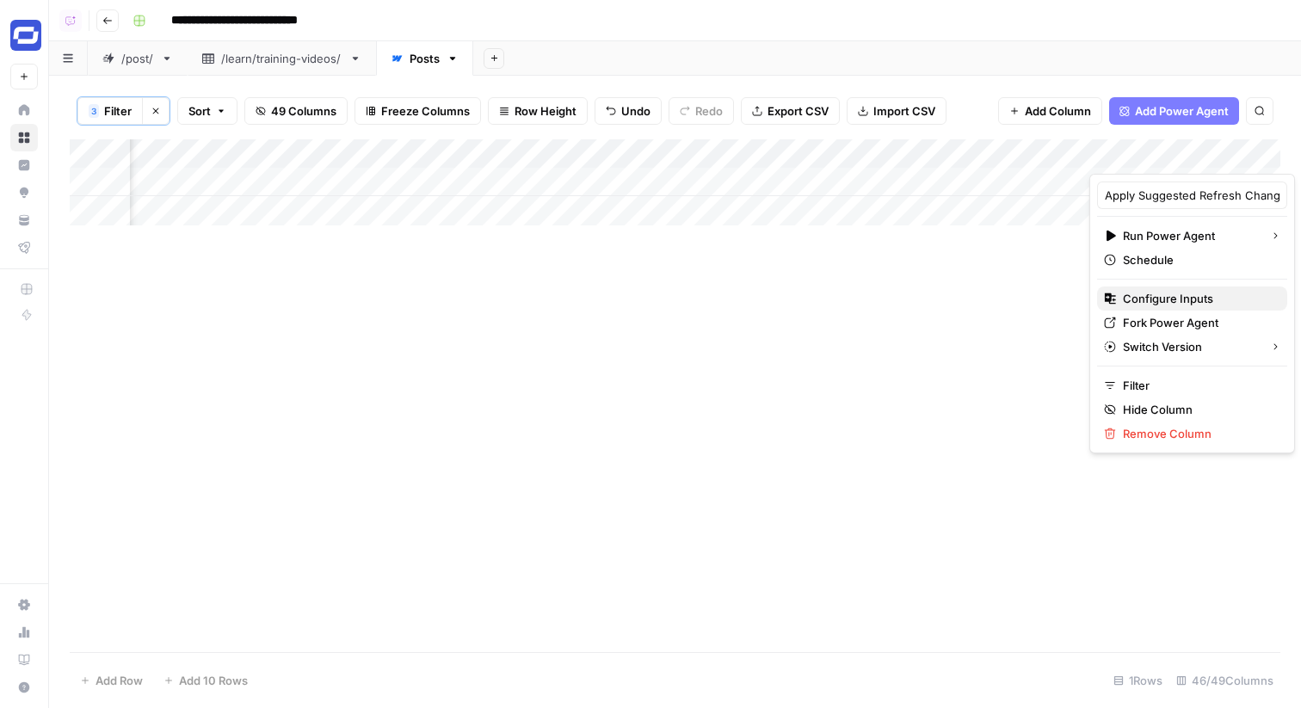
click at [1148, 301] on span "Configure Inputs" at bounding box center [1198, 298] width 151 height 17
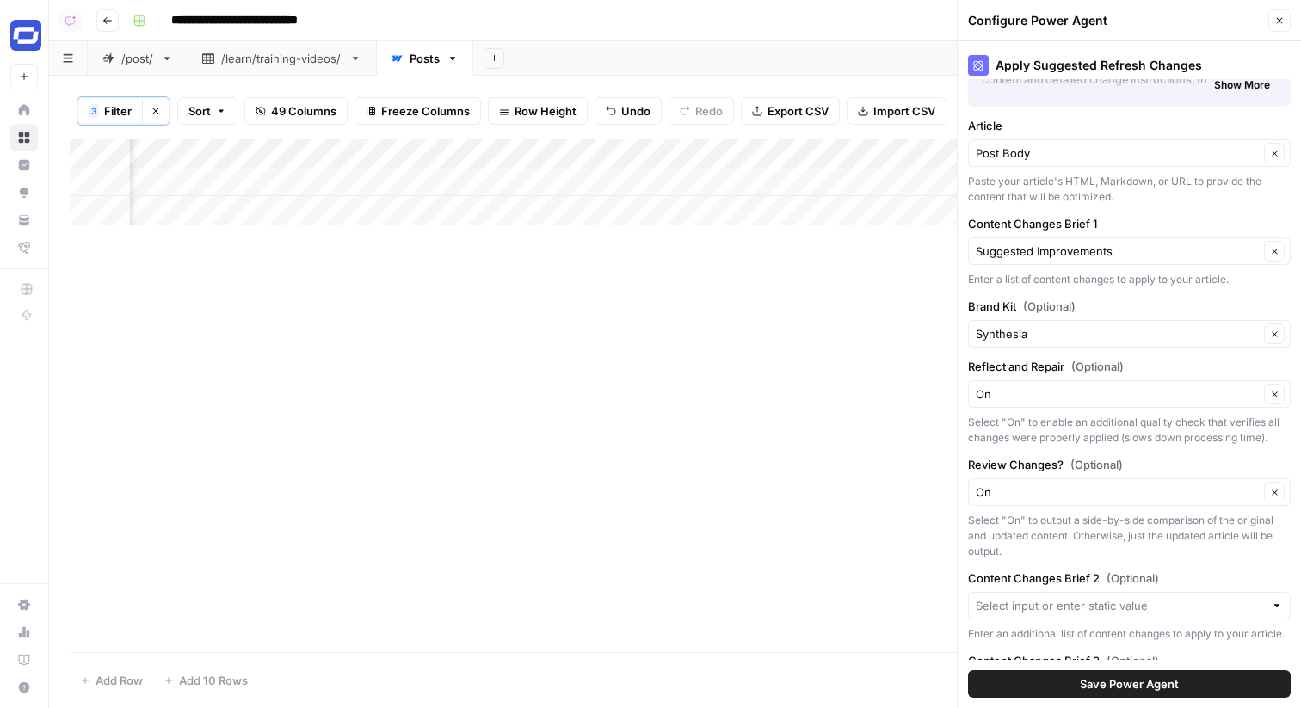
scroll to position [0, 6724]
click at [427, 183] on div "Add Column" at bounding box center [675, 182] width 1211 height 86
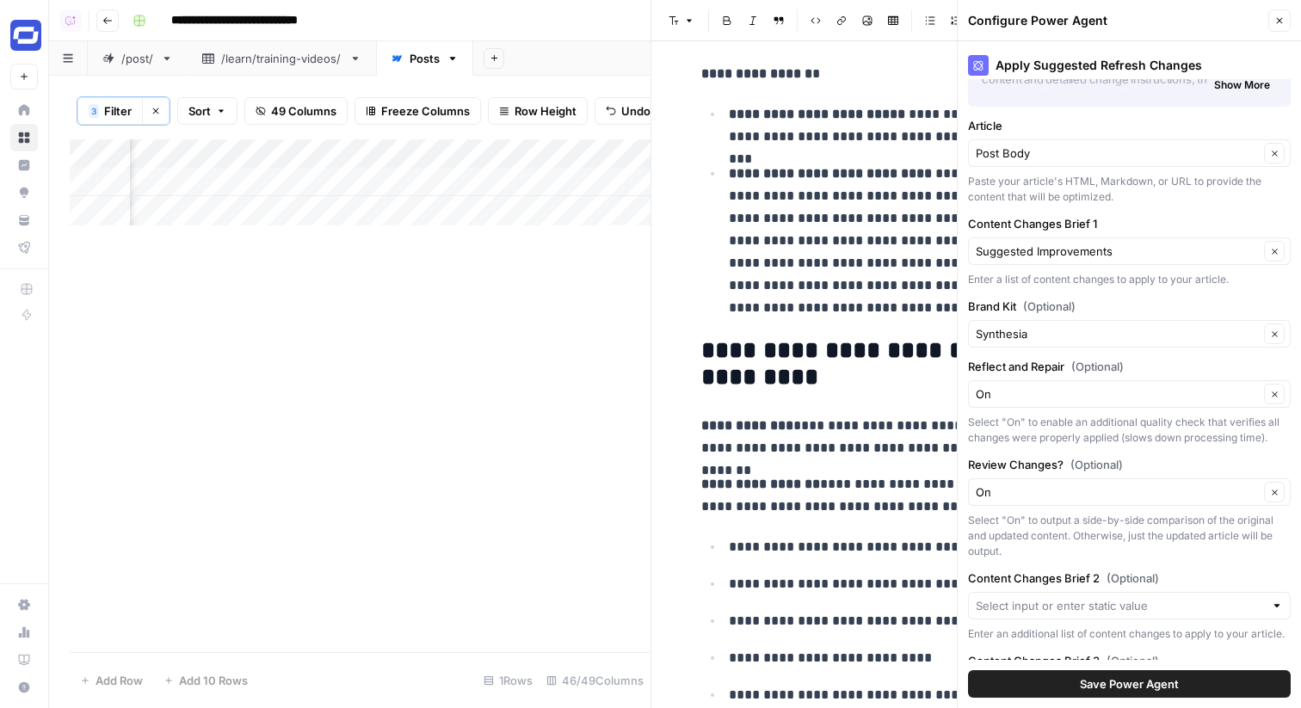
scroll to position [291, 0]
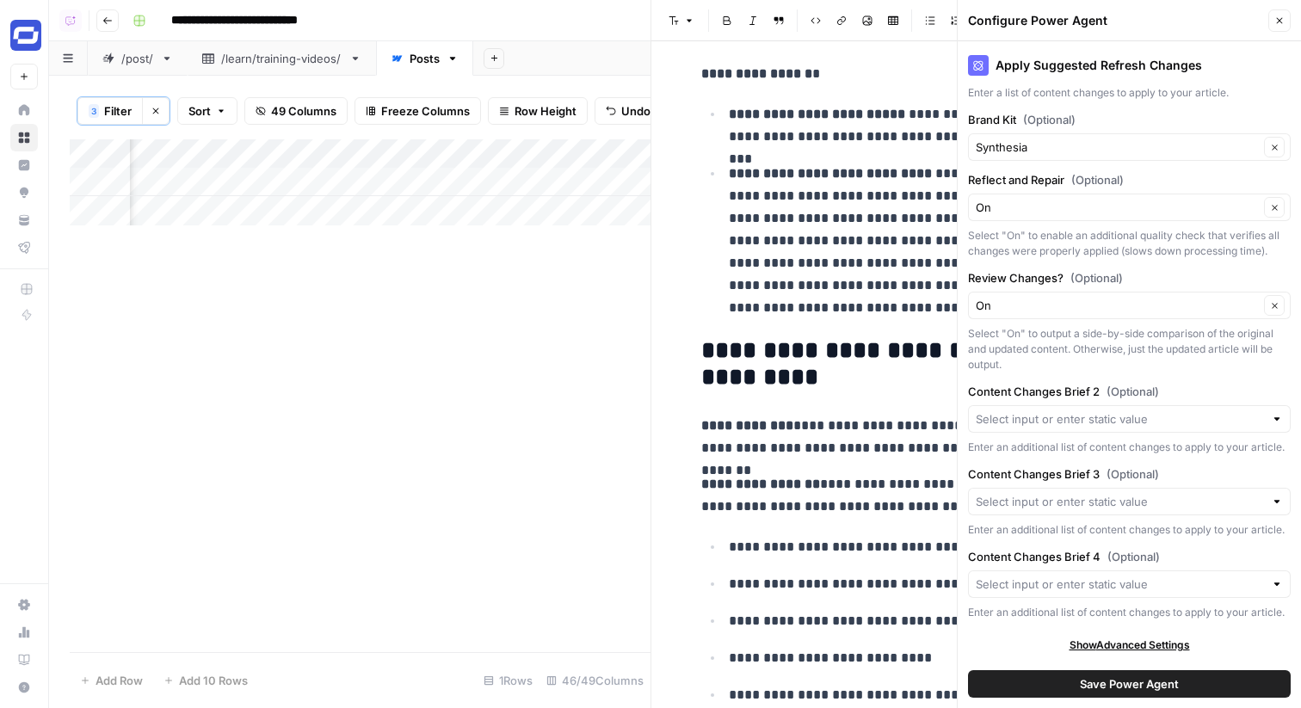
click at [1287, 16] on button "Close" at bounding box center [1279, 20] width 22 height 22
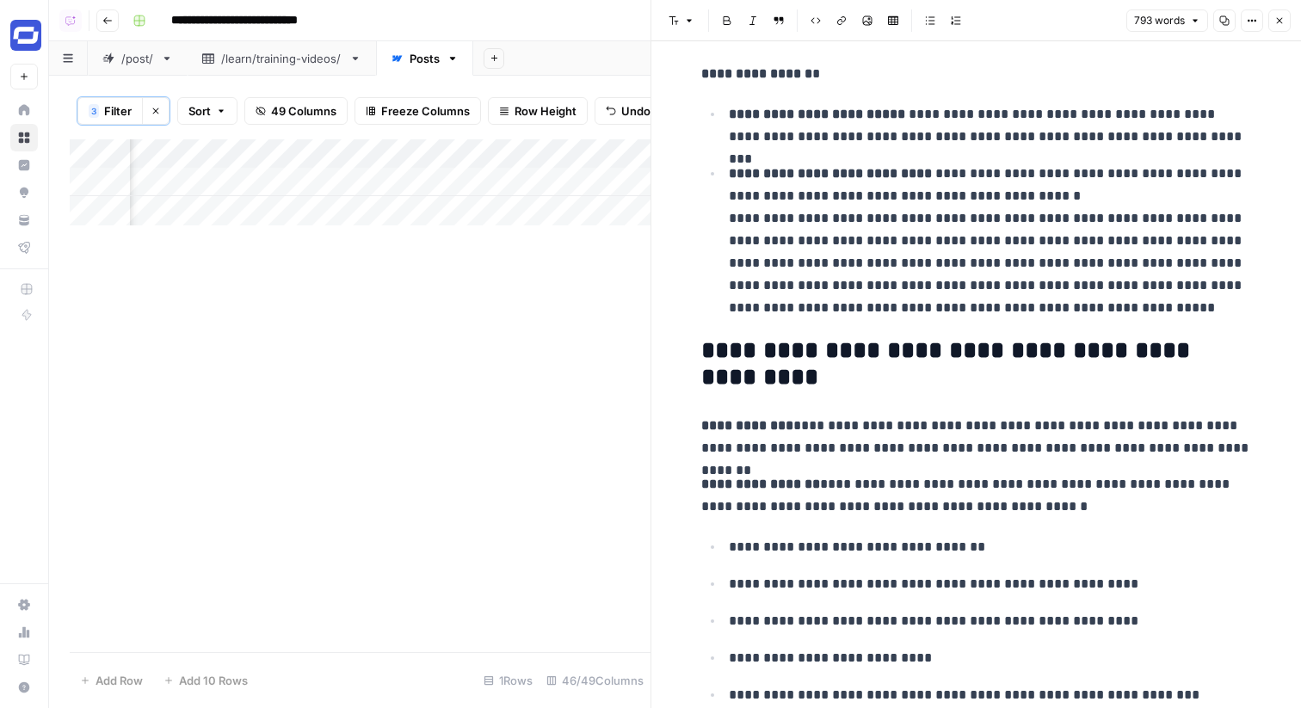
click at [1281, 22] on icon "button" at bounding box center [1279, 20] width 10 height 10
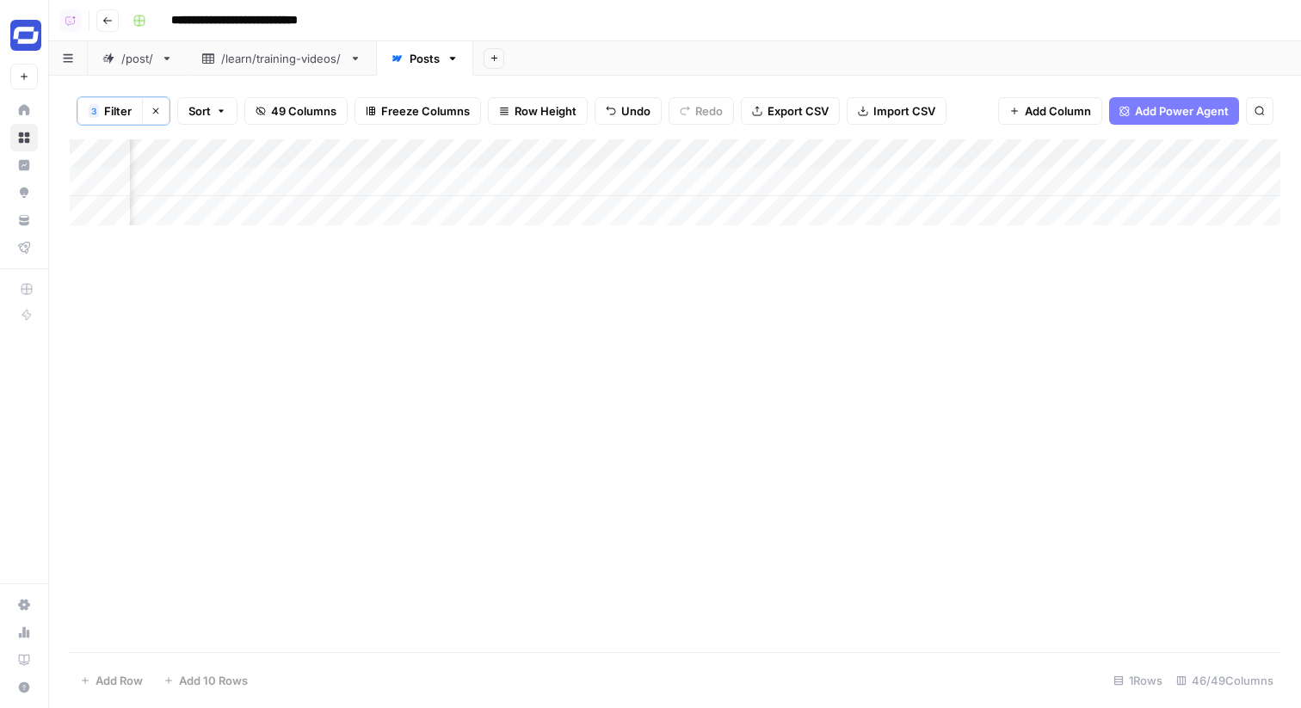
scroll to position [0, 7386]
click at [409, 179] on div "Add Column" at bounding box center [675, 182] width 1211 height 86
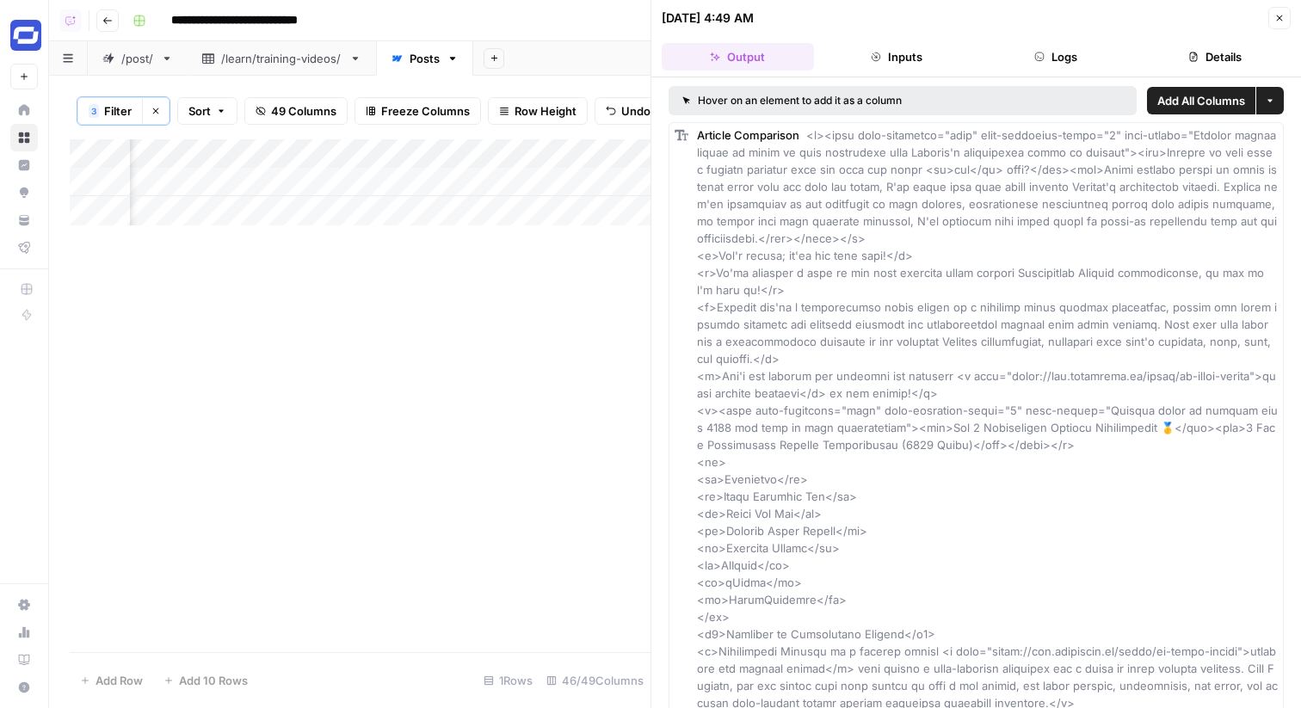
click at [1056, 65] on button "Logs" at bounding box center [1056, 57] width 152 height 28
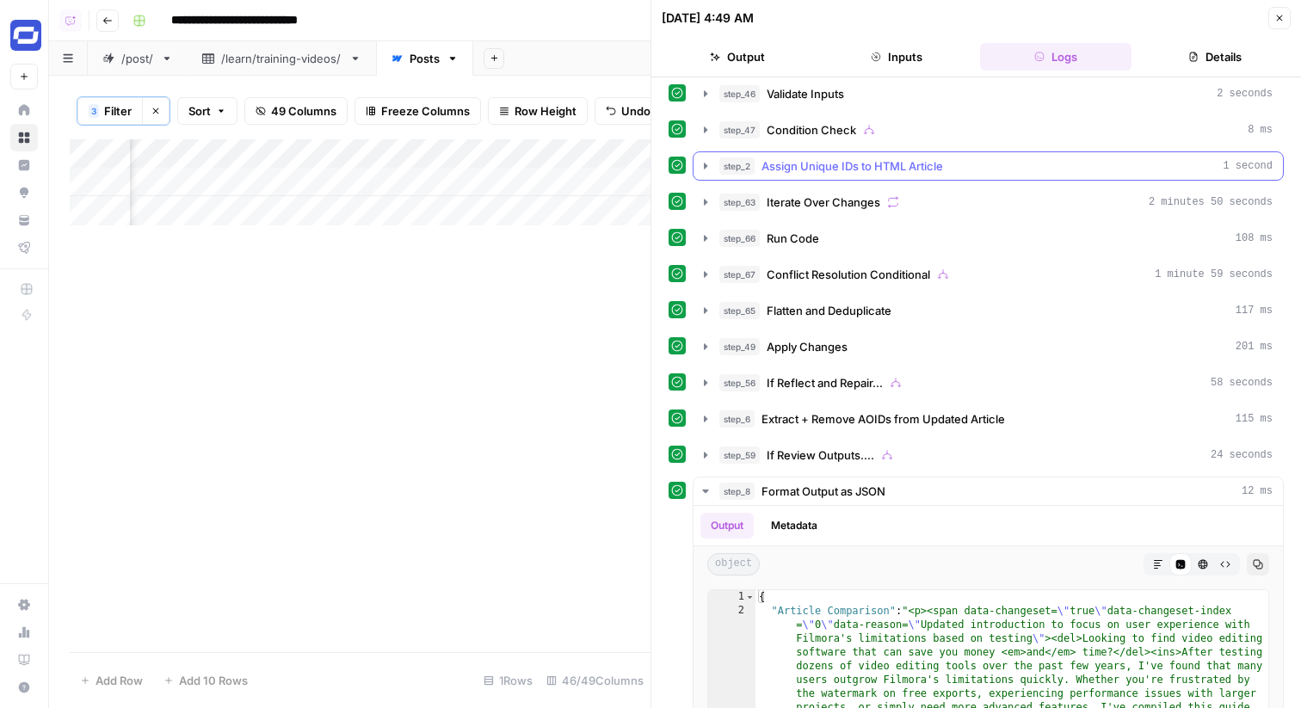
scroll to position [145, 0]
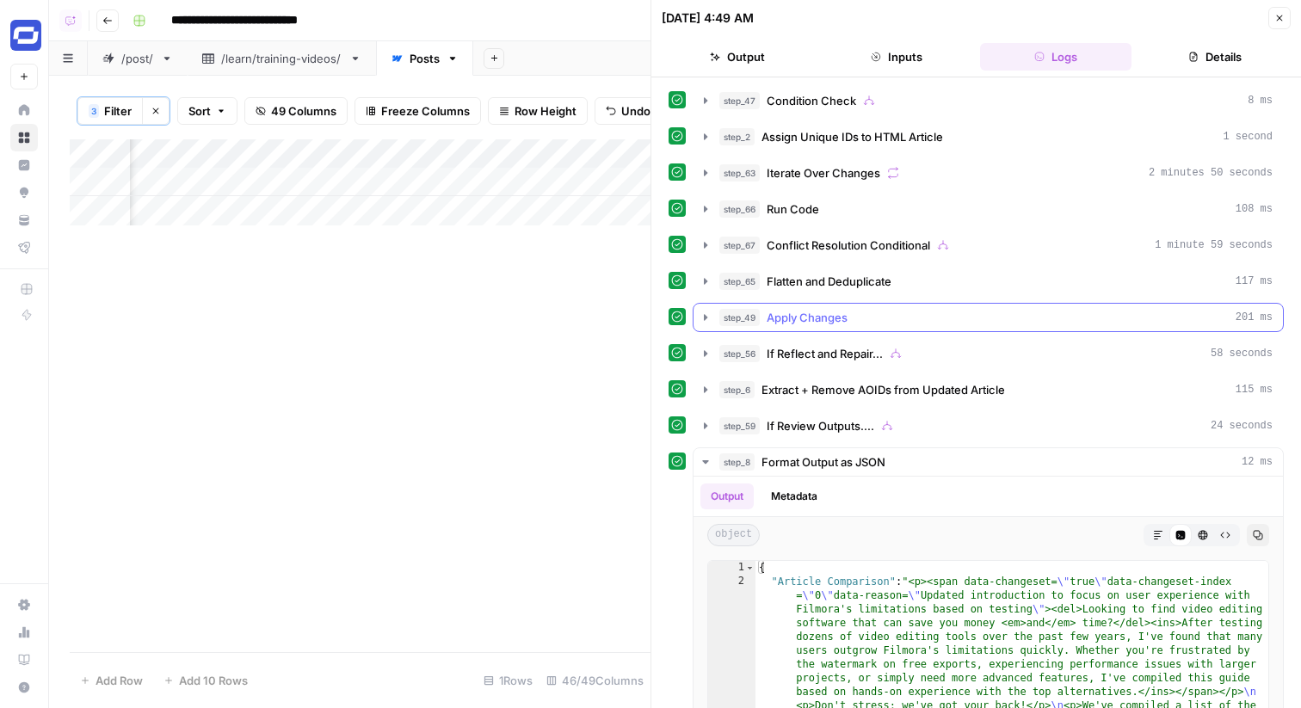
click at [874, 317] on div "step_49 Apply Changes 201 ms" at bounding box center [995, 317] width 553 height 17
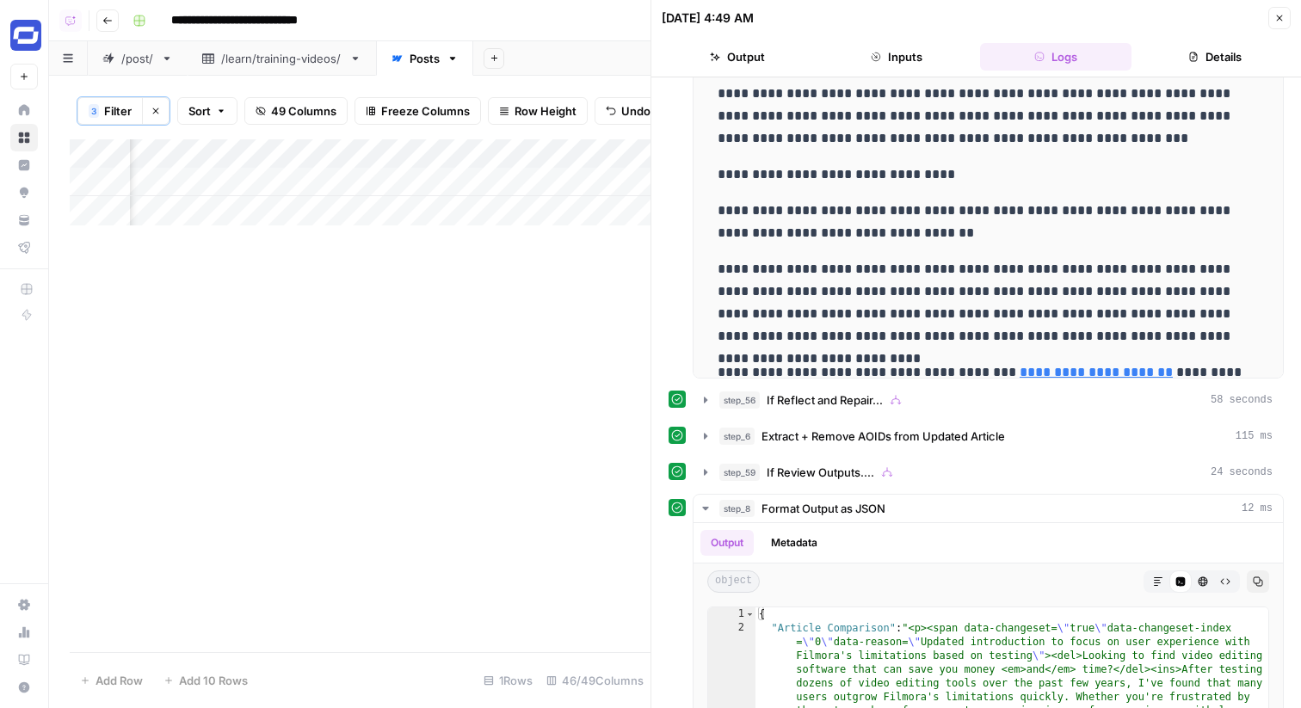
scroll to position [532, 0]
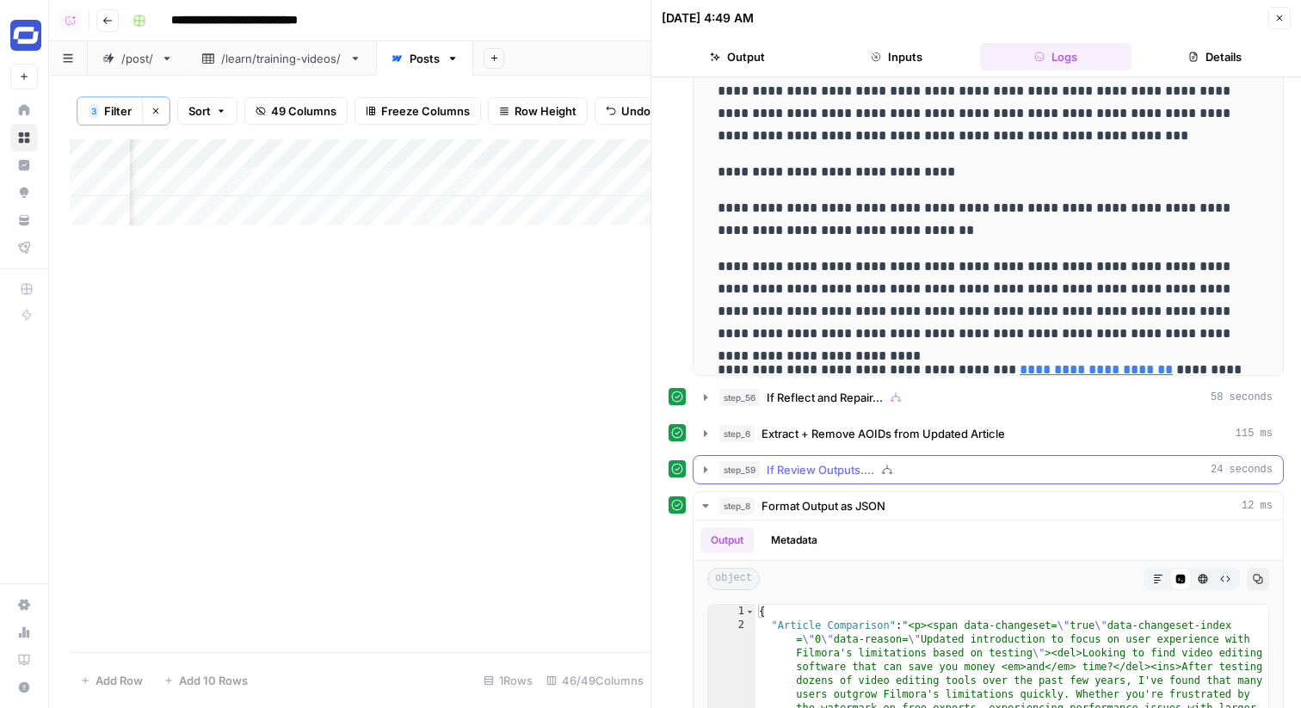
click at [915, 463] on div "step_59 If Review Outputs.... 24 seconds" at bounding box center [995, 469] width 553 height 17
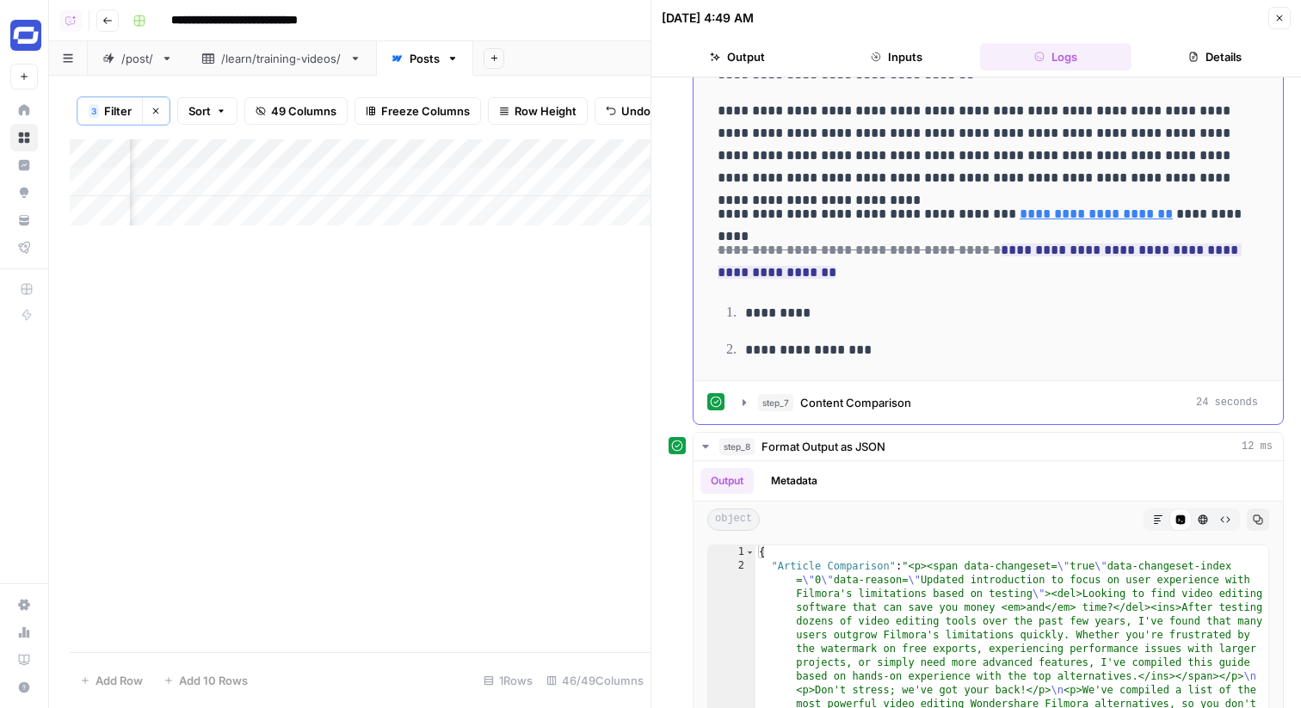
scroll to position [1259, 0]
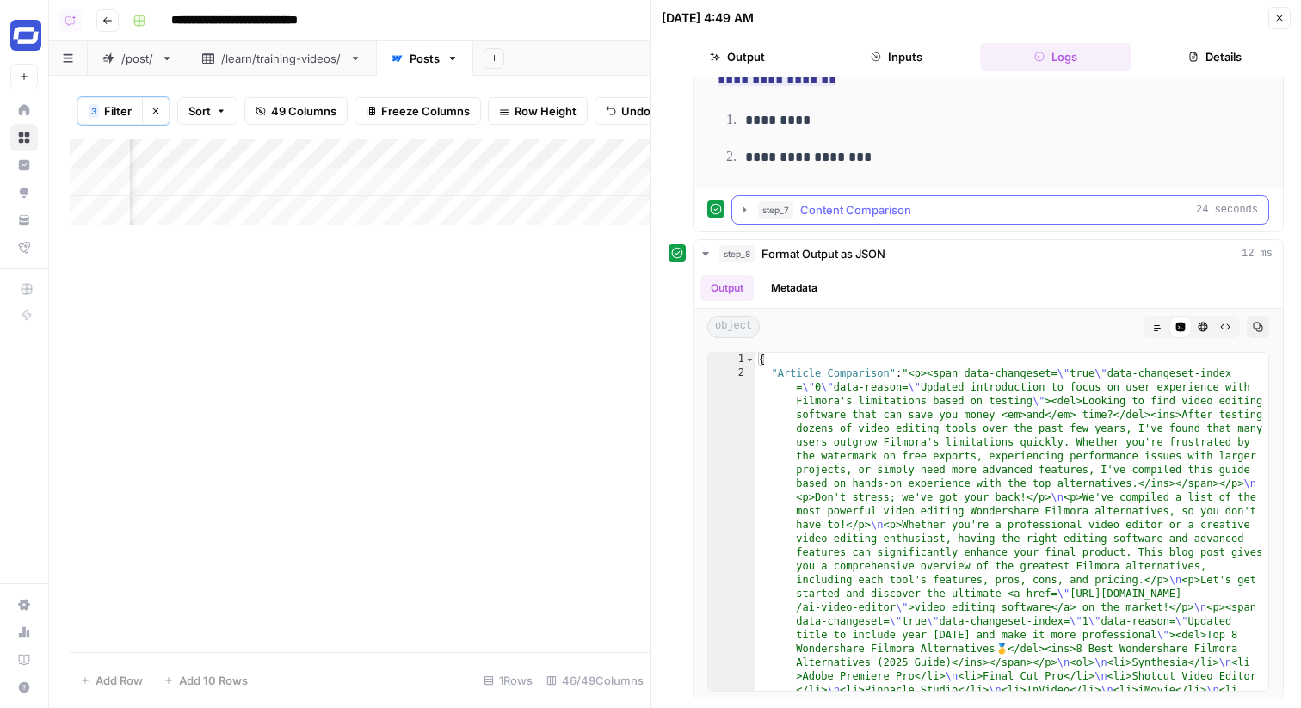
click at [842, 218] on span "Content Comparison" at bounding box center [855, 209] width 111 height 17
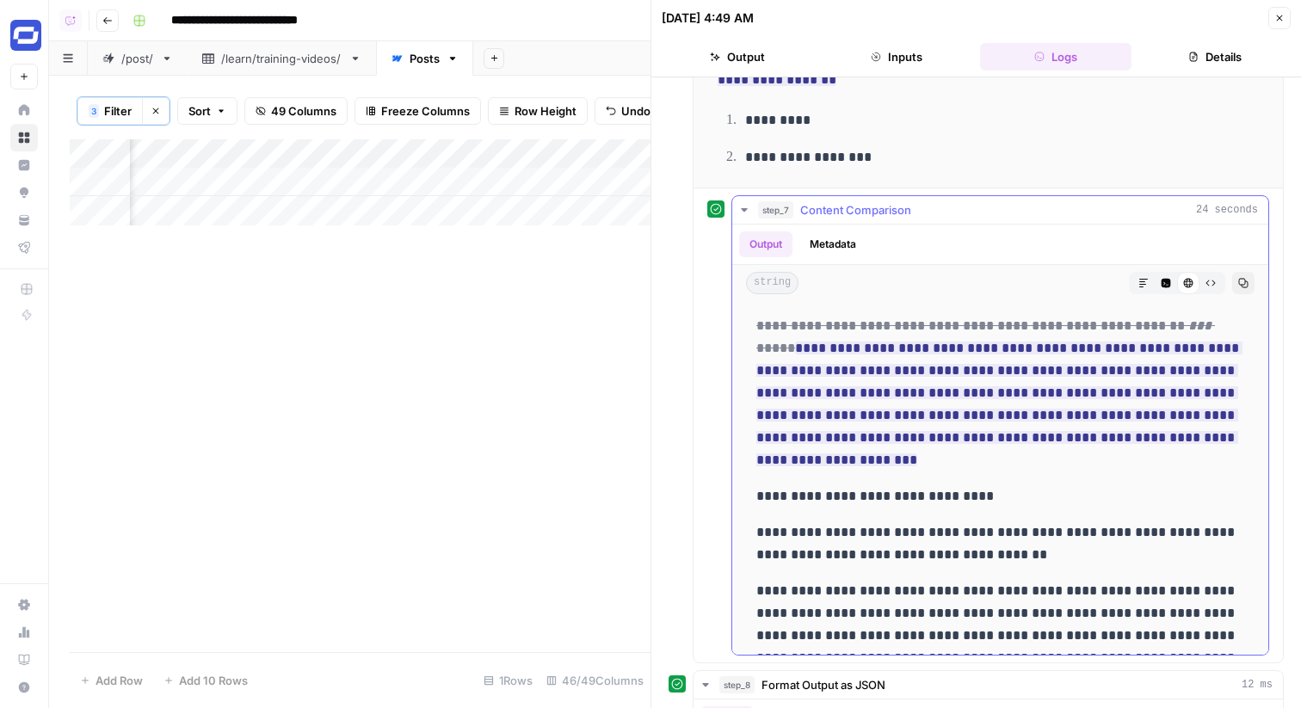
click at [842, 218] on span "Content Comparison" at bounding box center [855, 209] width 111 height 17
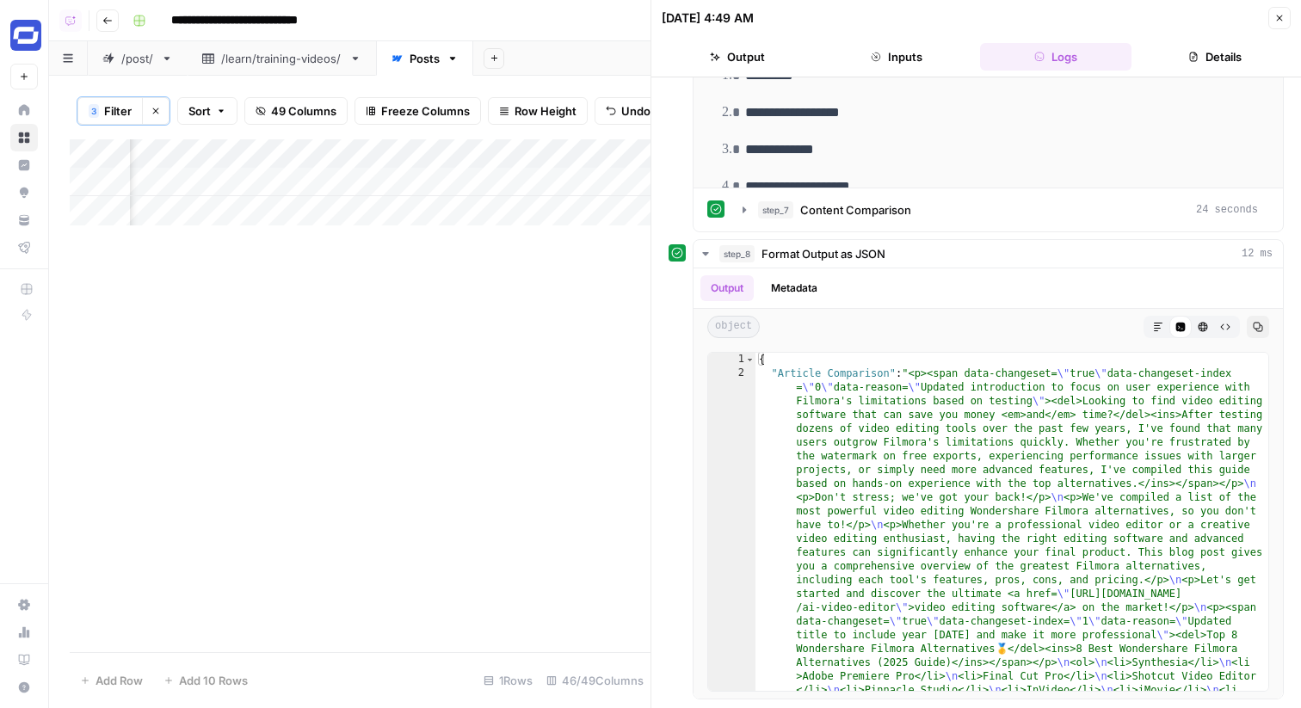
click at [1278, 20] on icon "button" at bounding box center [1279, 18] width 10 height 10
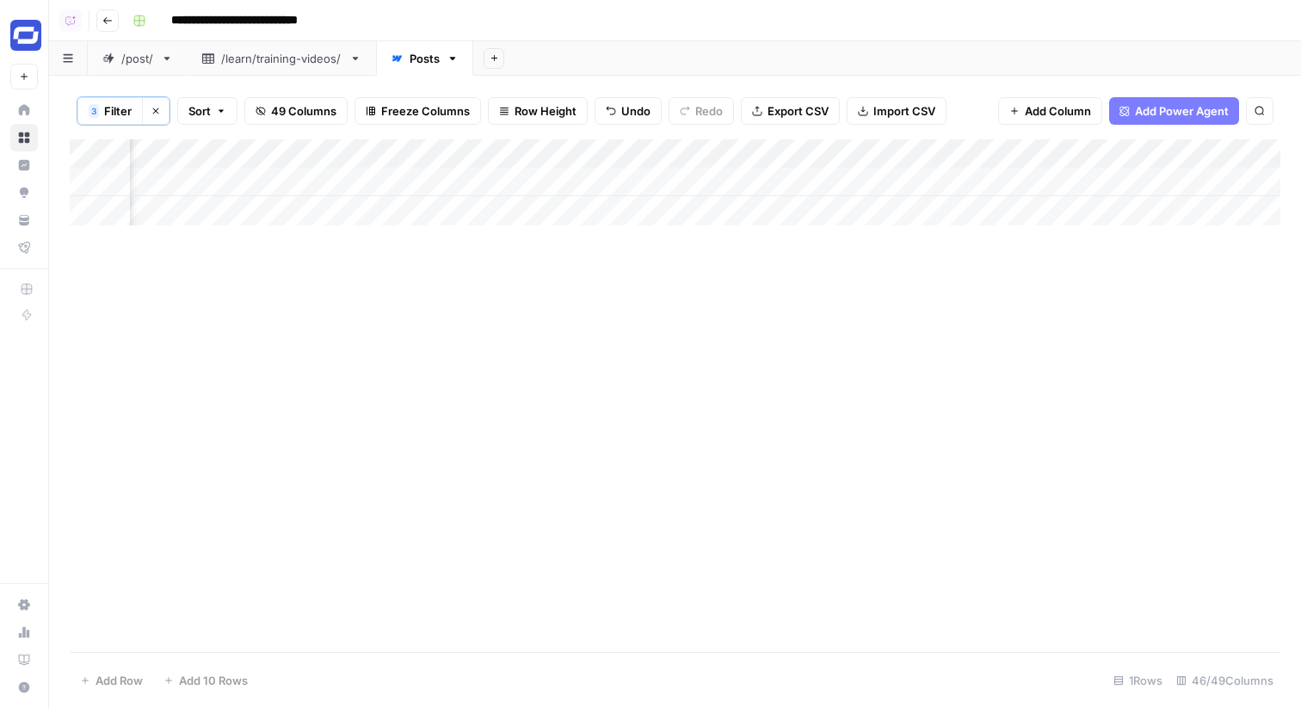
click at [346, 153] on div "Add Column" at bounding box center [675, 182] width 1211 height 86
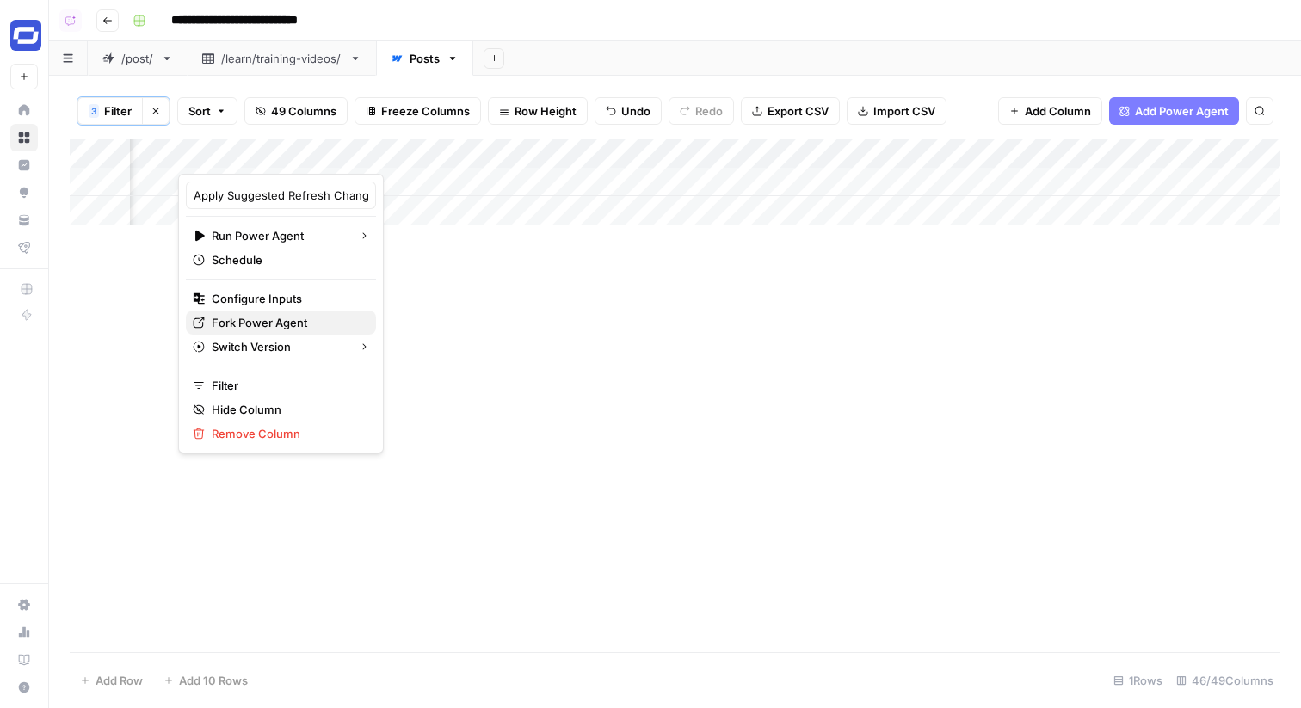
click at [277, 318] on span "Fork Power Agent" at bounding box center [287, 322] width 151 height 17
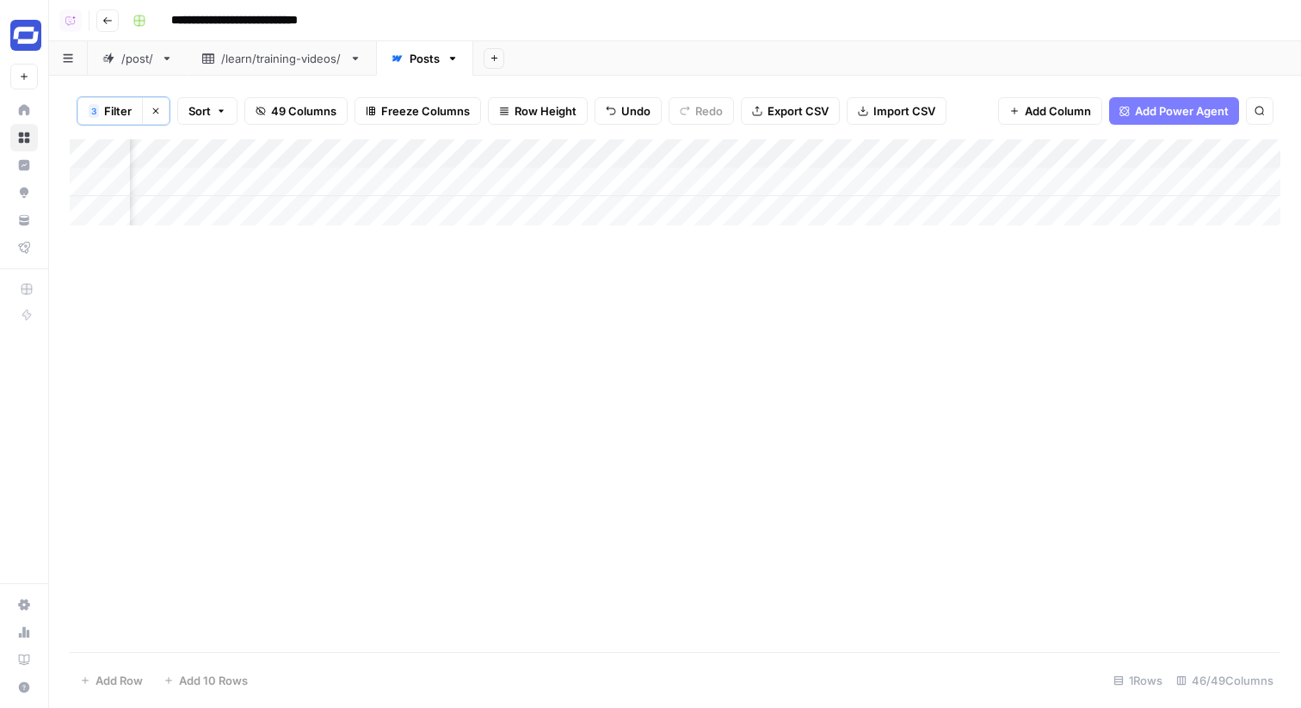
click at [454, 177] on div "Add Column" at bounding box center [675, 182] width 1211 height 86
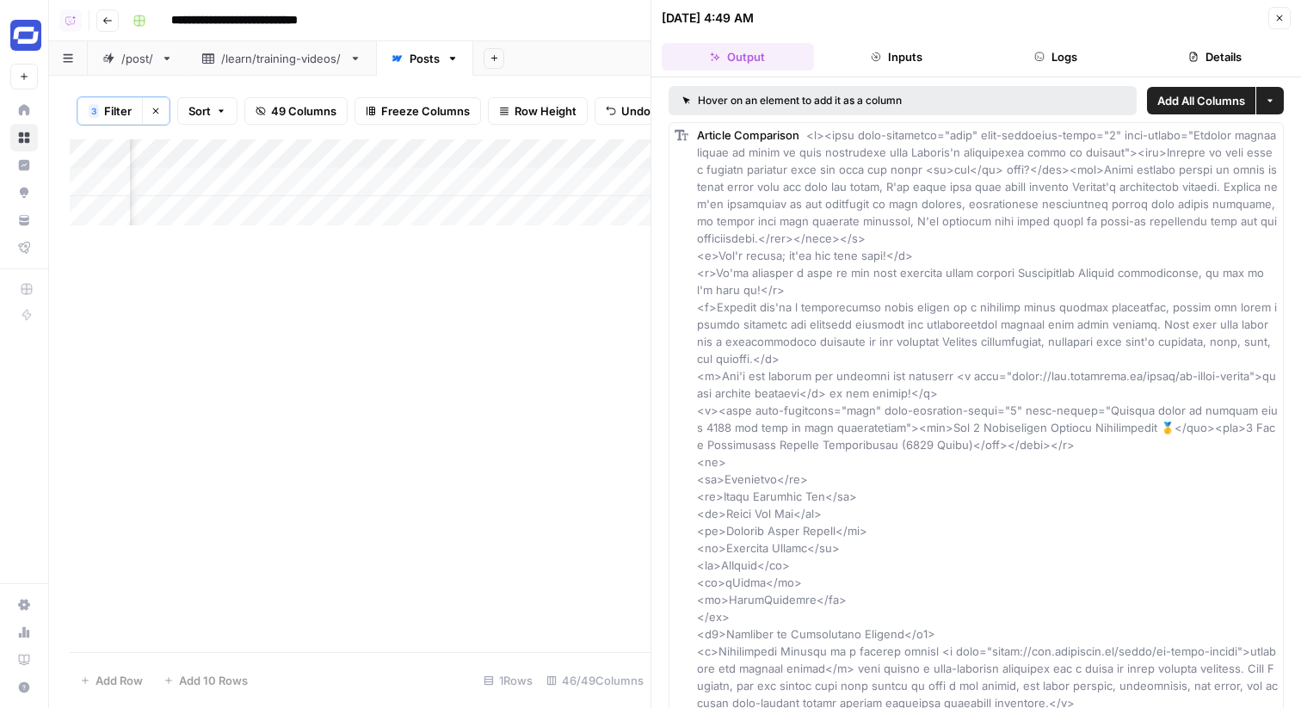
click at [1059, 52] on button "Logs" at bounding box center [1056, 57] width 152 height 28
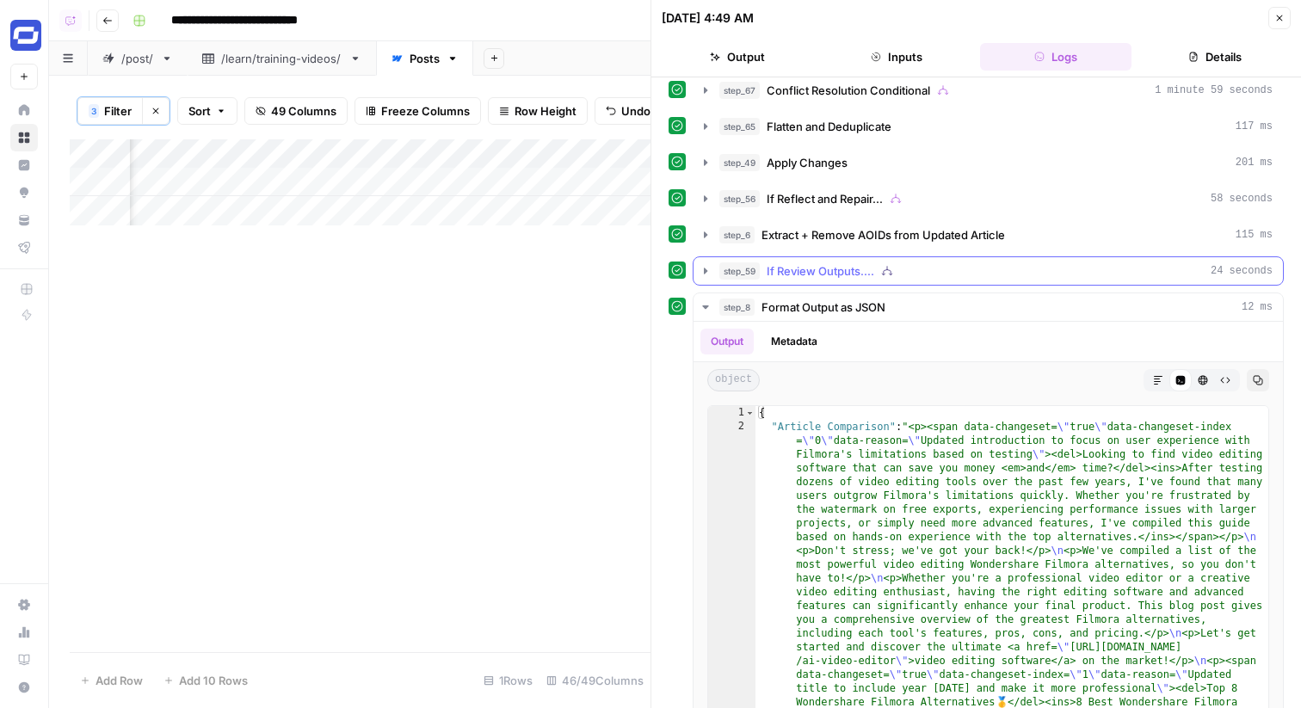
click at [919, 257] on button "step_59 If Review Outputs.... 24 seconds" at bounding box center [988, 271] width 589 height 28
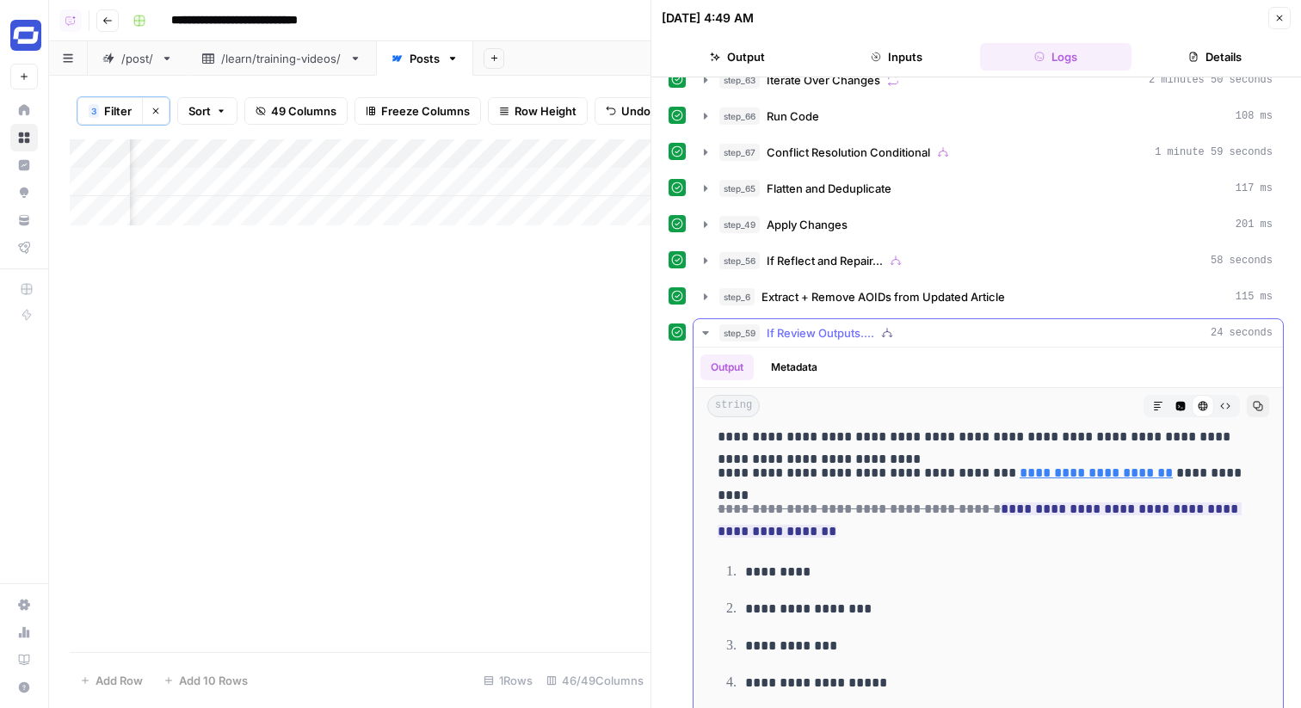
scroll to position [323, 0]
click at [885, 344] on button "step_59 If Review Outputs.... 24 seconds" at bounding box center [988, 333] width 589 height 28
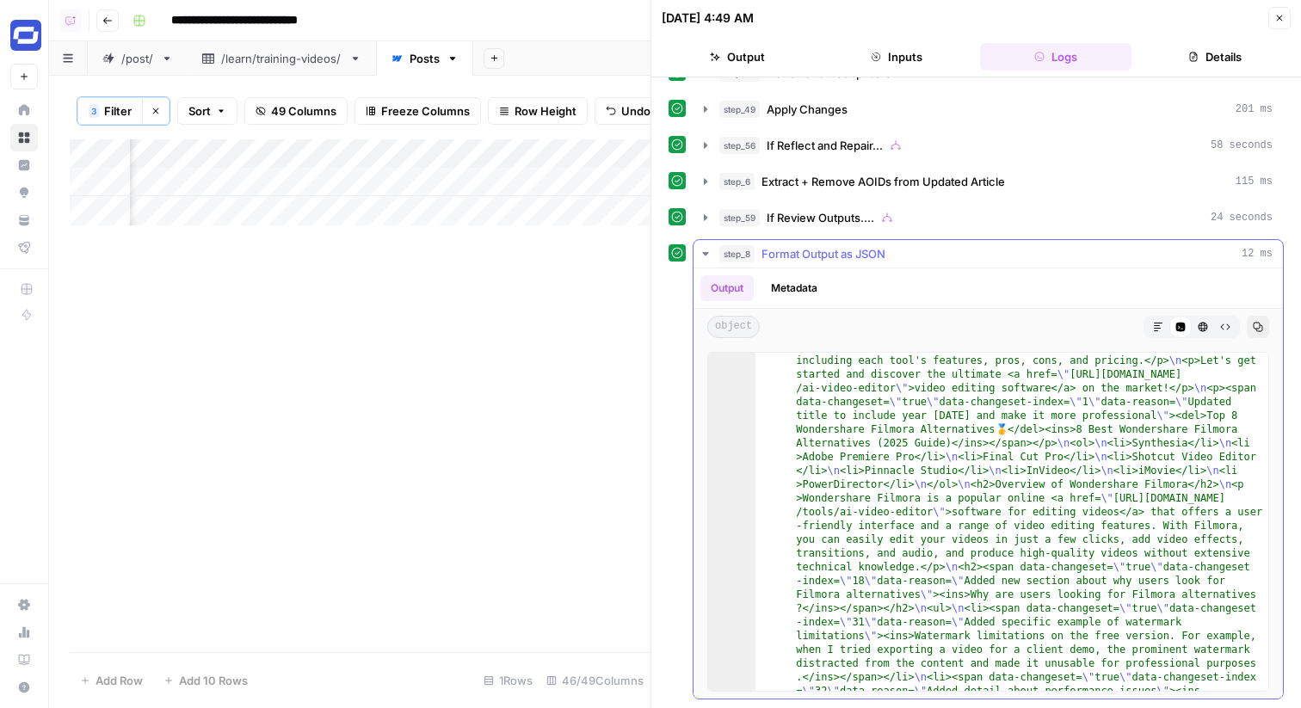
scroll to position [219, 0]
click at [1275, 17] on icon "button" at bounding box center [1279, 18] width 10 height 10
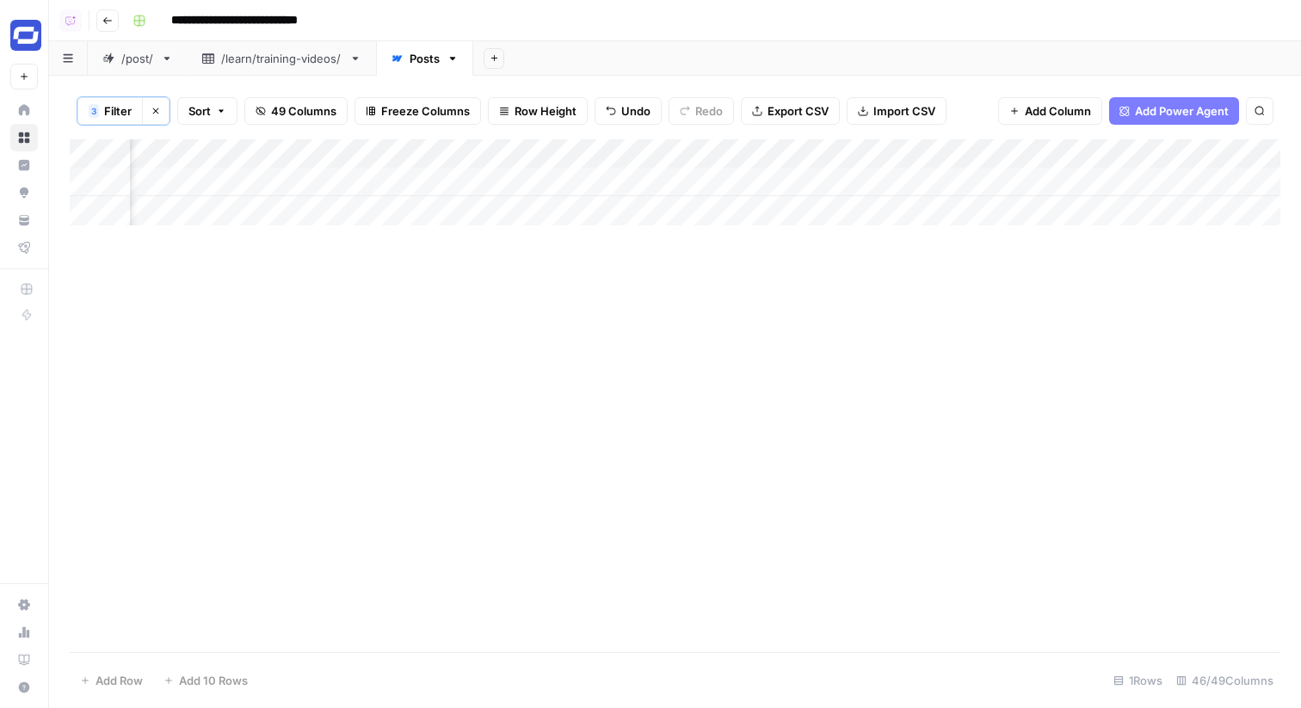
click at [753, 178] on div "Add Column" at bounding box center [675, 182] width 1211 height 86
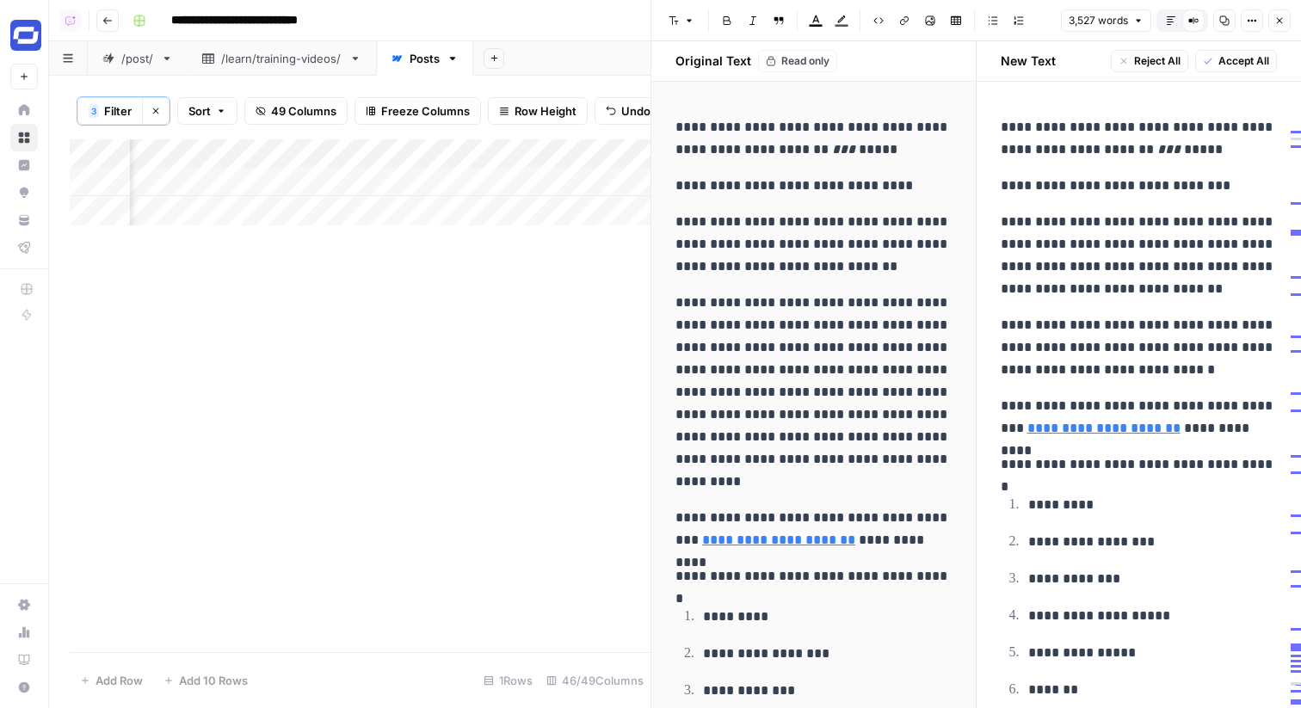
click at [1171, 18] on icon "button" at bounding box center [1171, 20] width 10 height 10
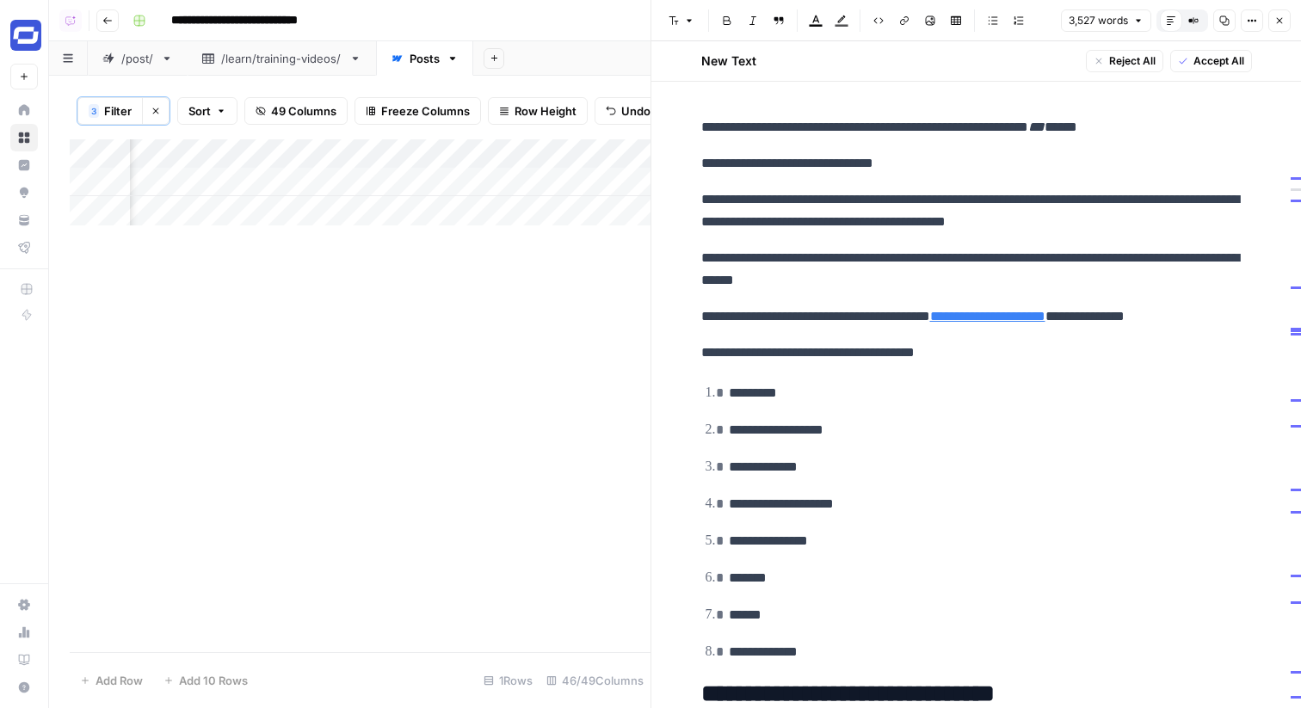
click at [1197, 15] on icon "button" at bounding box center [1193, 20] width 10 height 10
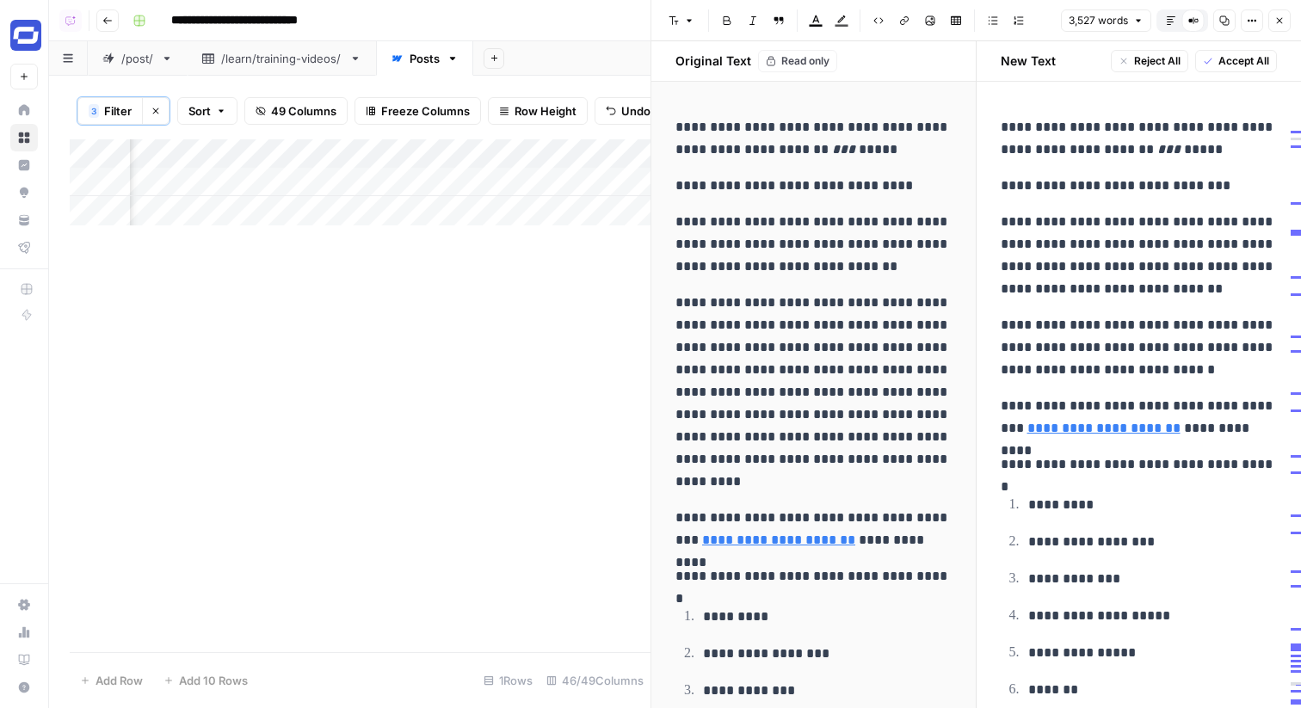
click at [1284, 26] on button "Close" at bounding box center [1279, 20] width 22 height 22
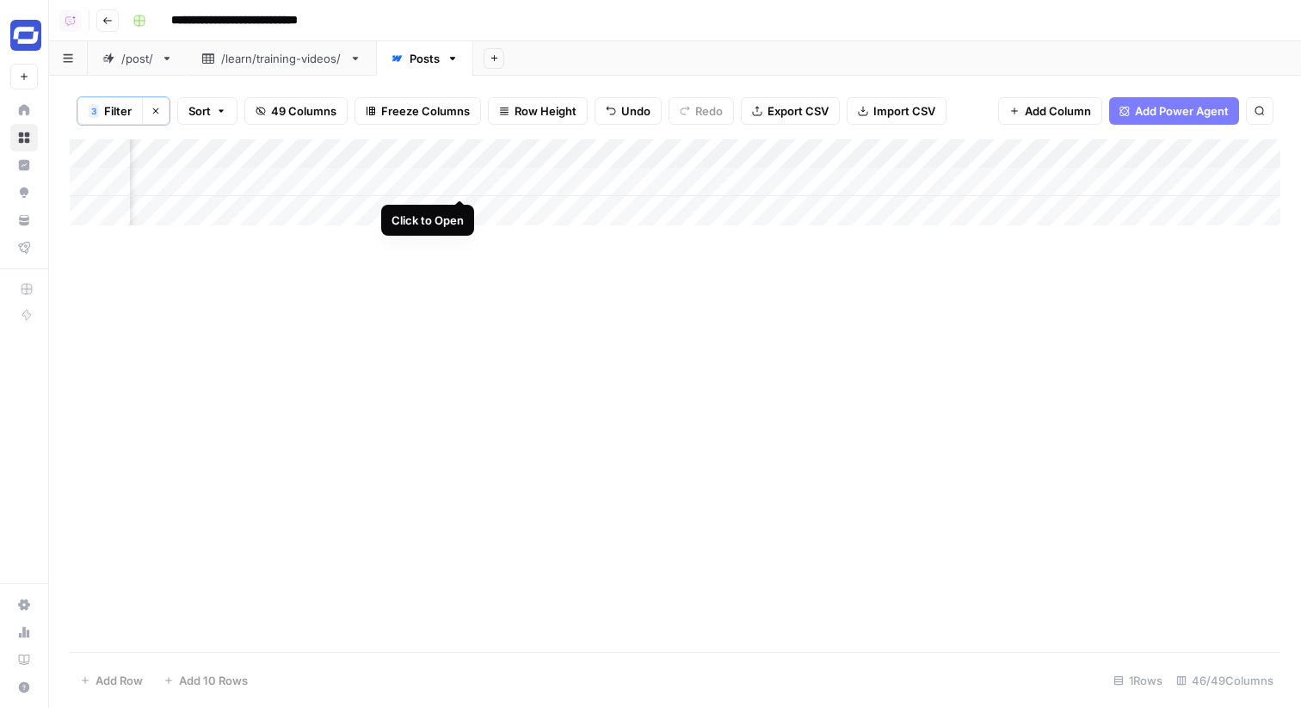
click at [464, 186] on div "Add Column" at bounding box center [675, 182] width 1211 height 86
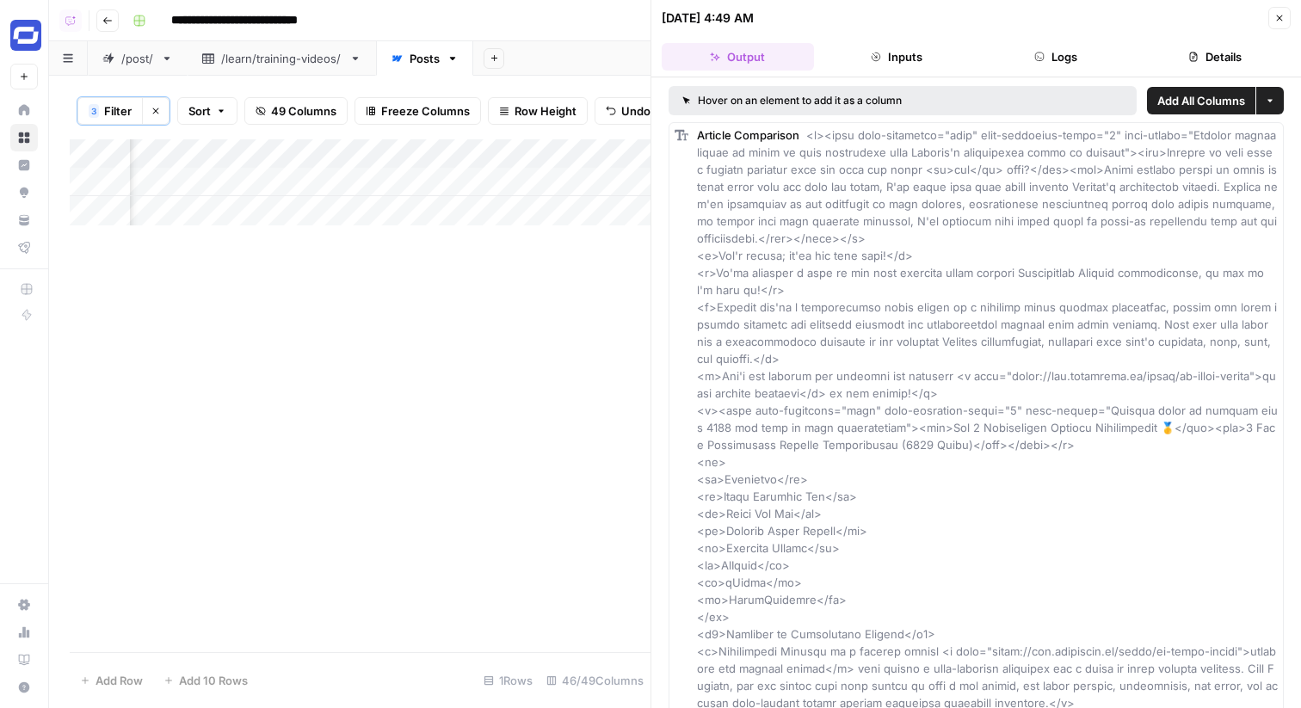
click at [1058, 64] on button "Logs" at bounding box center [1056, 57] width 152 height 28
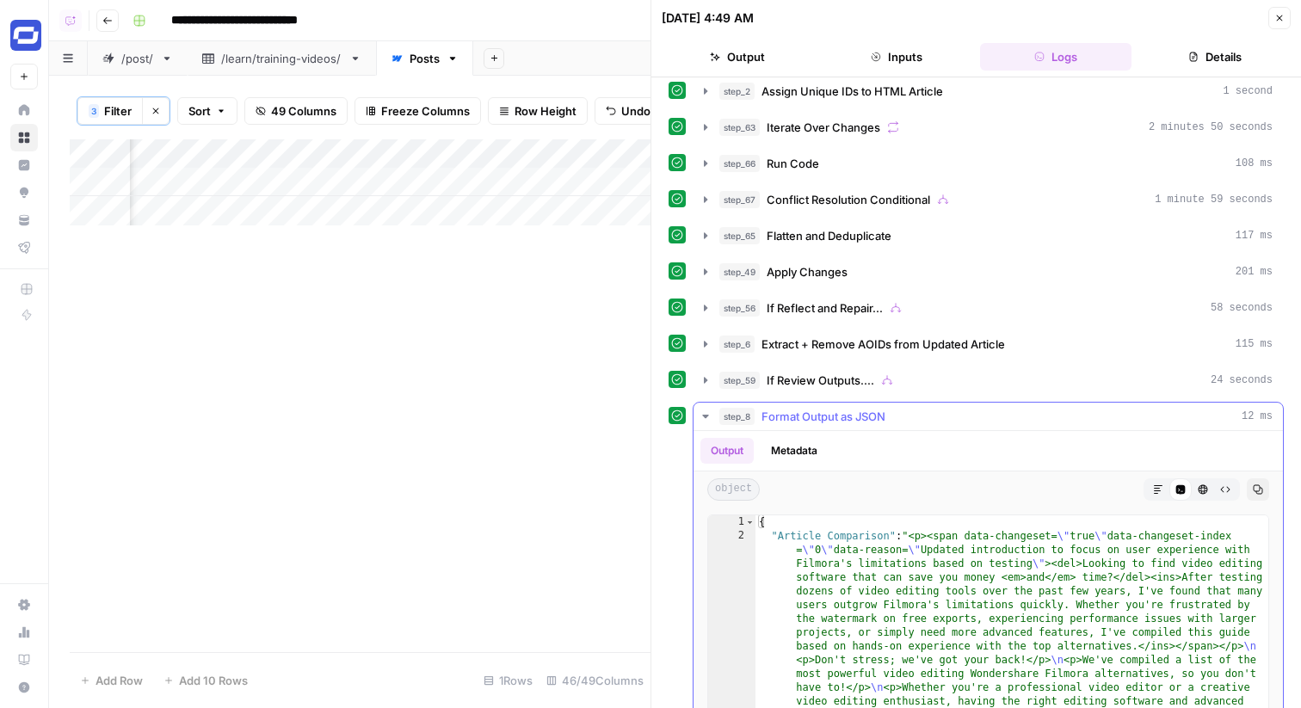
scroll to position [353, 0]
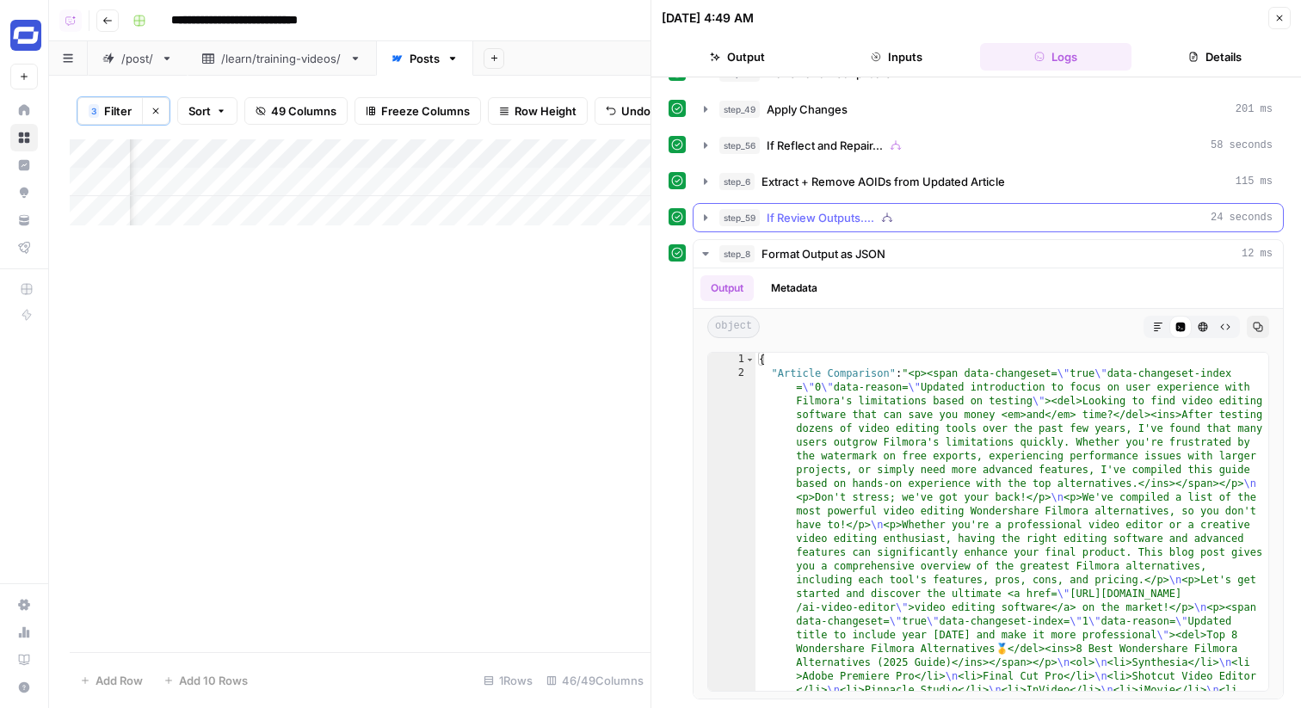
click at [899, 230] on button "step_59 If Review Outputs.... 24 seconds" at bounding box center [988, 218] width 589 height 28
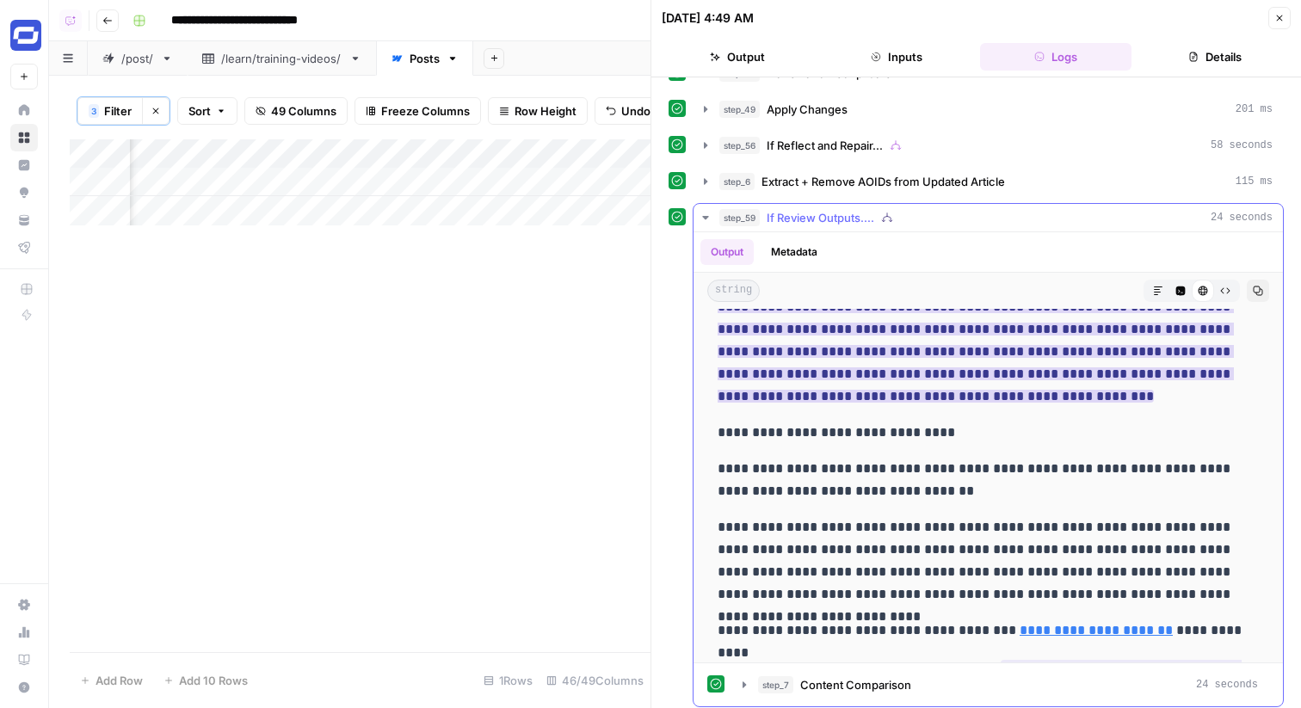
scroll to position [0, 0]
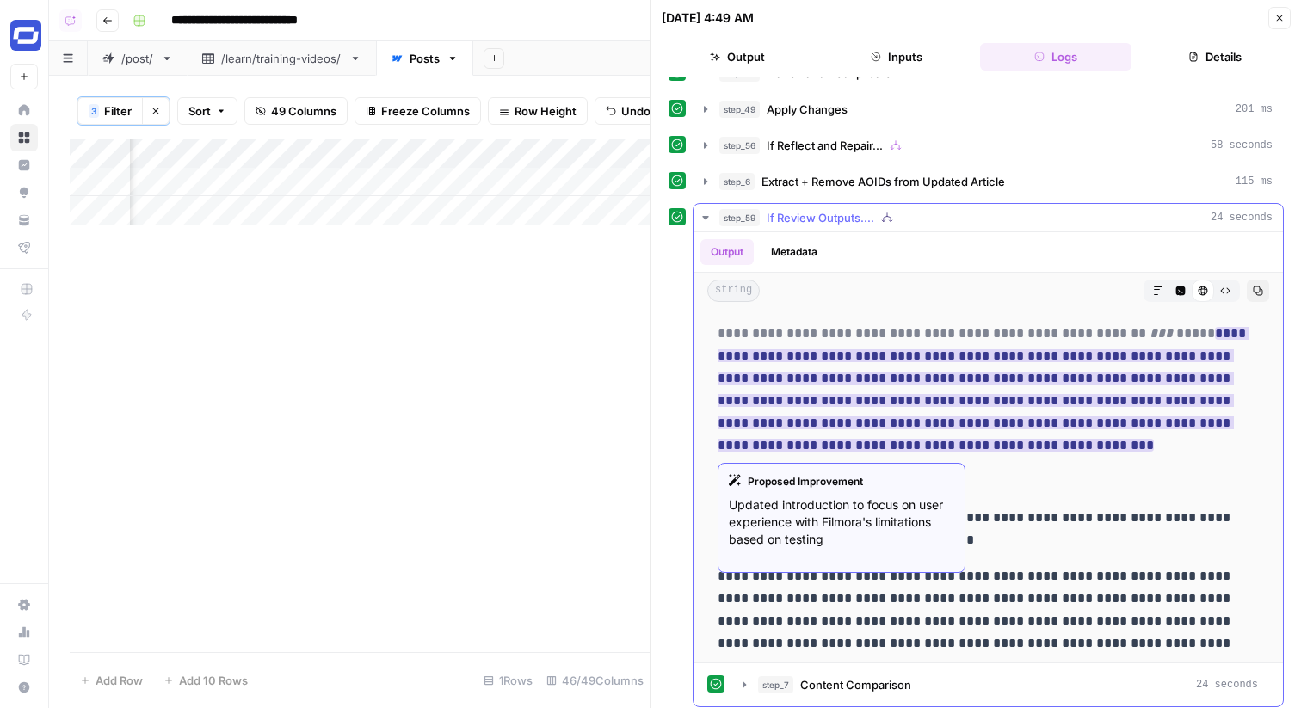
drag, startPoint x: 1102, startPoint y: 456, endPoint x: 1160, endPoint y: 337, distance: 132.0
click at [1160, 337] on p "**********" at bounding box center [988, 390] width 541 height 134
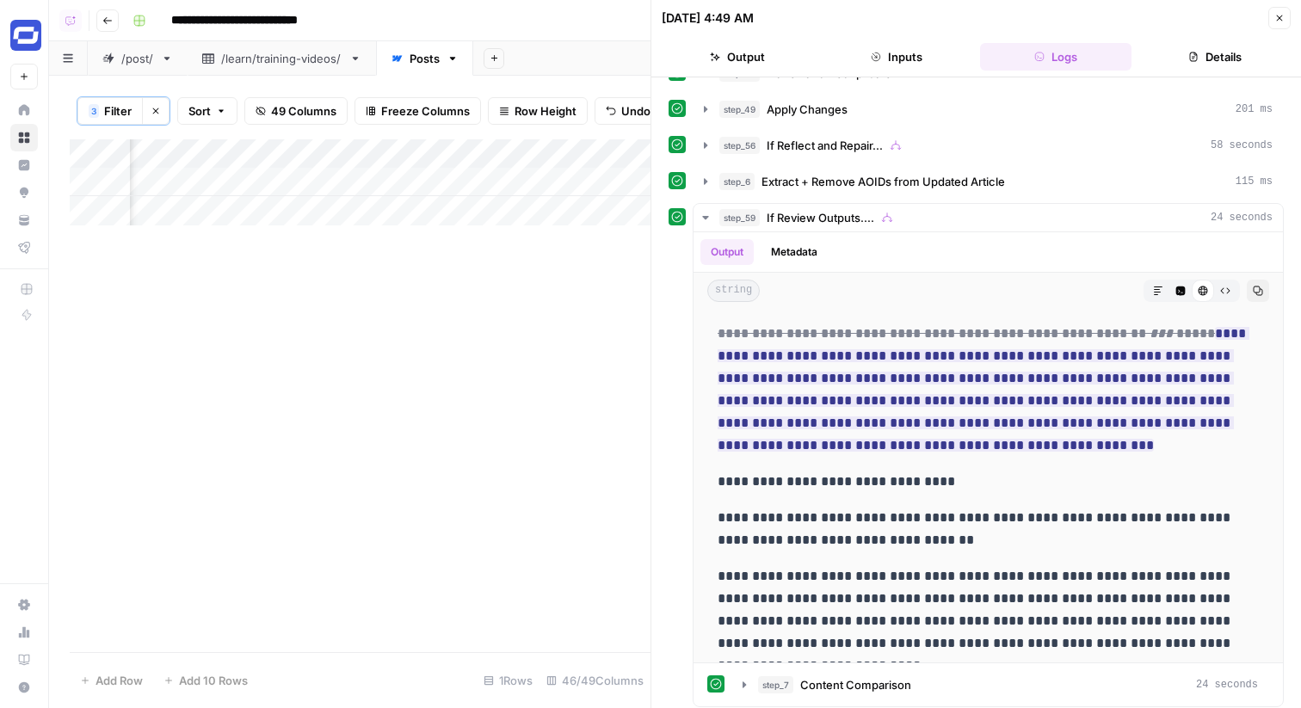
click at [1288, 13] on button "Close" at bounding box center [1279, 18] width 22 height 22
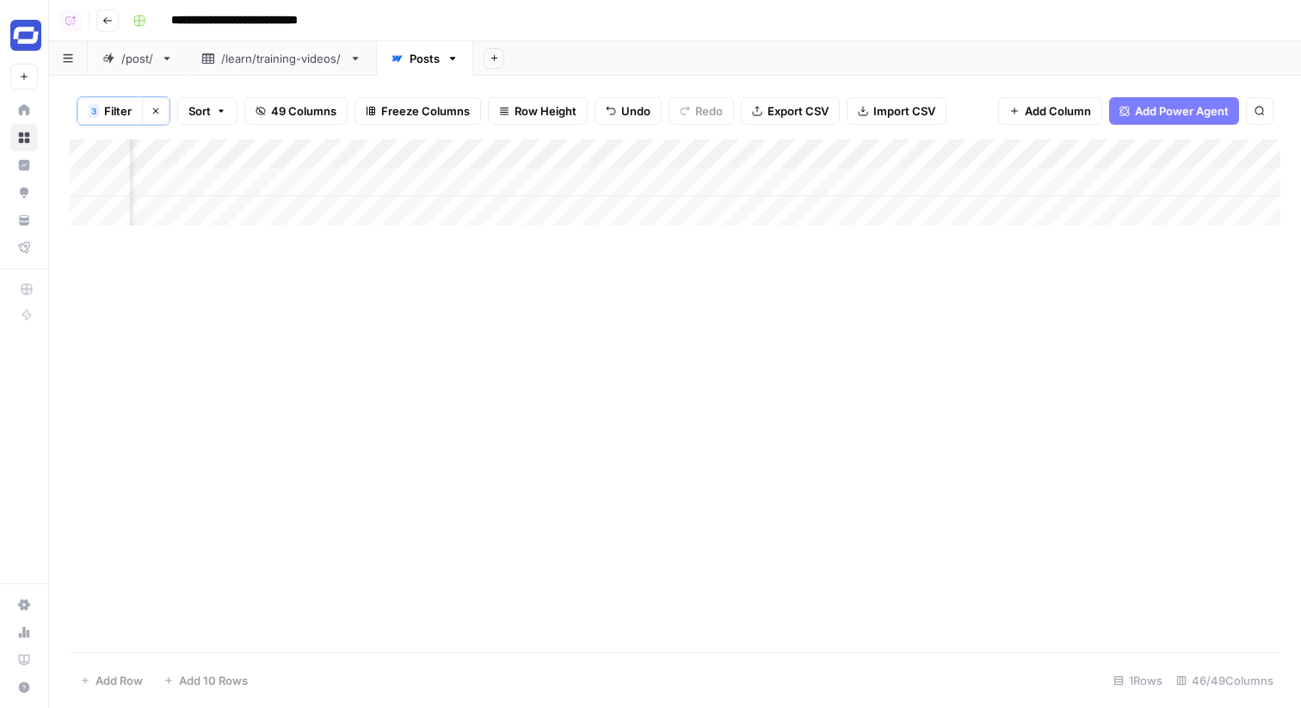
click at [744, 184] on div "Add Column" at bounding box center [675, 182] width 1211 height 86
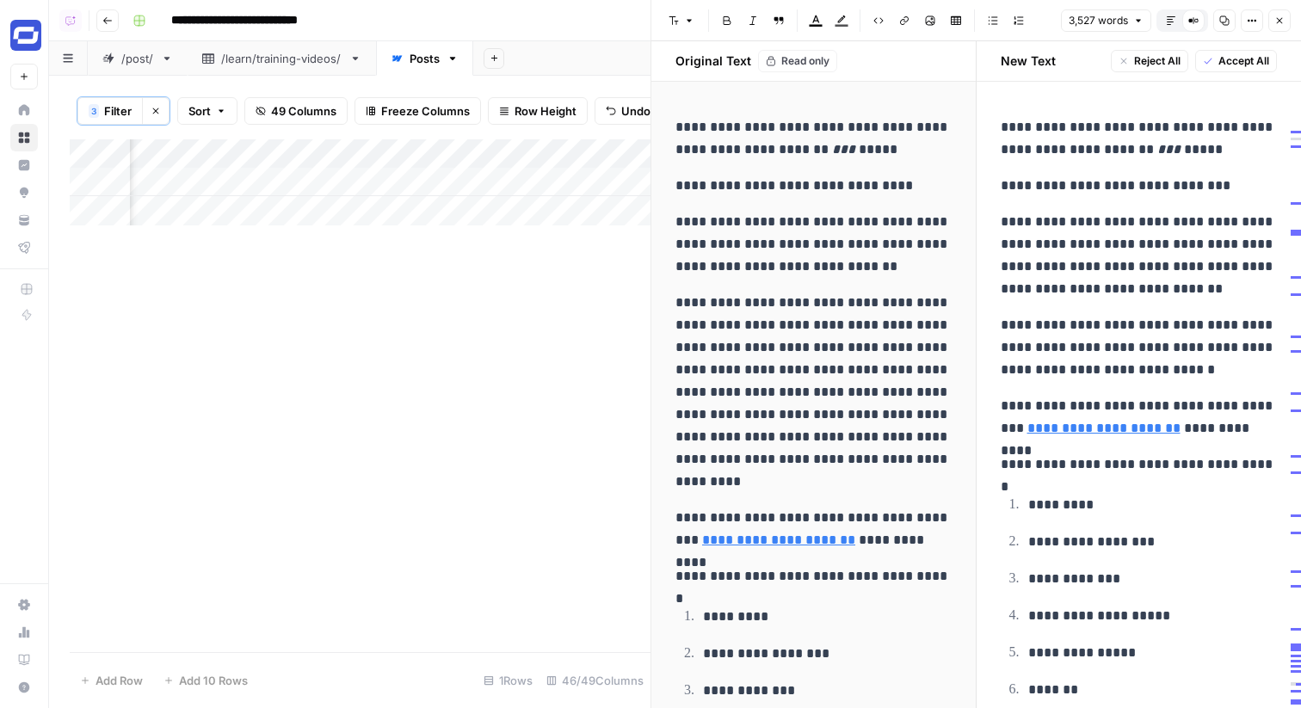
click at [1281, 22] on icon "button" at bounding box center [1280, 21] width 6 height 6
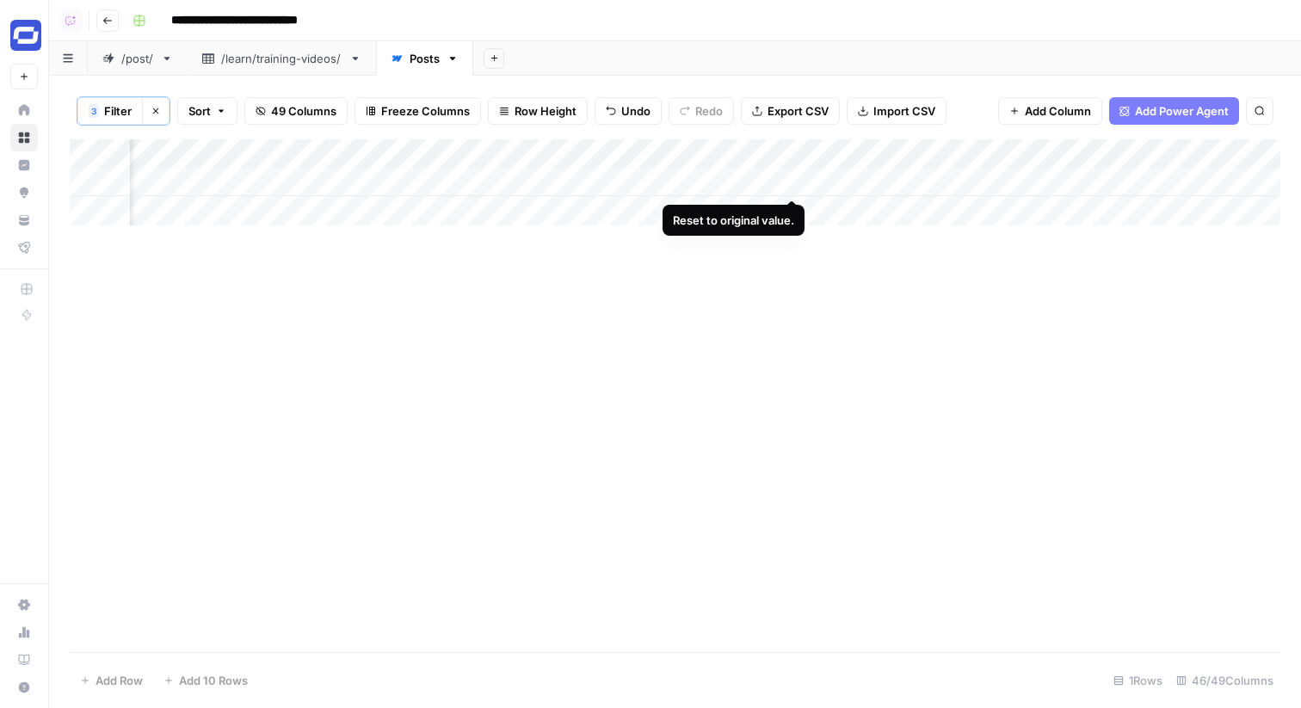
click at [791, 181] on div "Add Column" at bounding box center [675, 182] width 1211 height 86
click at [769, 182] on div "Add Column" at bounding box center [675, 182] width 1211 height 86
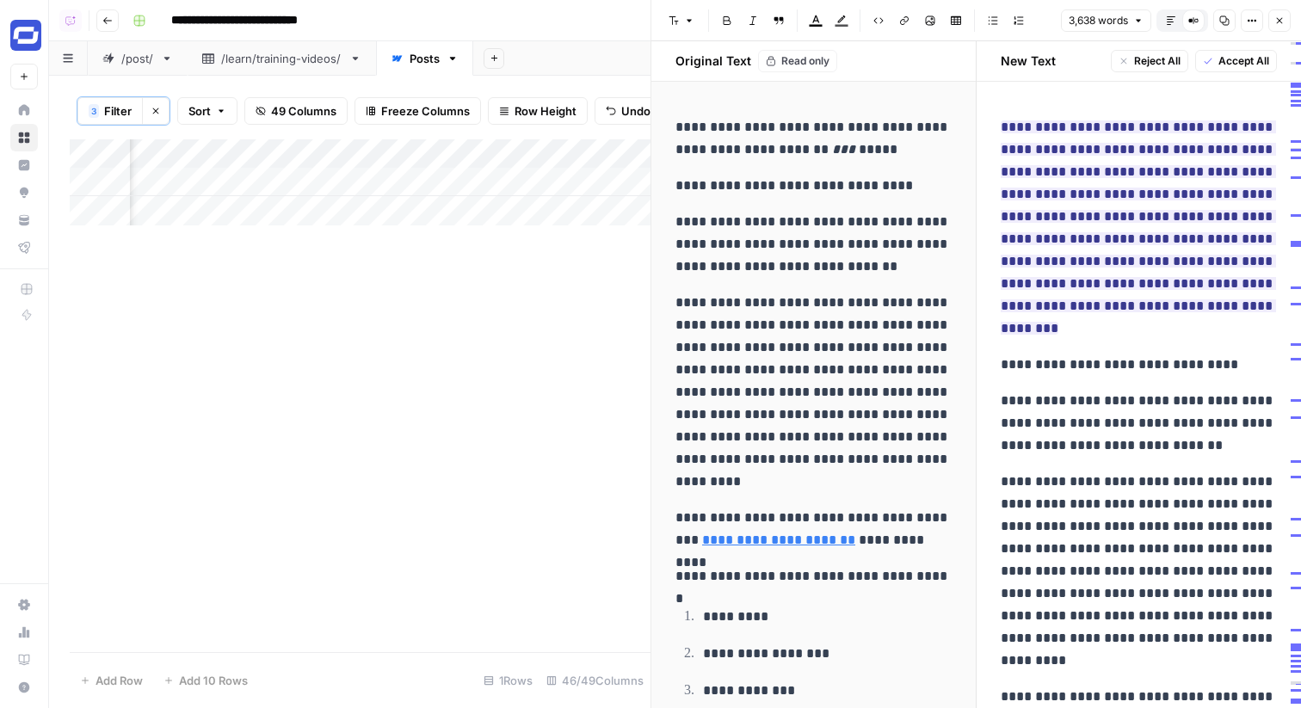
click at [1282, 17] on icon "button" at bounding box center [1279, 20] width 10 height 10
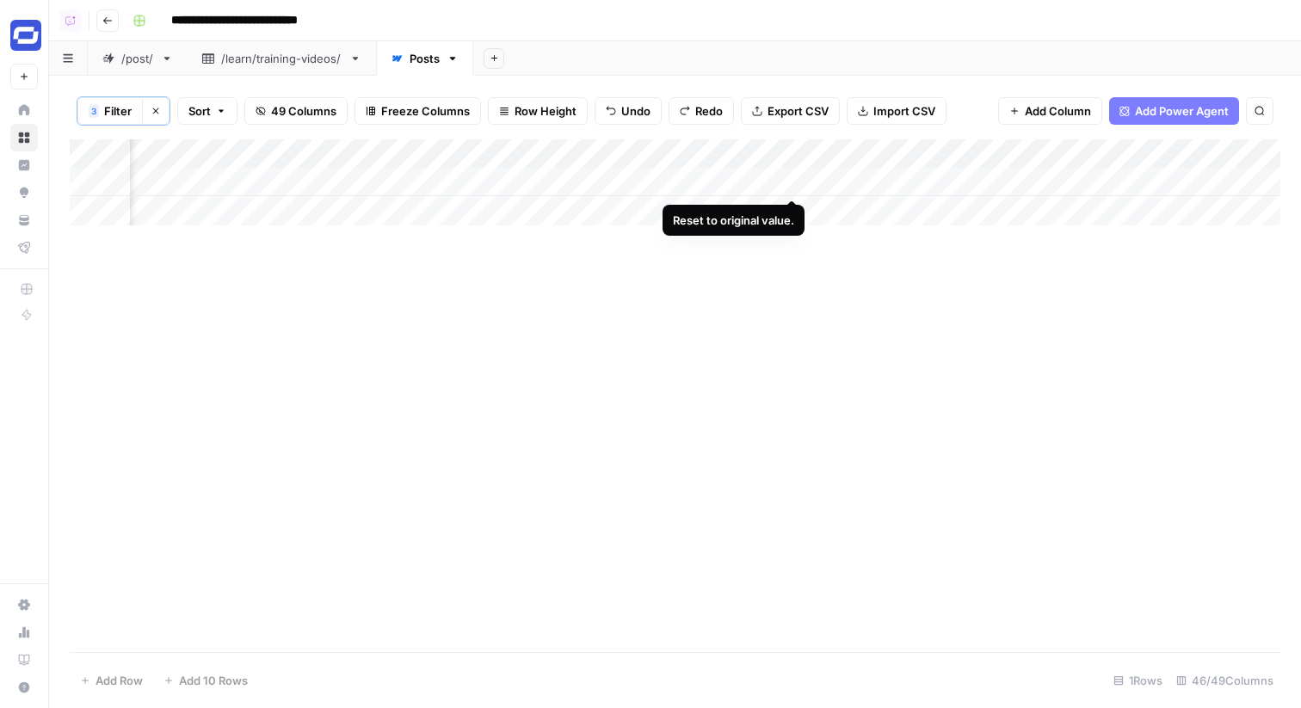
click at [796, 184] on div "Add Column" at bounding box center [675, 182] width 1211 height 86
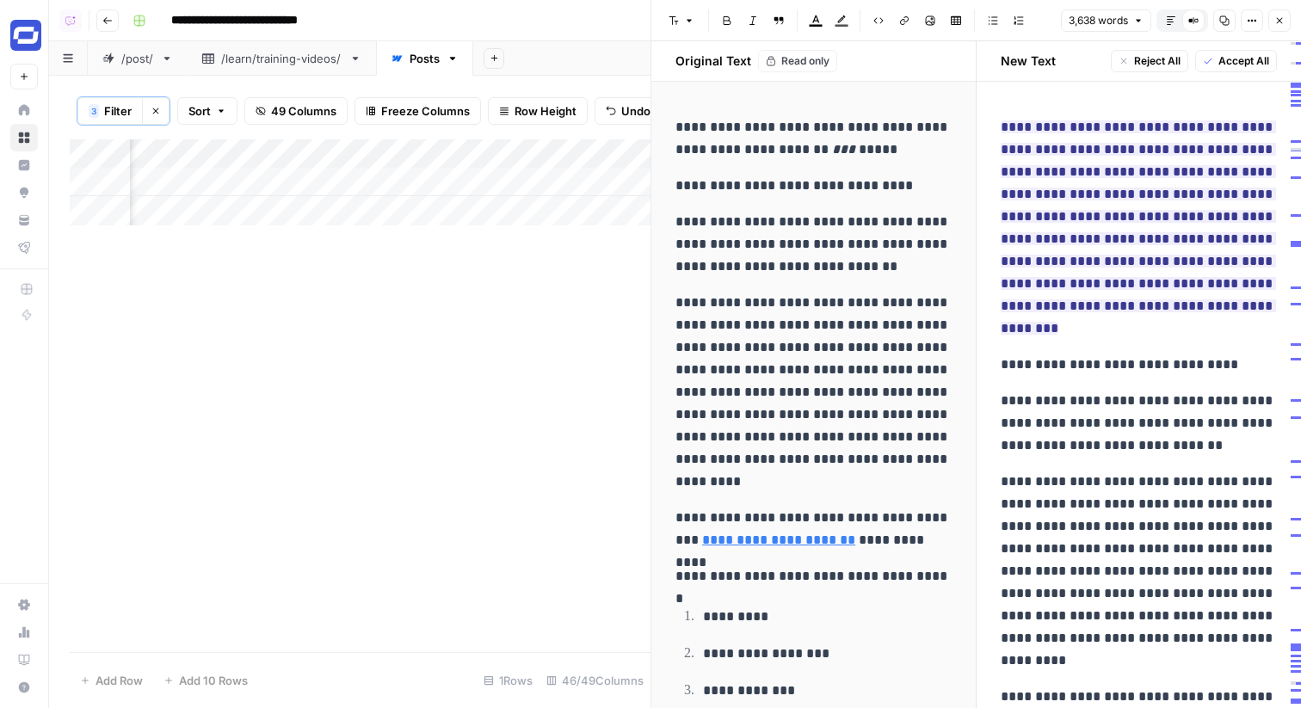
click at [1278, 19] on icon "button" at bounding box center [1279, 20] width 10 height 10
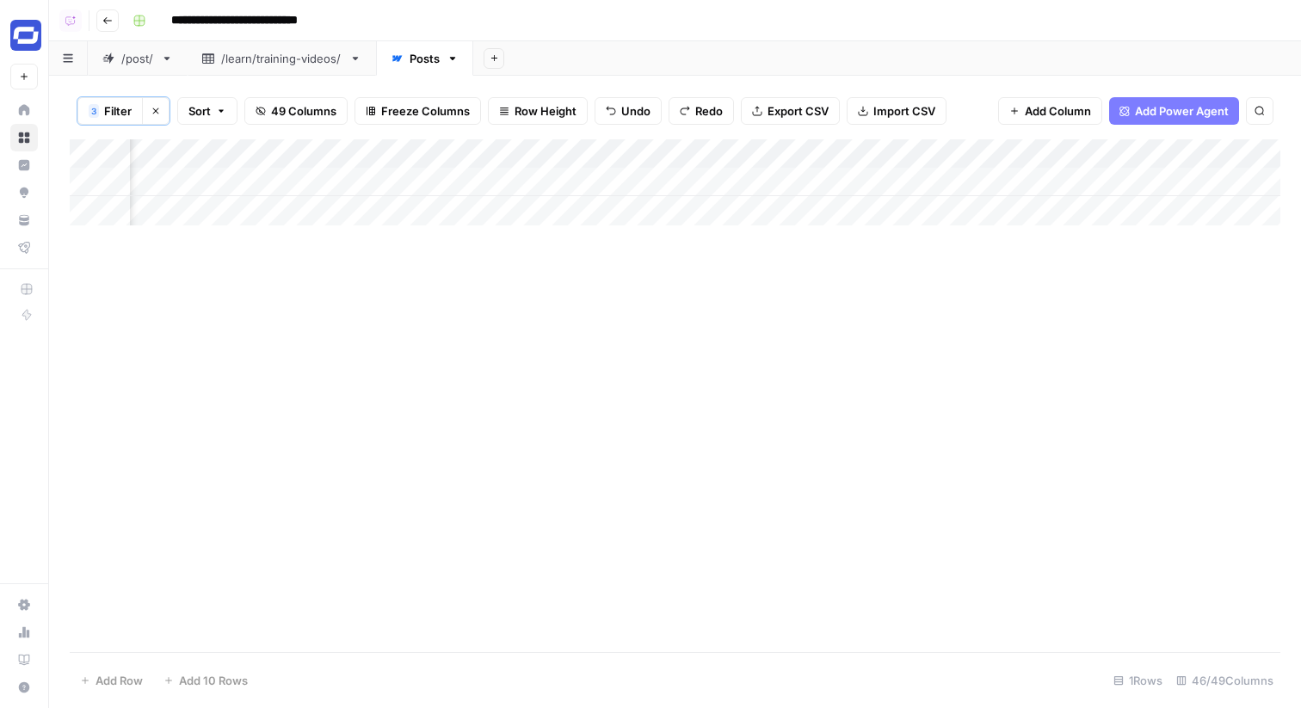
click at [750, 182] on div "Add Column" at bounding box center [675, 182] width 1211 height 86
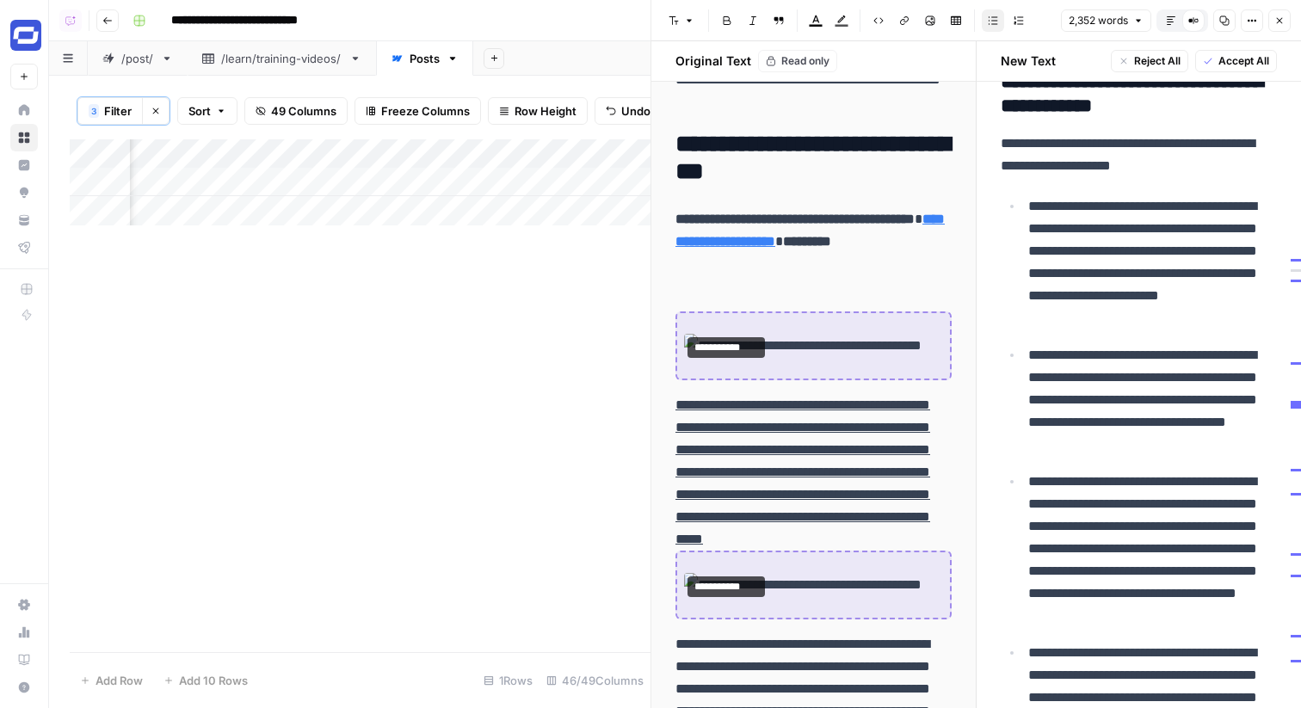
scroll to position [0, 644]
click at [452, 176] on div "Add Column" at bounding box center [360, 182] width 581 height 86
click at [463, 181] on div "Add Column" at bounding box center [360, 182] width 581 height 86
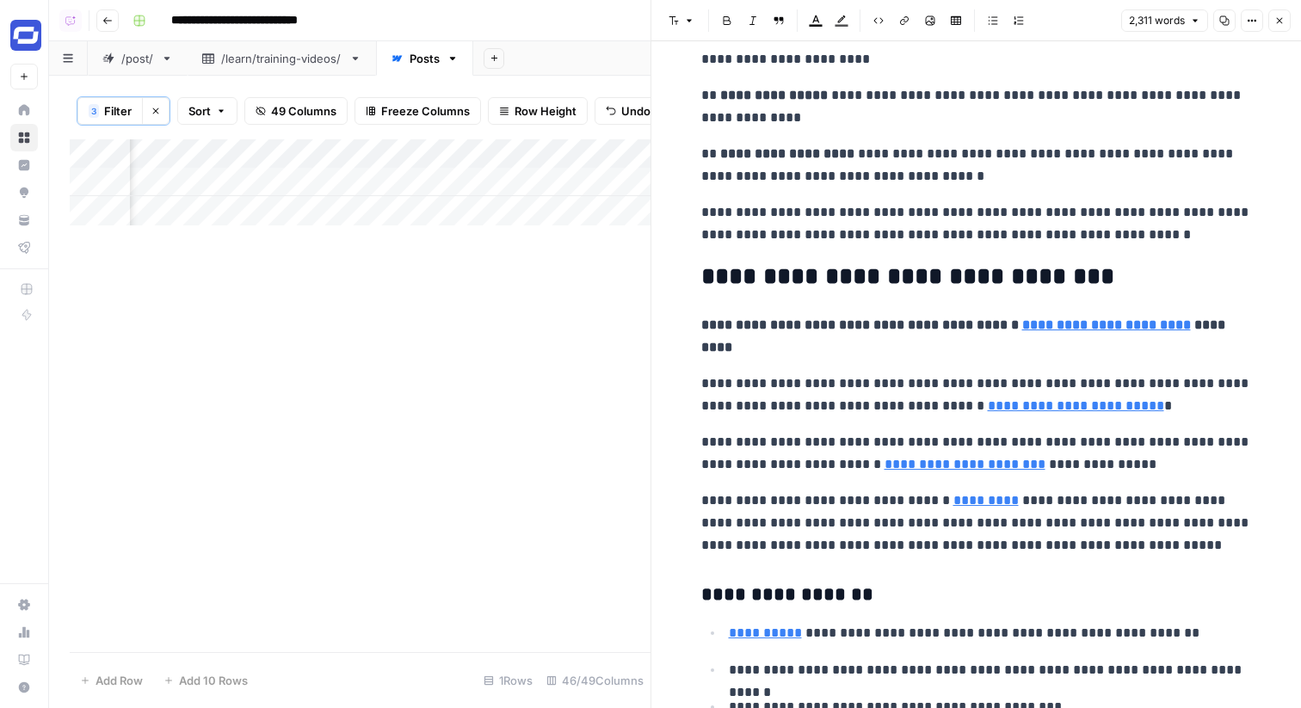
scroll to position [1286, 0]
click at [1292, 18] on header "Font style Bold Italic Block quote Text color Highlight color Code block Link I…" at bounding box center [976, 20] width 650 height 41
click at [1282, 18] on icon "button" at bounding box center [1279, 20] width 10 height 10
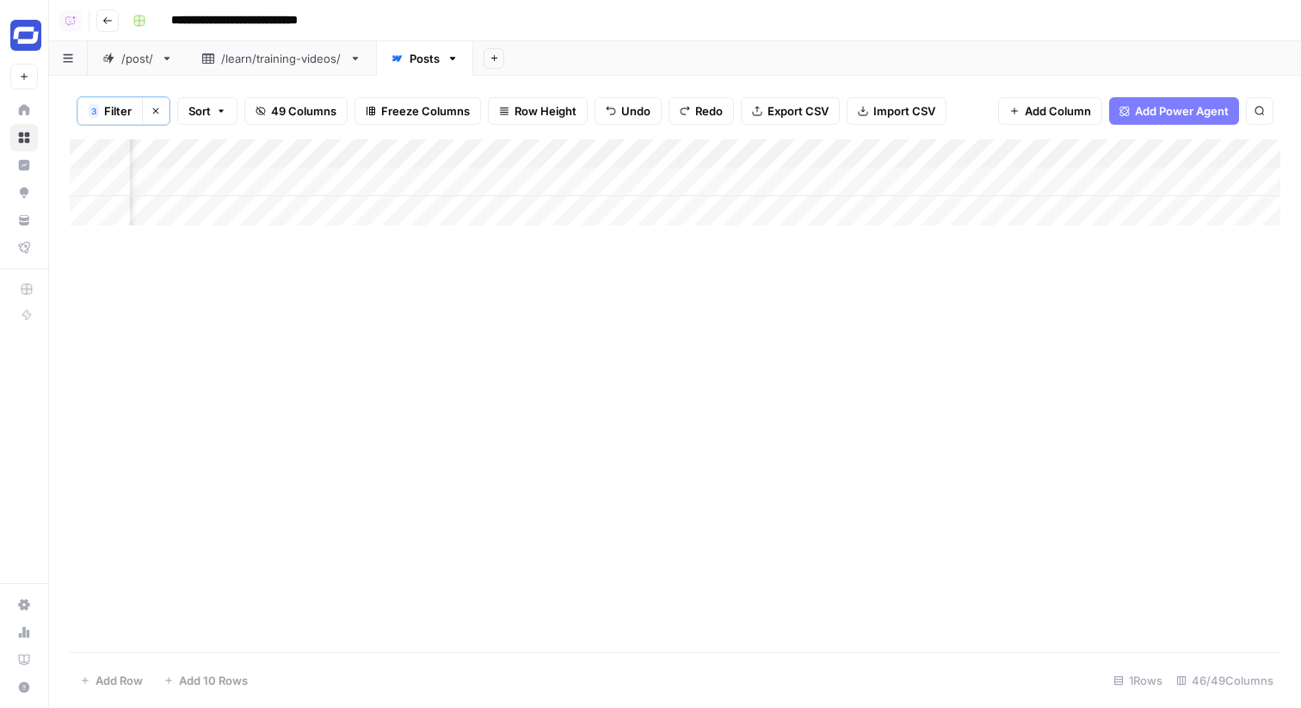
scroll to position [0, 7499]
click at [288, 161] on div "Add Column" at bounding box center [675, 182] width 1211 height 86
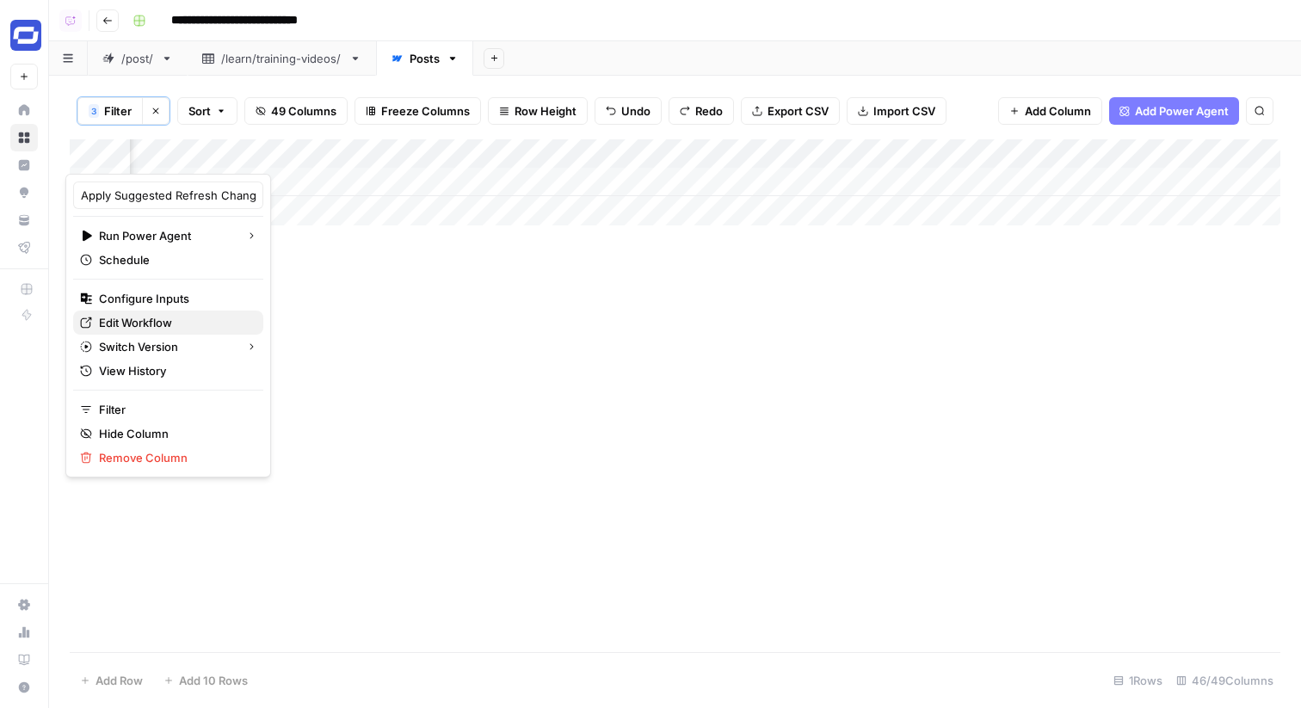
click at [151, 318] on span "Edit Workflow" at bounding box center [174, 322] width 151 height 17
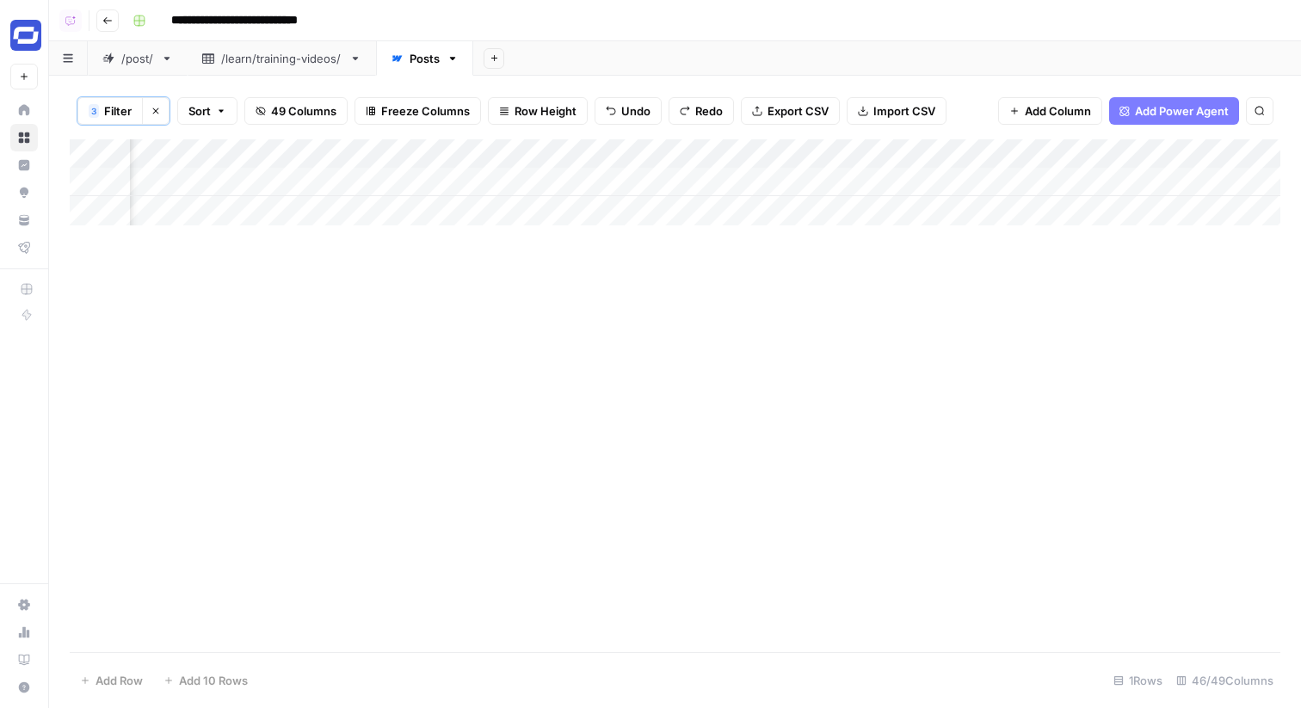
click at [319, 155] on div "Add Column" at bounding box center [675, 182] width 1211 height 86
click at [314, 295] on div "Add Column" at bounding box center [675, 395] width 1211 height 513
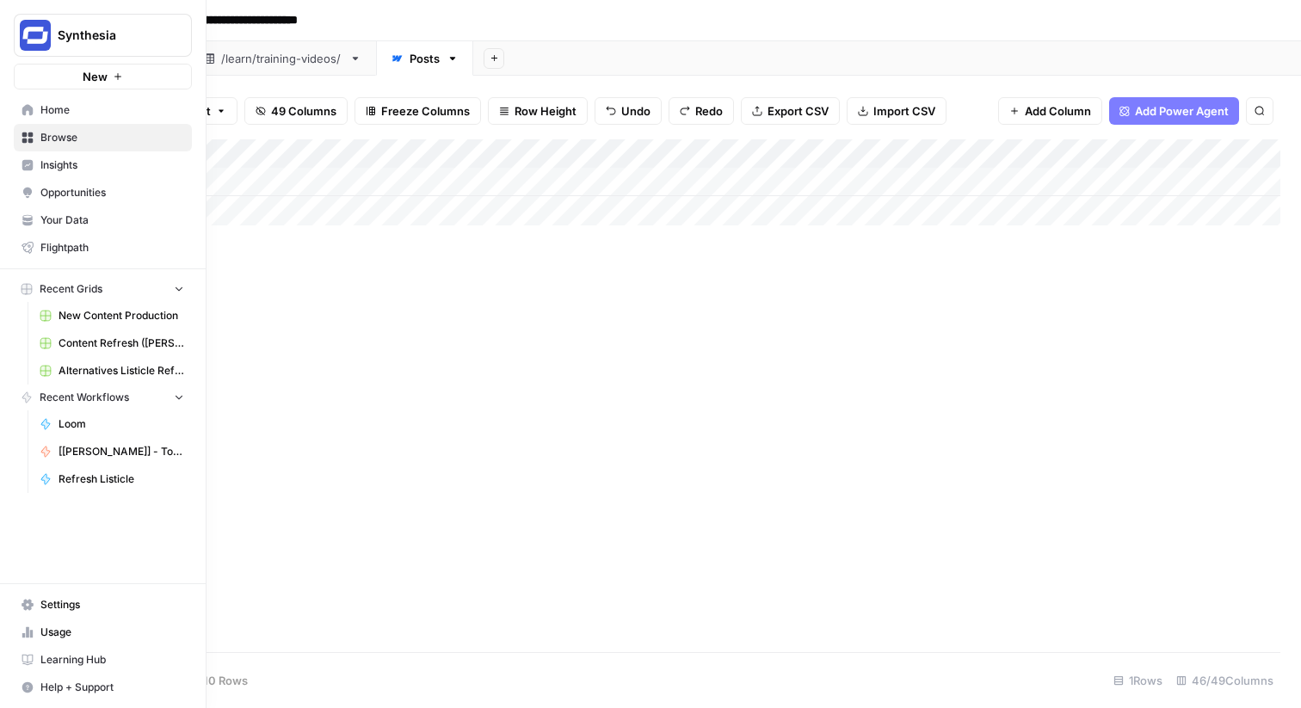
click at [179, 188] on span "Opportunities" at bounding box center [112, 192] width 144 height 15
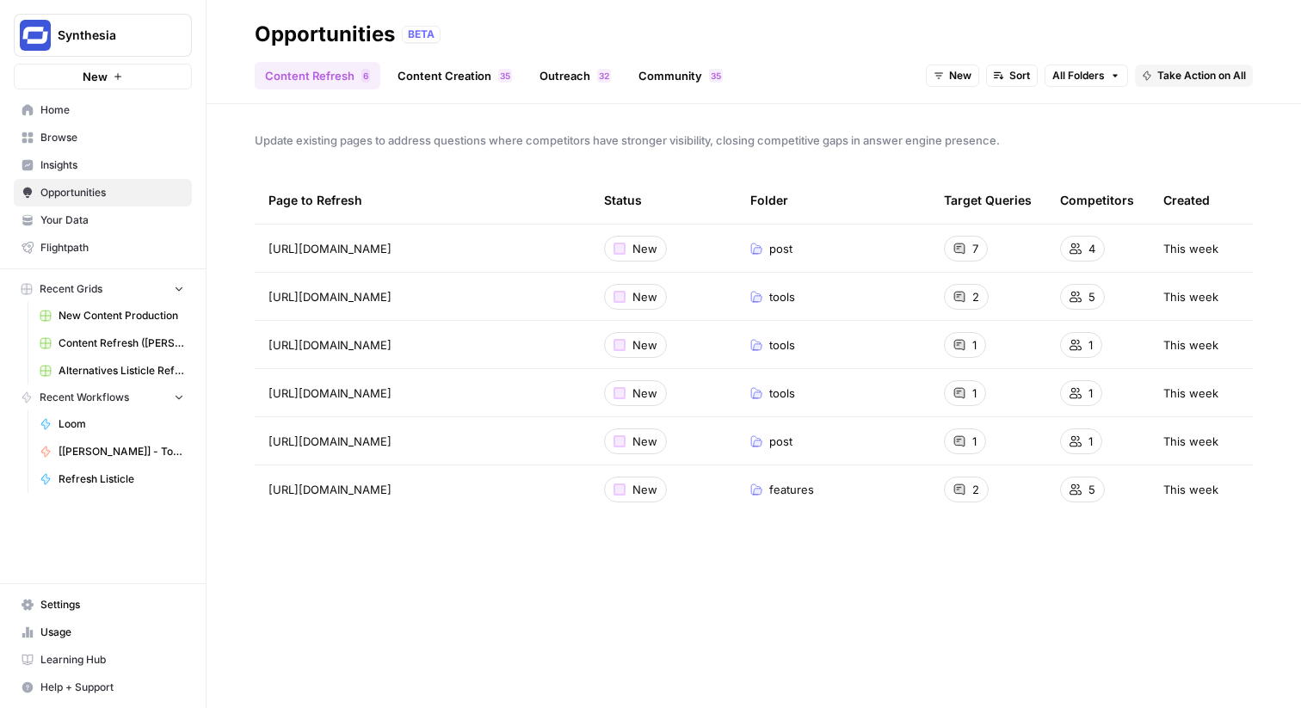
click at [549, 85] on link "Outreach 2 3" at bounding box center [575, 76] width 92 height 28
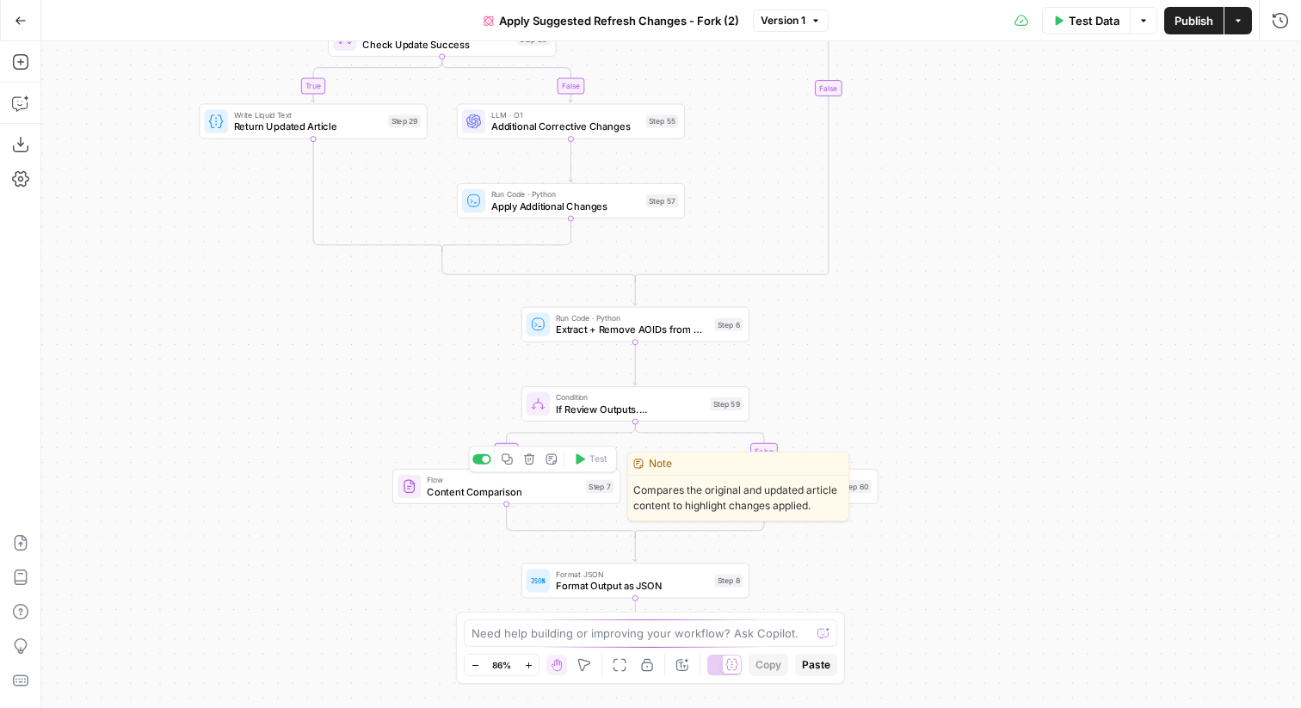
click at [502, 490] on span "Content Comparison" at bounding box center [503, 491] width 153 height 15
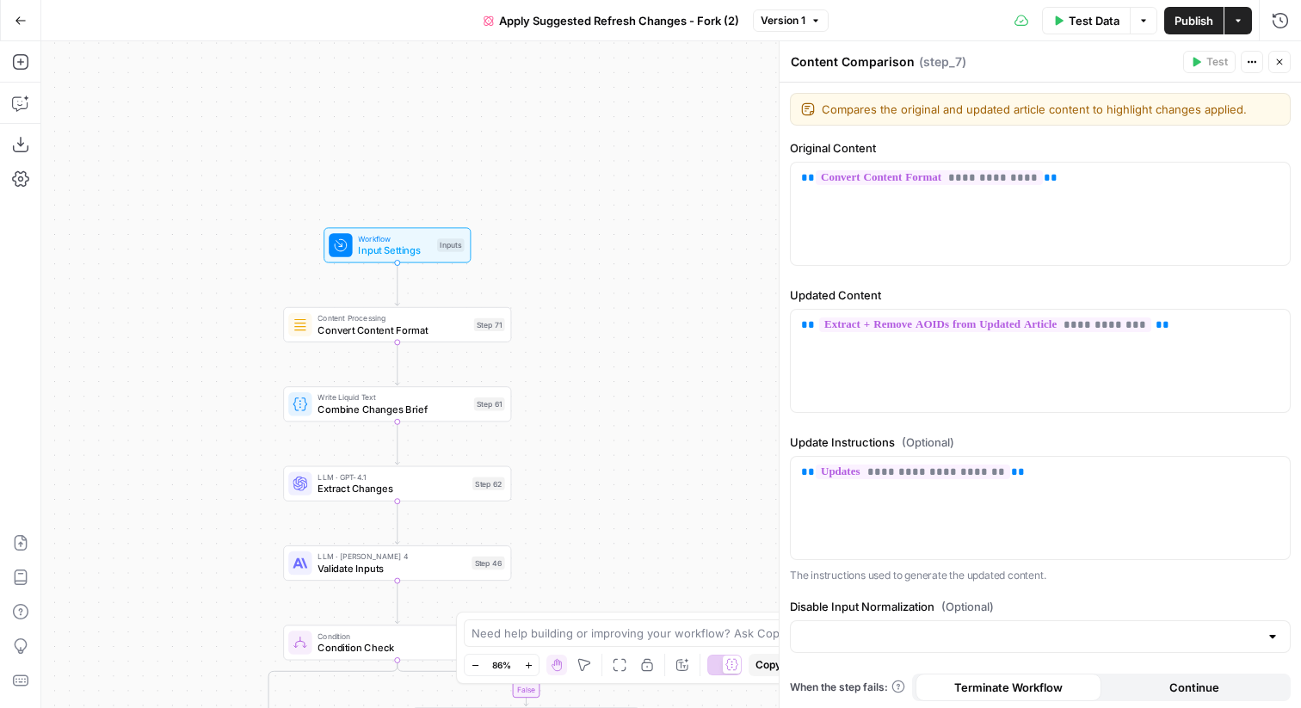
click at [467, 333] on div "Content Processing Convert Content Format Step 71 Copy step Delete step Add Not…" at bounding box center [396, 324] width 217 height 25
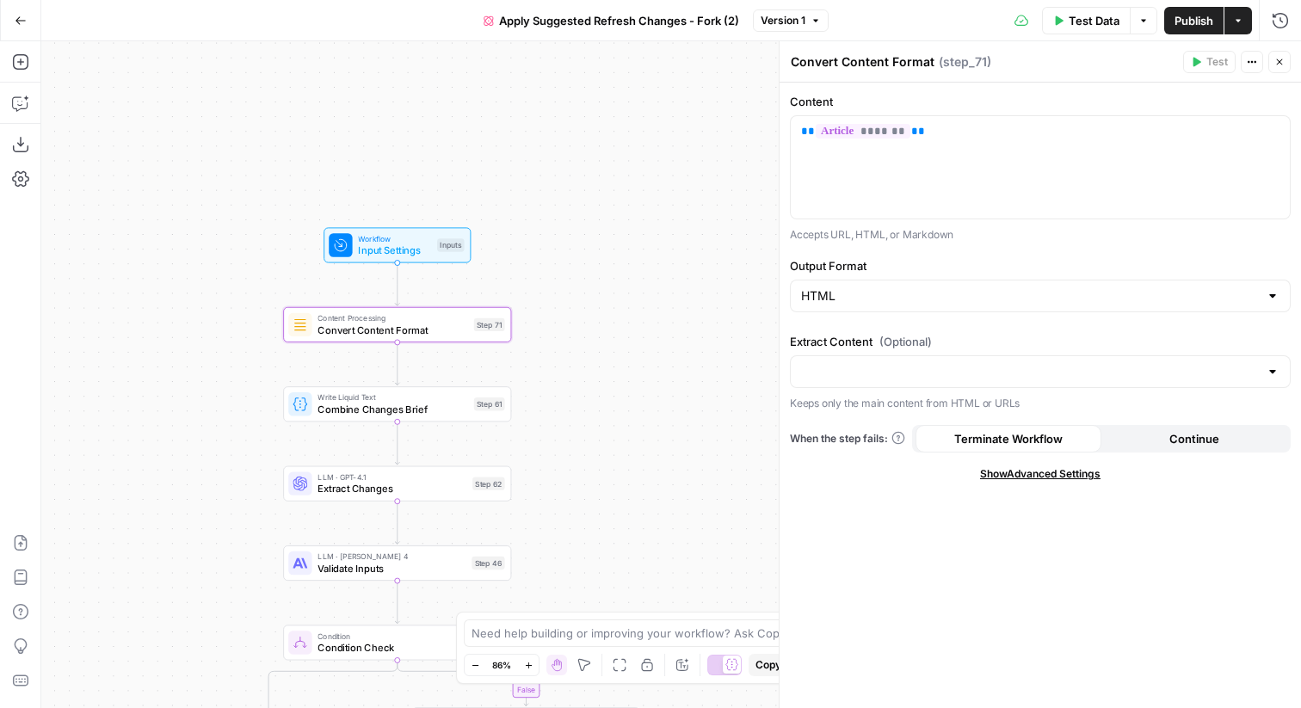
click at [1289, 59] on button "Close" at bounding box center [1279, 62] width 22 height 22
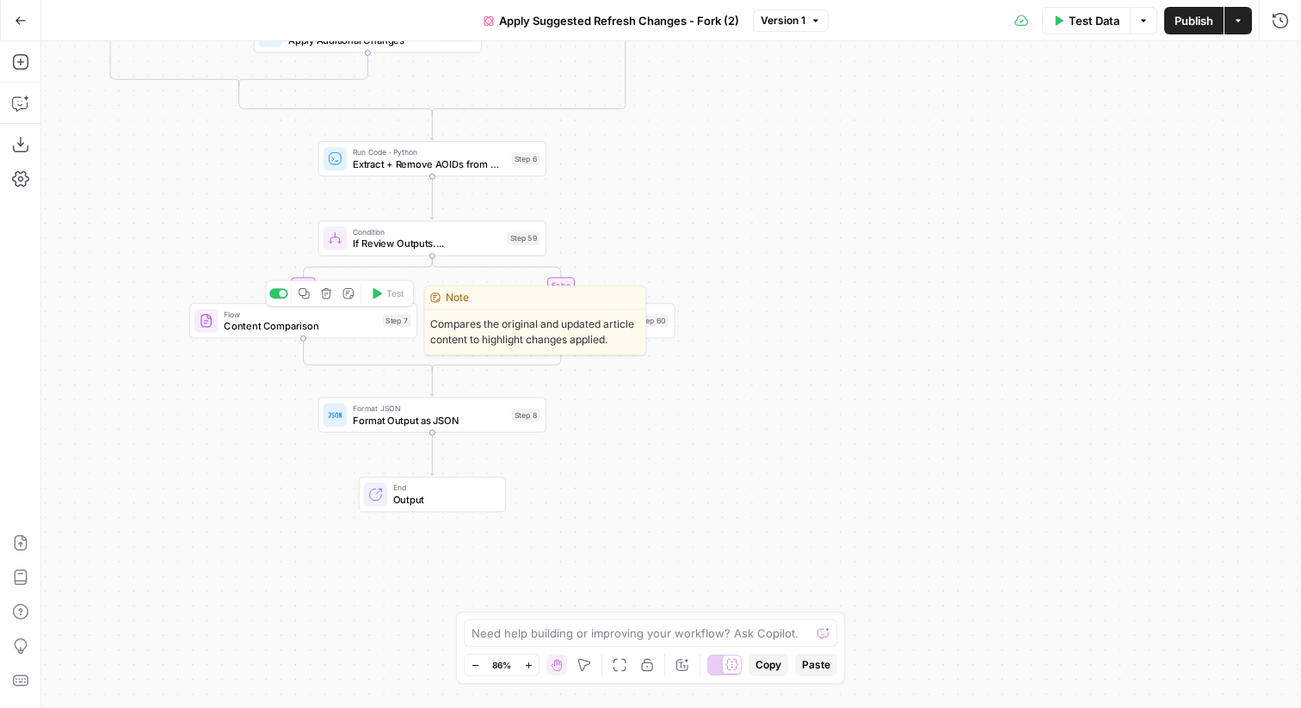
click at [326, 330] on span "Content Comparison" at bounding box center [300, 325] width 153 height 15
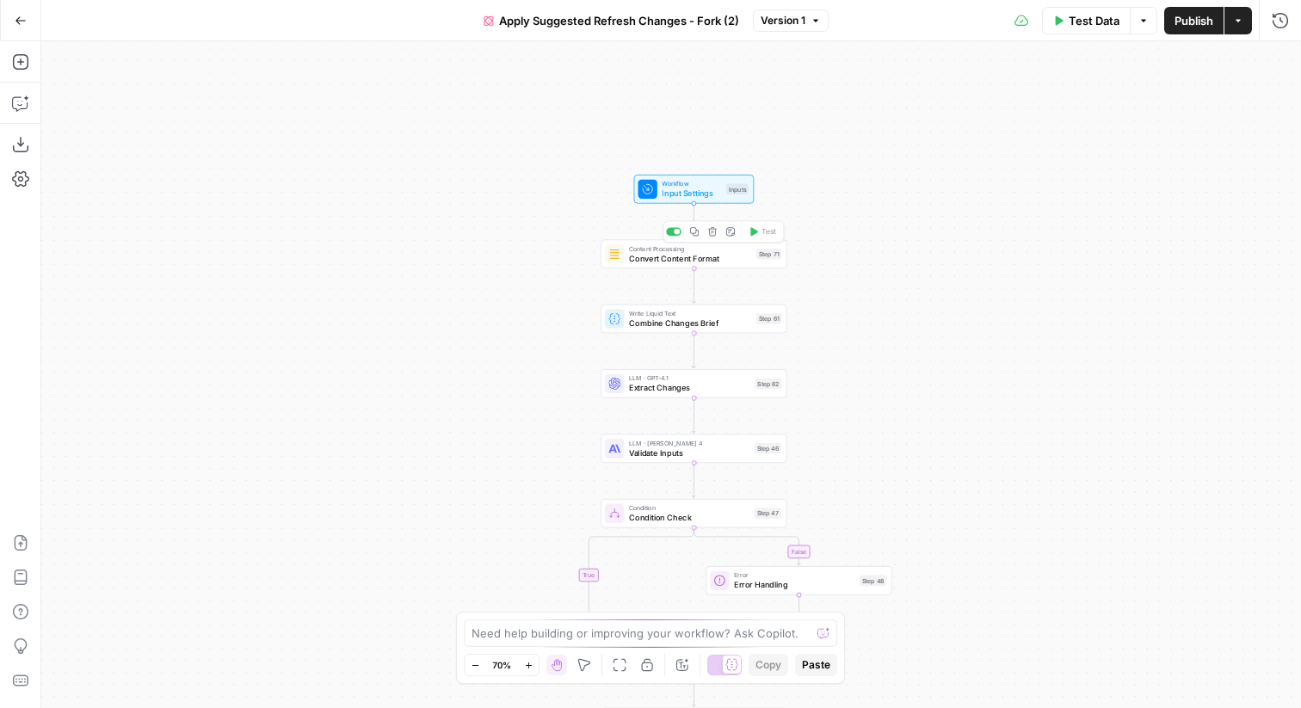
click at [615, 254] on img at bounding box center [614, 254] width 12 height 12
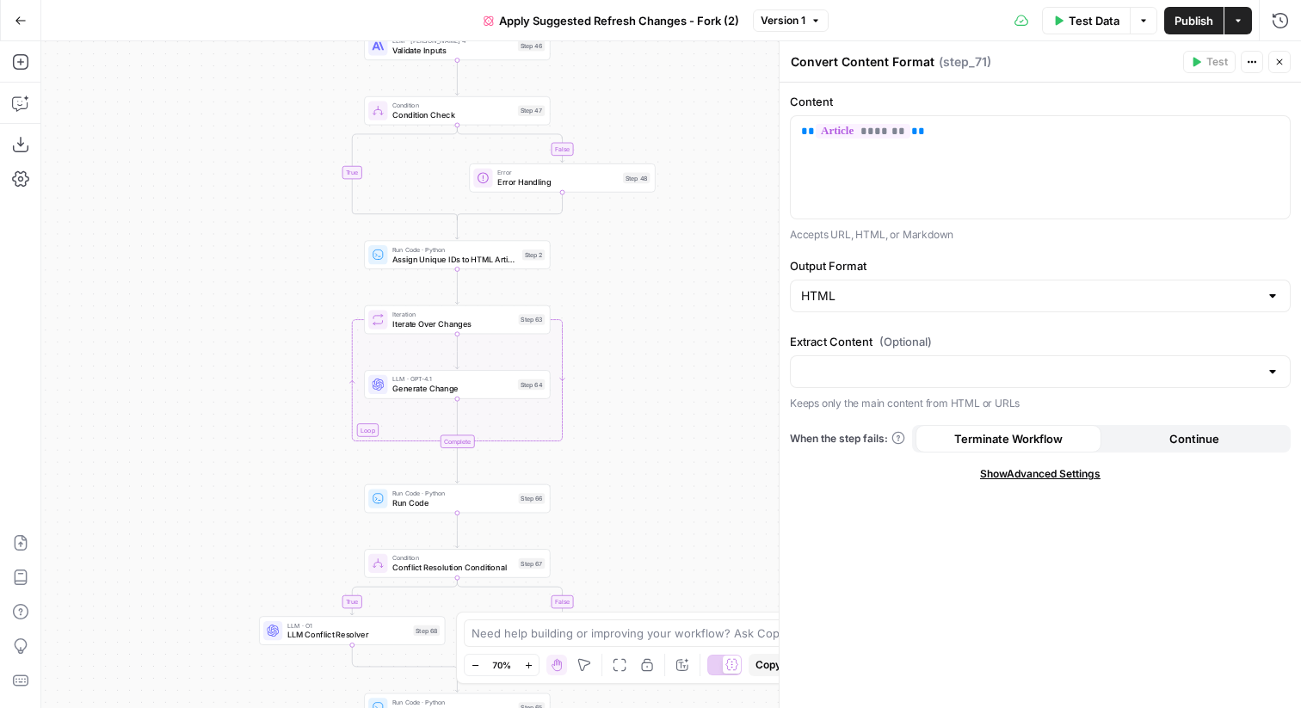
click at [1284, 68] on button "Close" at bounding box center [1279, 62] width 22 height 22
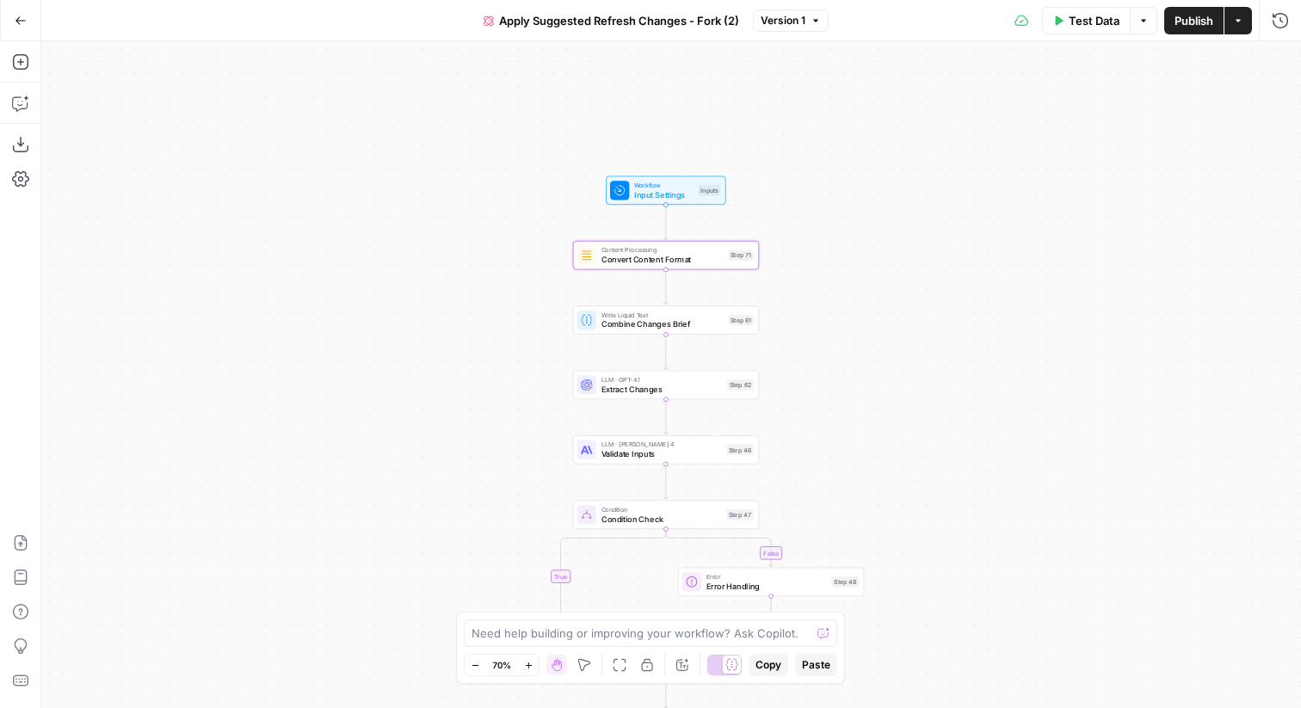
click at [1078, 117] on div "false true false true false true true false true false Workflow Input Settings …" at bounding box center [671, 374] width 1260 height 667
